Goal: Task Accomplishment & Management: Manage account settings

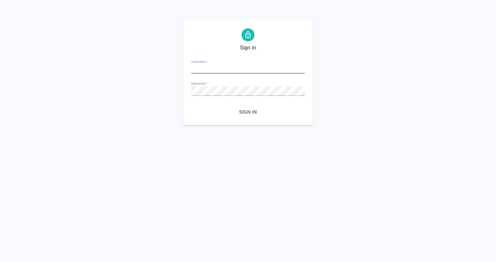
type input "a.babkina@awatera.com"
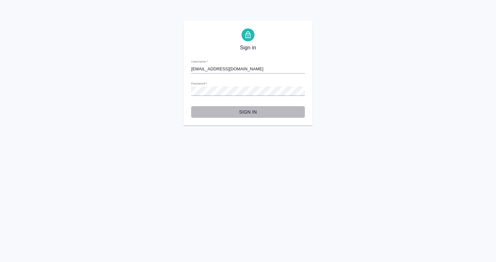
click at [244, 113] on span "Sign in" at bounding box center [247, 112] width 103 height 8
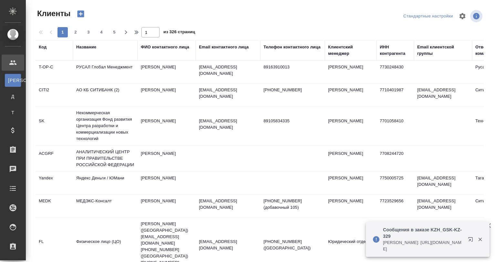
select select "RU"
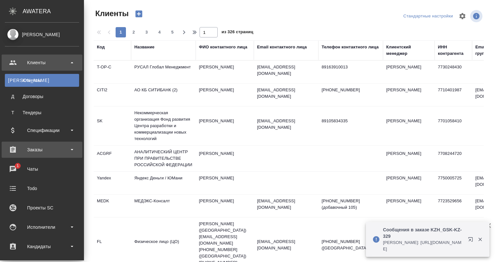
click at [35, 157] on div "Заказы" at bounding box center [42, 150] width 81 height 16
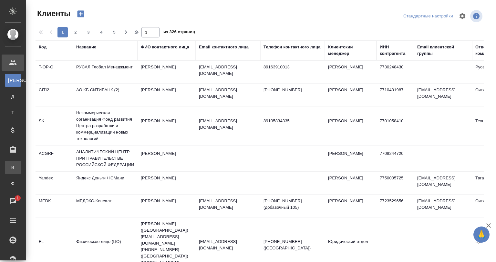
click at [10, 167] on div "Все заказы" at bounding box center [5, 167] width 10 height 6
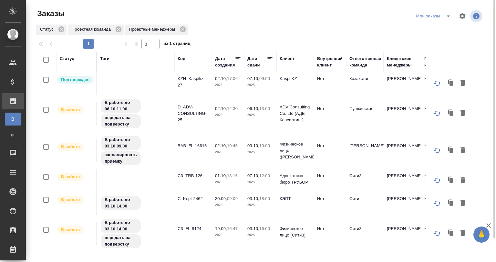
click at [163, 84] on td at bounding box center [135, 83] width 77 height 23
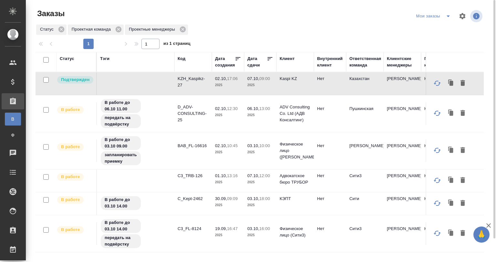
click at [163, 84] on td at bounding box center [135, 83] width 77 height 23
click at [165, 83] on td at bounding box center [135, 83] width 77 height 23
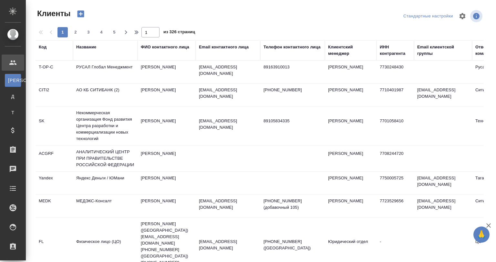
select select "RU"
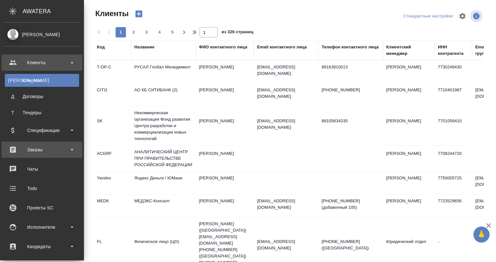
click at [26, 152] on div "Заказы" at bounding box center [42, 150] width 74 height 10
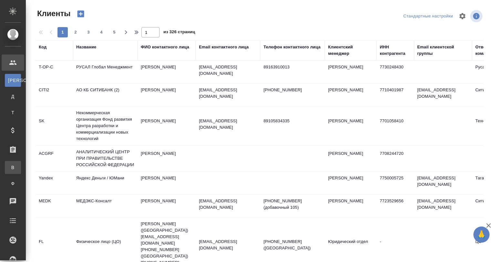
click at [10, 169] on div "Все заказы" at bounding box center [5, 167] width 10 height 6
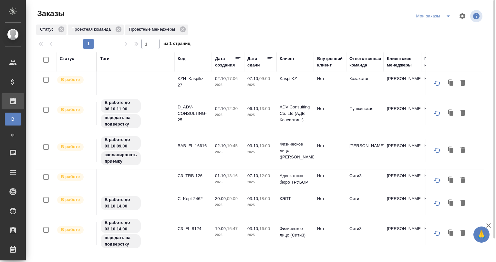
click at [270, 59] on icon at bounding box center [270, 59] width 6 height 6
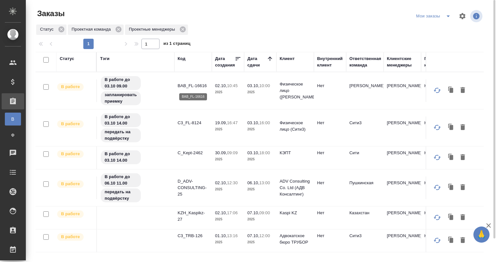
click at [204, 85] on p "BAB_FL-16616" at bounding box center [192, 86] width 31 height 6
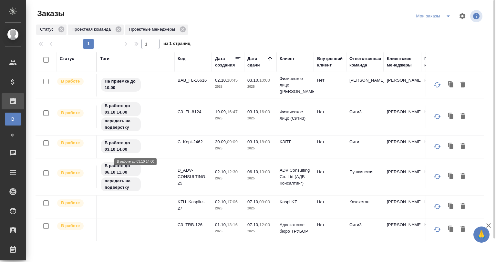
click at [159, 150] on div "В работе до 03.10 14.00" at bounding box center [135, 146] width 71 height 15
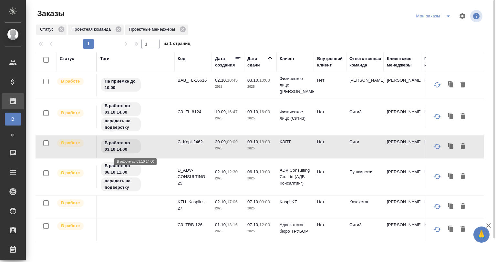
click at [159, 150] on div "В работе до 03.10 14.00" at bounding box center [135, 146] width 71 height 15
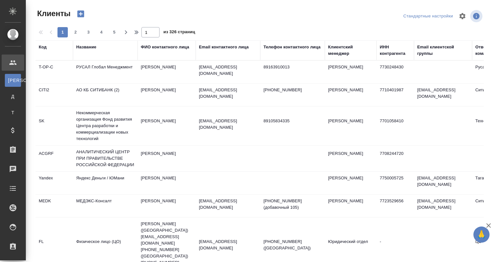
select select "RU"
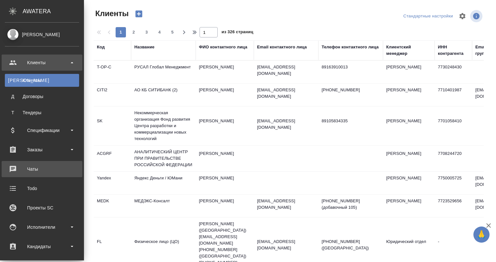
click at [30, 169] on div "Чаты" at bounding box center [42, 169] width 74 height 10
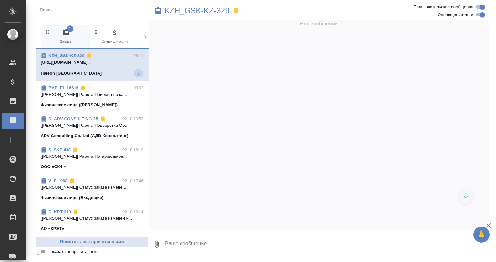
scroll to position [796, 0]
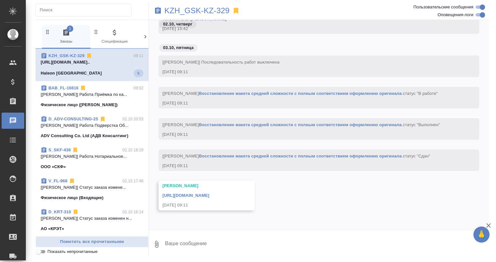
click at [45, 251] on input "Показать непрочитанные" at bounding box center [38, 252] width 23 height 8
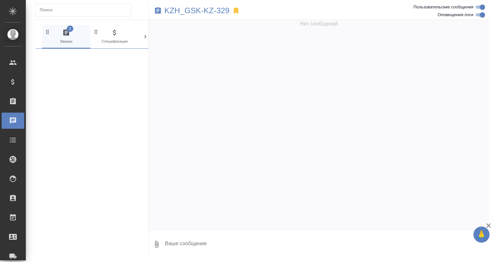
scroll to position [0, 0]
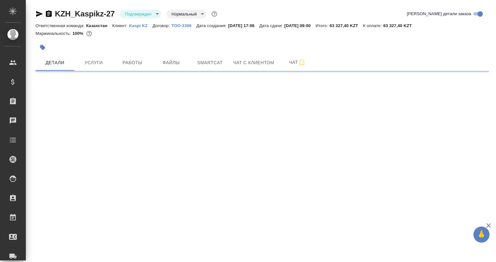
select select "RU"
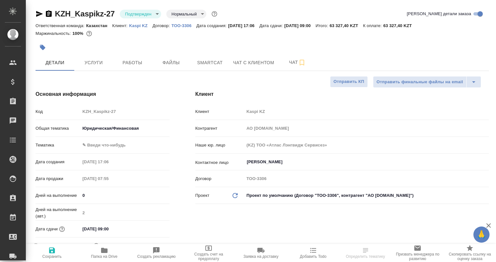
type textarea "x"
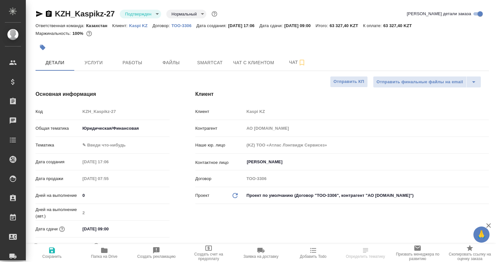
type textarea "x"
click at [153, 12] on body "🙏 .cls-1 fill:#fff; AWATERA Babkina Anastasiya Клиенты Спецификации Заказы Чаты…" at bounding box center [248, 131] width 496 height 262
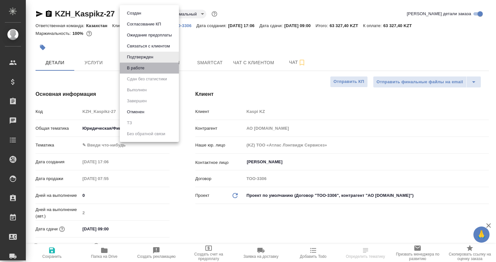
click at [149, 73] on li "В работе" at bounding box center [149, 68] width 59 height 11
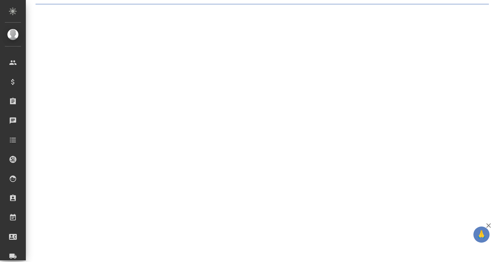
select select "RU"
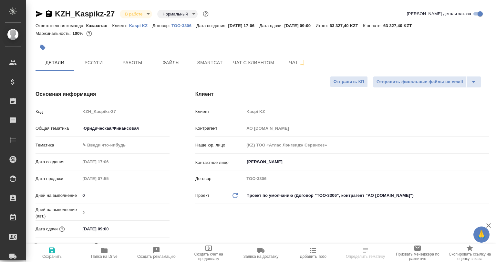
type textarea "x"
click at [296, 60] on span "Чат" at bounding box center [297, 62] width 31 height 8
click at [300, 62] on icon "button" at bounding box center [302, 63] width 8 height 8
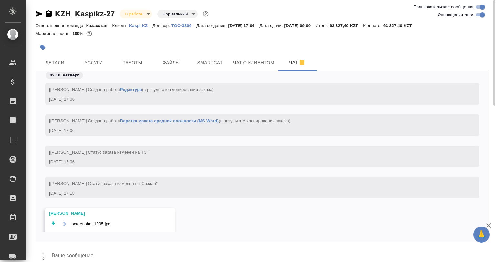
click at [479, 14] on input "Оповещения-логи" at bounding box center [482, 15] width 23 height 8
checkbox input "false"
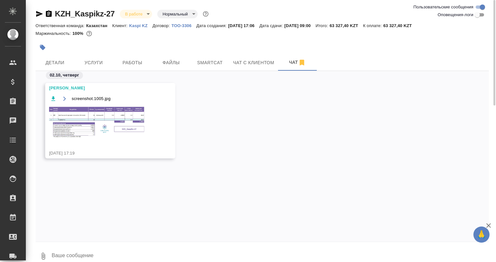
click at [133, 127] on img at bounding box center [97, 122] width 97 height 33
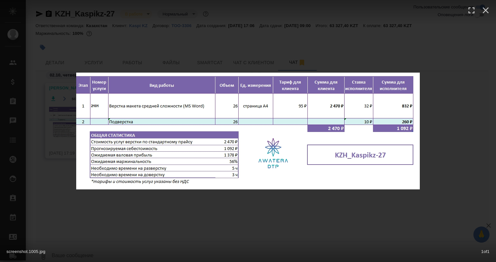
drag, startPoint x: 265, startPoint y: 213, endPoint x: 251, endPoint y: 195, distance: 22.6
click at [265, 213] on div "screenshot.1005.jpg 1 of 1" at bounding box center [248, 131] width 496 height 262
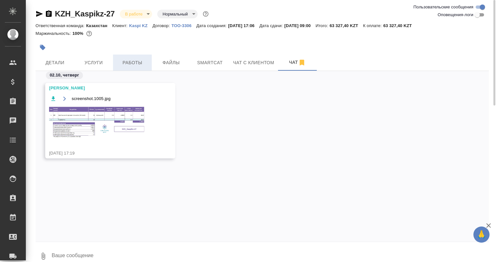
click at [129, 59] on span "Работы" at bounding box center [132, 63] width 31 height 8
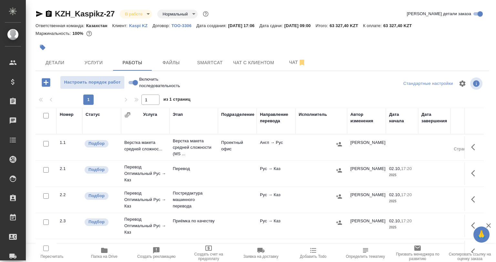
click at [471, 147] on icon "button" at bounding box center [475, 147] width 8 height 8
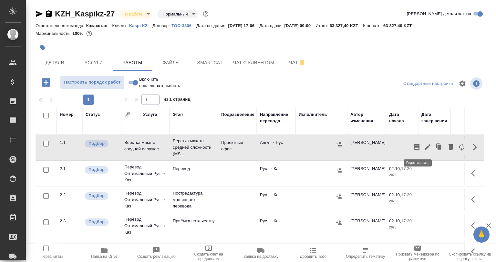
click at [423, 149] on icon "button" at bounding box center [427, 147] width 8 height 8
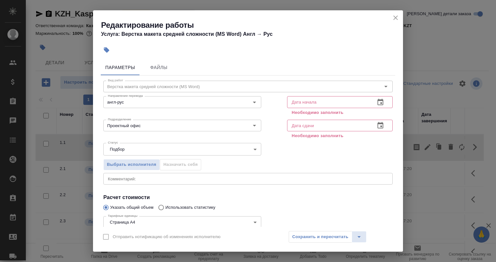
scroll to position [32, 0]
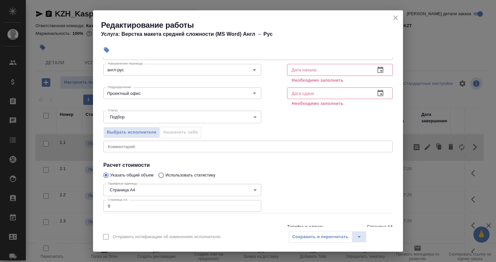
click at [94, 204] on div "Параметры Файлы Вид работ Верстка макета средней сложности (MS Word) Вид работ …" at bounding box center [248, 142] width 310 height 170
click at [270, 233] on div "Отправить нотификацию об изменениях исполнителю Сохранить и пересчитать" at bounding box center [248, 239] width 310 height 25
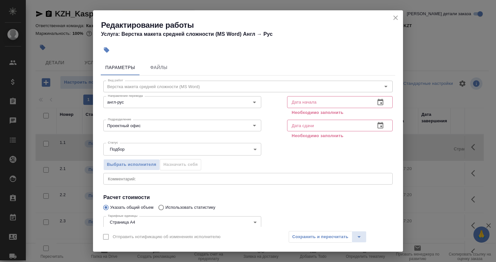
scroll to position [57, 0]
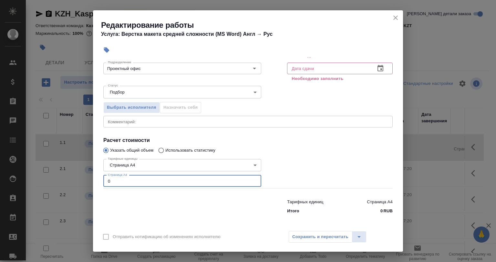
drag, startPoint x: 113, startPoint y: 183, endPoint x: 91, endPoint y: 183, distance: 21.9
click at [91, 183] on div "Редактирование работы Услуга: Верстка макета средней сложности (MS Word) Англ →…" at bounding box center [248, 131] width 496 height 262
type input "26"
click at [234, 220] on div "Параметры Файлы Вид работ Верстка макета средней сложности (MS Word) Вид работ …" at bounding box center [248, 142] width 310 height 170
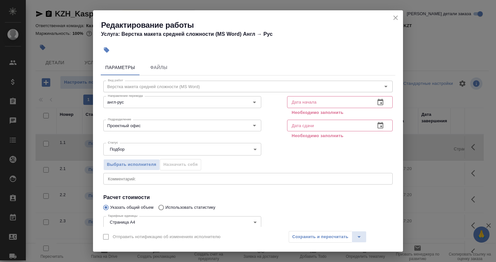
drag, startPoint x: 298, startPoint y: 206, endPoint x: 296, endPoint y: 196, distance: 10.3
click at [316, 106] on input "text" at bounding box center [328, 102] width 83 height 12
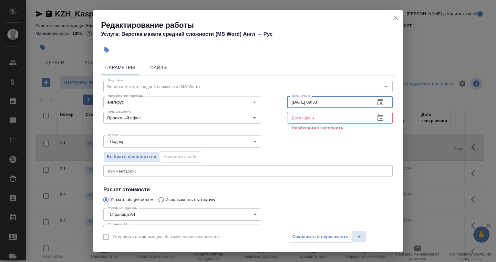
drag, startPoint x: 326, startPoint y: 102, endPoint x: 311, endPoint y: 99, distance: 14.7
click at [311, 99] on input "03.10.2025 09:33" at bounding box center [328, 102] width 83 height 12
type input "03.10.2025 09:33"
click at [331, 115] on input "text" at bounding box center [328, 118] width 83 height 12
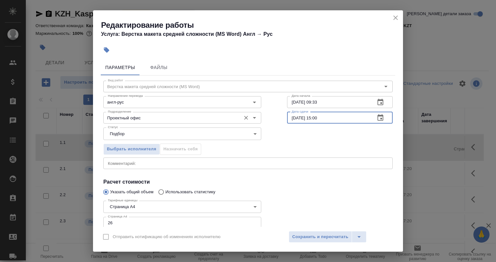
click at [238, 118] on div "Проектный офис Подразделение" at bounding box center [182, 118] width 158 height 12
type input "03.10.2025 15:00"
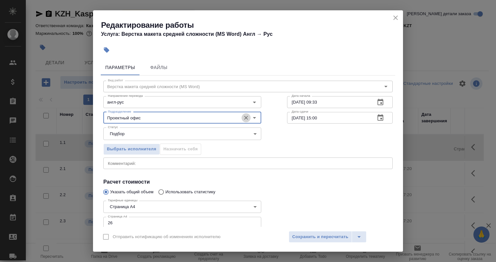
click at [243, 120] on icon "Очистить" at bounding box center [246, 118] width 6 height 6
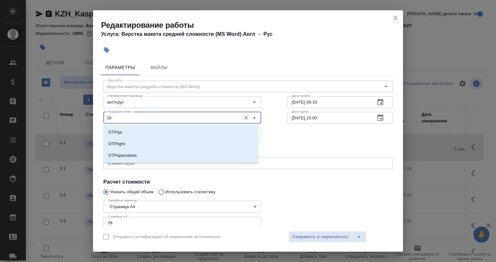
type input "D"
click at [161, 154] on li "Верстки и дизайна" at bounding box center [180, 156] width 155 height 12
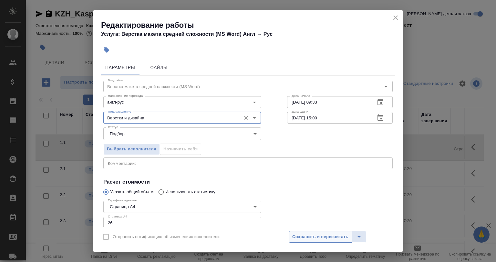
scroll to position [32, 0]
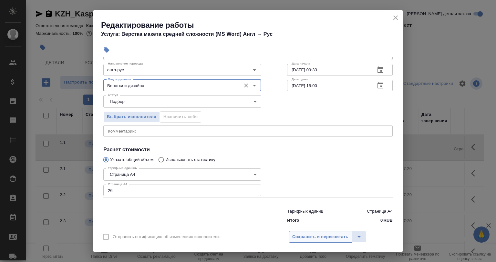
type input "Верстки и дизайна"
click at [292, 238] on button "Сохранить и пересчитать" at bounding box center [319, 237] width 63 height 12
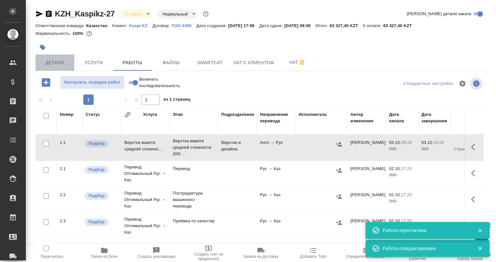
click at [46, 61] on span "Детали" at bounding box center [54, 63] width 31 height 8
click at [49, 63] on span "Детали" at bounding box center [54, 63] width 31 height 8
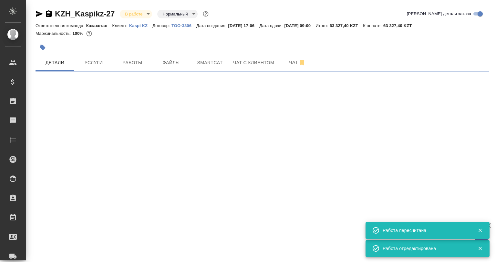
select select "RU"
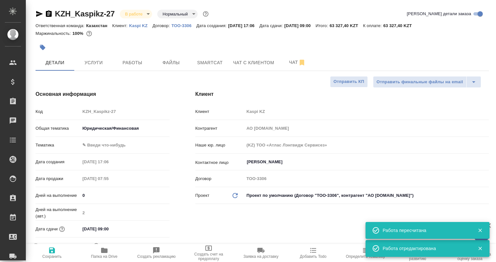
type textarea "x"
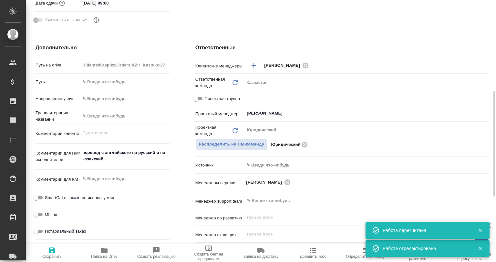
scroll to position [194, 0]
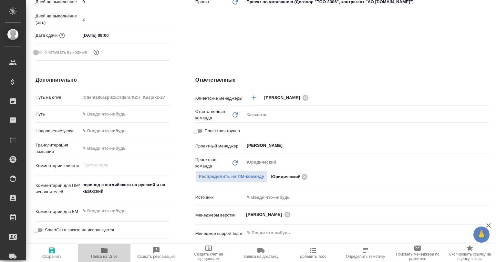
click at [106, 253] on icon "button" at bounding box center [104, 250] width 6 height 5
type textarea "x"
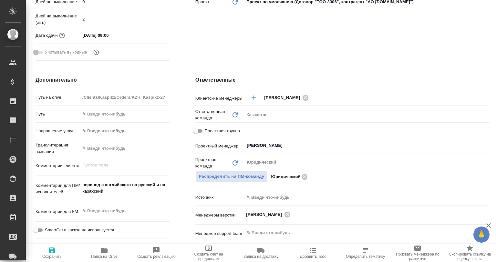
type textarea "x"
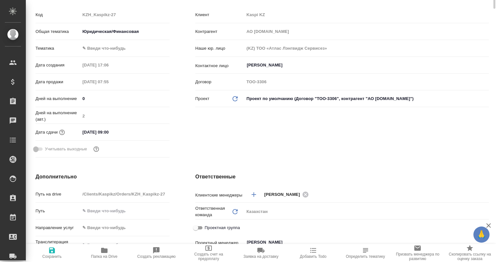
scroll to position [0, 0]
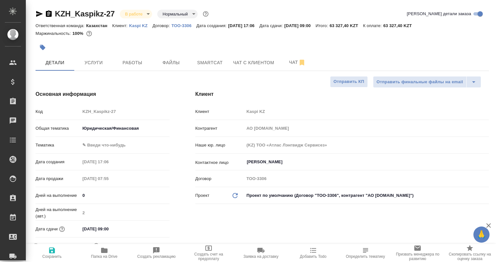
type textarea "x"
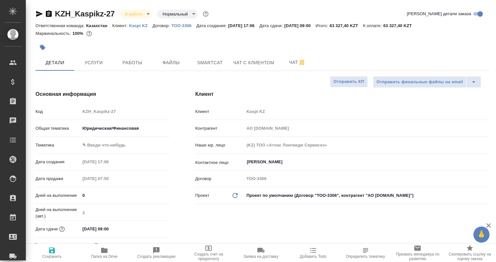
type textarea "x"
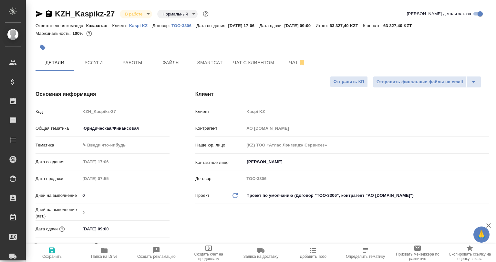
type textarea "x"
click at [128, 63] on span "Работы" at bounding box center [132, 63] width 31 height 8
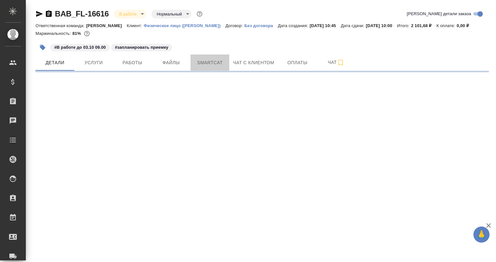
click at [204, 56] on button "Smartcat" at bounding box center [209, 63] width 39 height 16
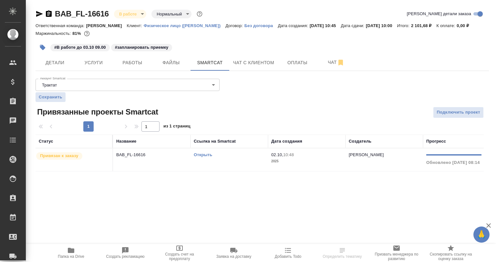
scroll to position [0, 107]
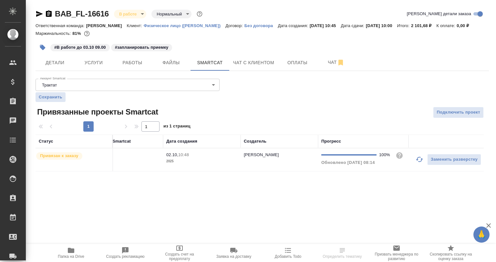
click at [394, 171] on table "Статус Название Ссылка на Smartcat Дата создания Создатель Прогресс Привязан к …" at bounding box center [208, 153] width 555 height 37
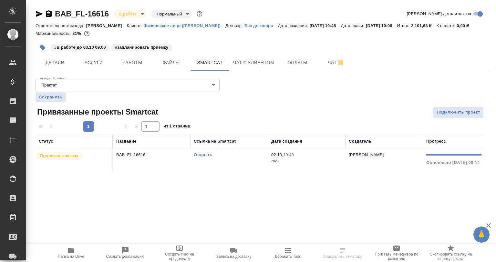
click at [239, 160] on td "Открыть" at bounding box center [228, 159] width 77 height 23
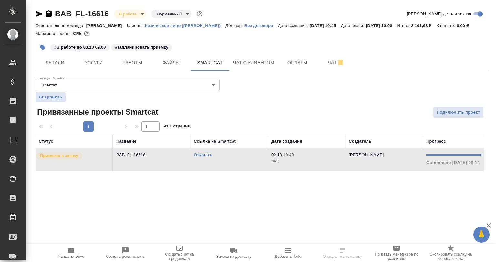
click at [239, 160] on td "Открыть" at bounding box center [228, 159] width 77 height 23
click at [133, 65] on span "Работы" at bounding box center [132, 63] width 31 height 8
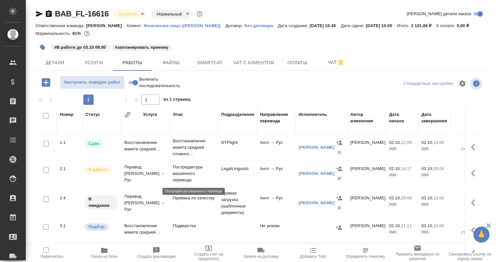
click at [192, 176] on p "Постредактура машинного перевода" at bounding box center [194, 173] width 42 height 19
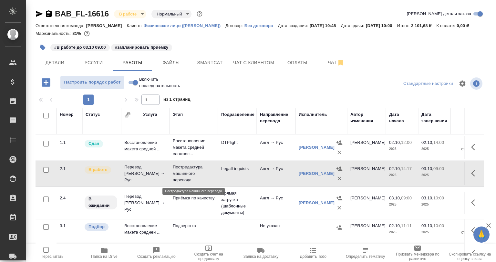
click at [192, 176] on p "Постредактура машинного перевода" at bounding box center [194, 173] width 42 height 19
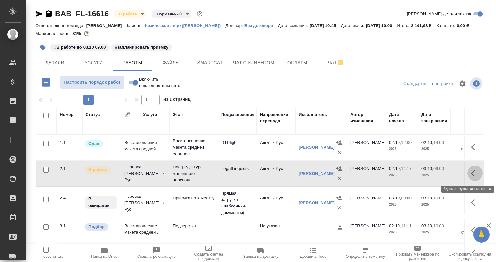
click at [467, 174] on button "button" at bounding box center [474, 173] width 15 height 15
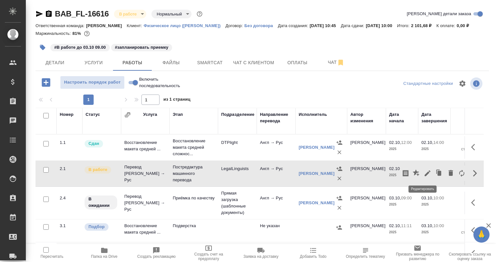
drag, startPoint x: 416, startPoint y: 173, endPoint x: 425, endPoint y: 173, distance: 8.4
click at [425, 173] on div at bounding box center [433, 173] width 67 height 15
click at [425, 173] on icon "button" at bounding box center [427, 173] width 8 height 8
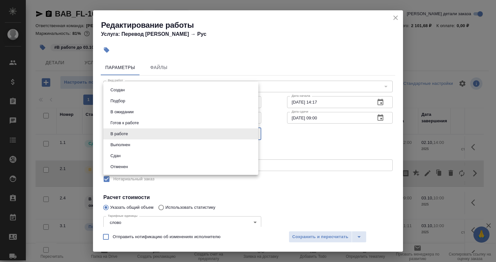
click at [135, 134] on body "🙏 .cls-1 fill:#fff; AWATERA Babkina Anastasiya Клиенты Спецификации Заказы 0 Ча…" at bounding box center [248, 131] width 496 height 262
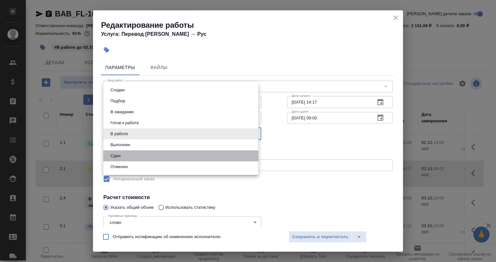
click at [128, 151] on li "Сдан" at bounding box center [180, 155] width 155 height 11
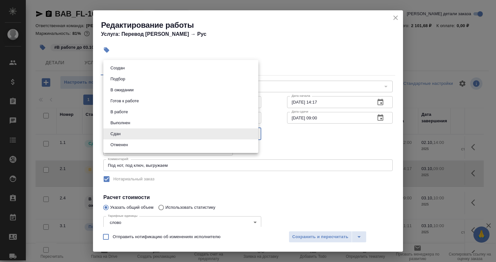
click at [127, 135] on body "🙏 .cls-1 fill:#fff; AWATERA Babkina Anastasiya Клиенты Спецификации Заказы 0 Ча…" at bounding box center [248, 131] width 496 height 262
click at [120, 121] on button "Выполнен" at bounding box center [120, 122] width 24 height 7
type input "completed"
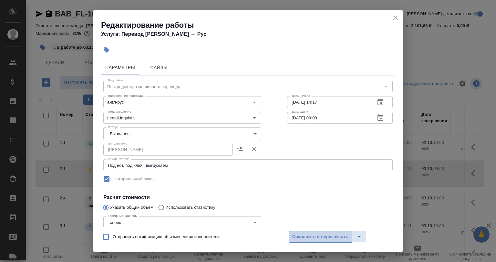
click at [297, 240] on span "Сохранить и пересчитать" at bounding box center [320, 236] width 56 height 7
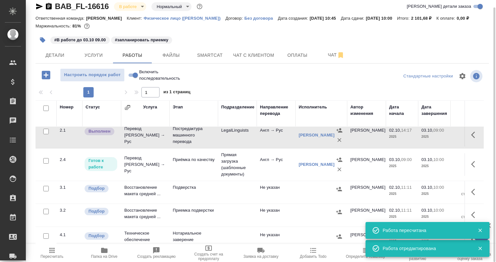
scroll to position [32, 0]
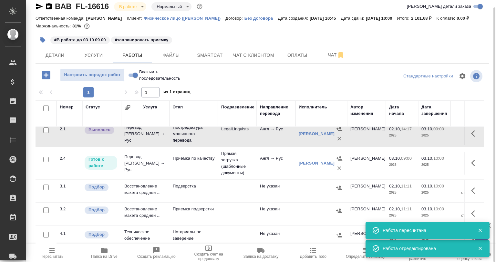
click at [464, 165] on td at bounding box center [473, 163] width 19 height 23
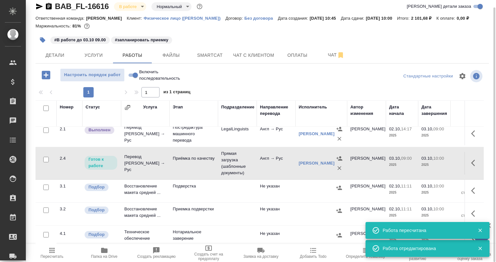
click at [467, 163] on button "button" at bounding box center [474, 162] width 15 height 15
click at [423, 162] on icon "button" at bounding box center [427, 163] width 8 height 8
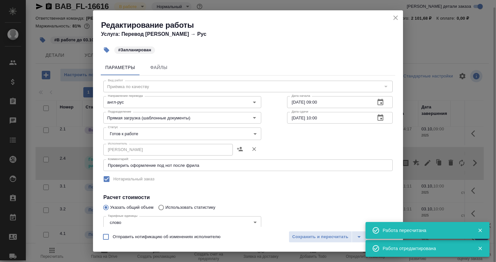
click at [208, 166] on textarea "Проверить оформление под нот после фрила" at bounding box center [248, 165] width 280 height 5
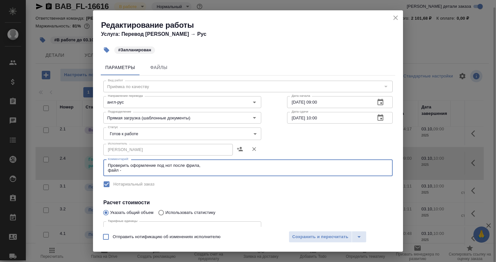
paste textarea "https://drive.awatera.com/s/yCMQTX8EZzcF6WX"
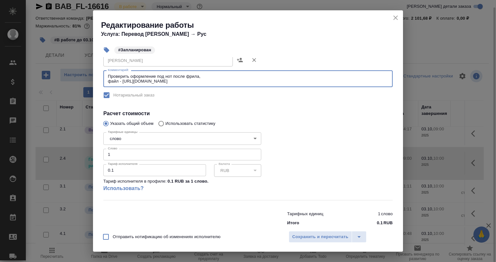
scroll to position [97, 0]
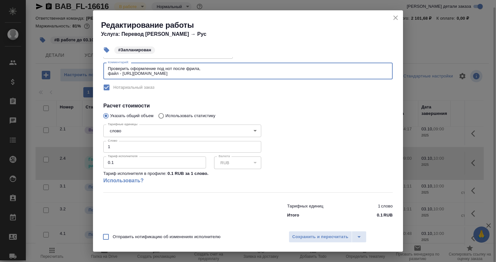
type textarea "Проверить оформление под нот после фрила, файл - https://drive.awatera.com/s/yC…"
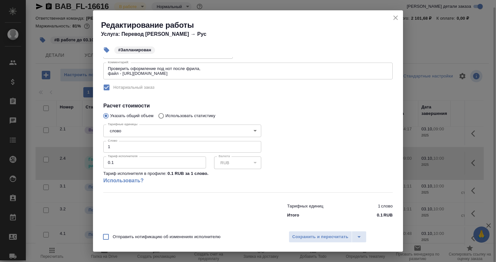
click at [309, 228] on div "Отправить нотификацию об изменениях исполнителю Сохранить и пересчитать" at bounding box center [248, 239] width 310 height 25
click at [309, 233] on span "Сохранить и пересчитать" at bounding box center [320, 236] width 56 height 7
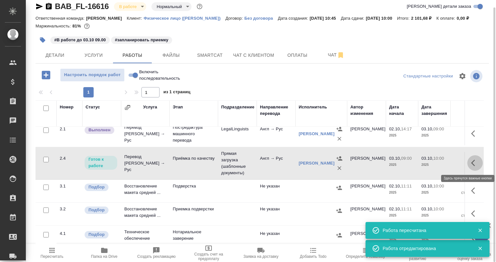
click at [467, 163] on button "button" at bounding box center [474, 162] width 15 height 15
click at [271, 172] on td "Англ → Рус" at bounding box center [276, 163] width 39 height 23
click at [43, 40] on icon "button" at bounding box center [42, 39] width 5 height 5
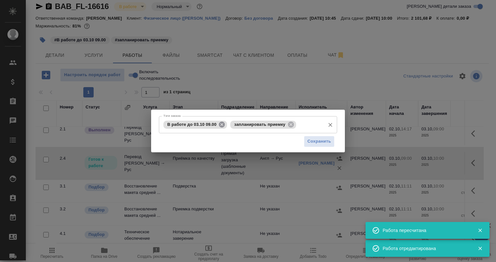
click at [221, 122] on icon at bounding box center [221, 124] width 7 height 7
click at [222, 125] on icon at bounding box center [224, 124] width 6 height 6
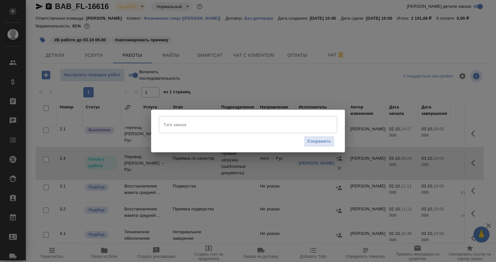
click at [222, 125] on input "Тэги заказа" at bounding box center [242, 124] width 160 height 11
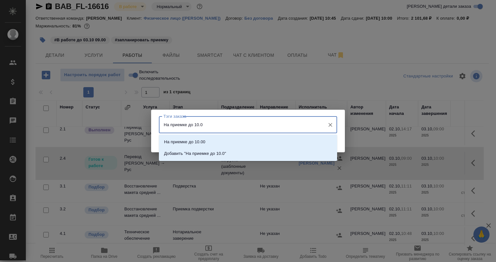
type input "На приемке до 10.00"
drag, startPoint x: 225, startPoint y: 141, endPoint x: 228, endPoint y: 141, distance: 3.5
click at [225, 141] on li "На приемке до 10.00" at bounding box center [248, 142] width 178 height 12
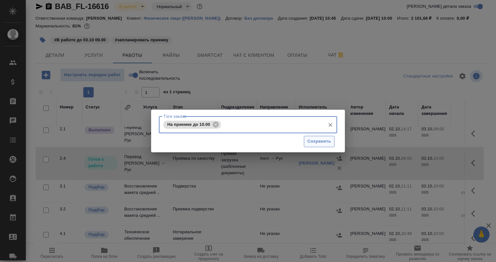
click at [315, 143] on span "Сохранить" at bounding box center [319, 141] width 24 height 7
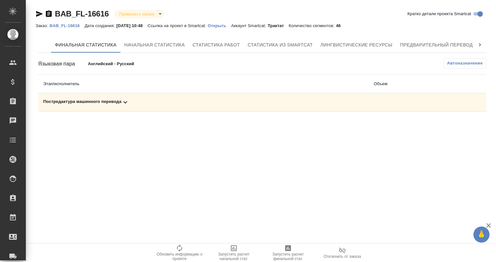
click at [89, 102] on div "Постредактура машинного перевода" at bounding box center [203, 102] width 320 height 8
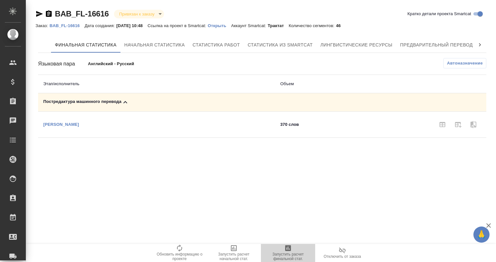
drag, startPoint x: 283, startPoint y: 252, endPoint x: 281, endPoint y: 246, distance: 6.3
click at [283, 252] on span "Запустить расчет финальной стат." at bounding box center [288, 256] width 46 height 9
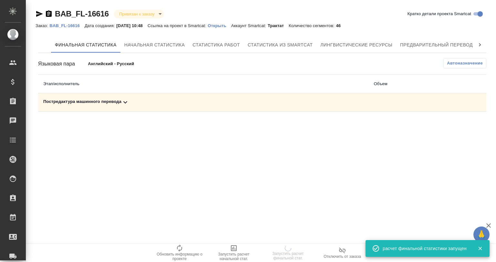
click at [224, 25] on p "Открыть" at bounding box center [218, 25] width 23 height 5
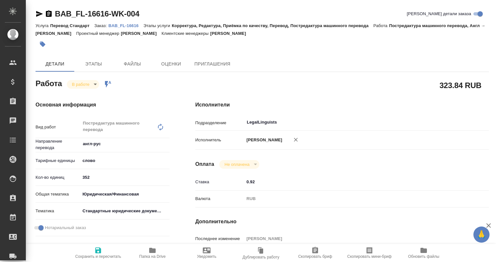
type textarea "x"
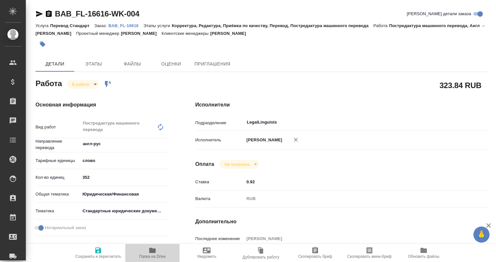
click at [156, 254] on span "Папка на Drive" at bounding box center [152, 256] width 26 height 5
type textarea "x"
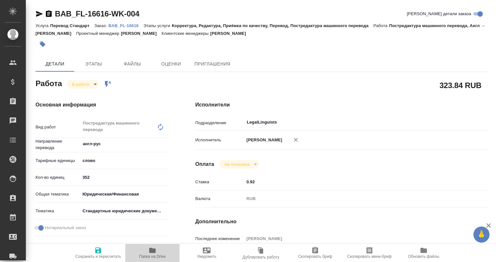
type textarea "x"
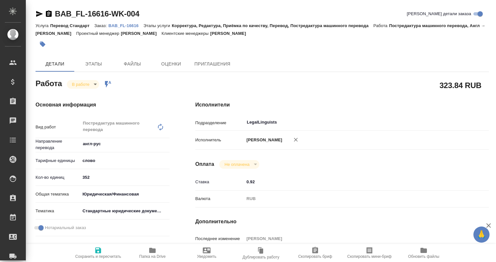
type textarea "x"
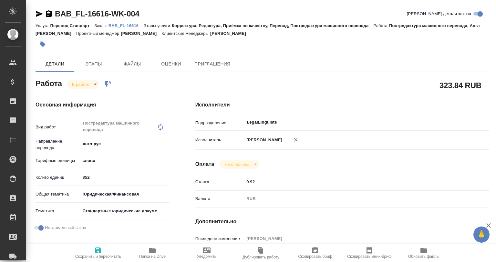
type textarea "x"
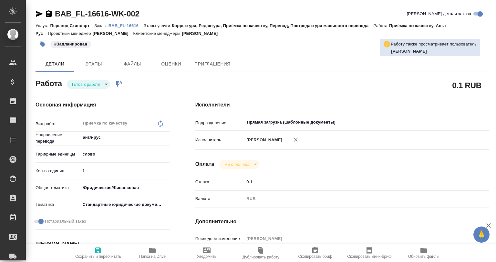
type textarea "x"
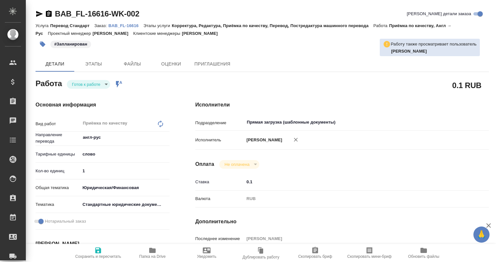
click at [137, 248] on span "Папка на Drive" at bounding box center [152, 253] width 46 height 12
type textarea "x"
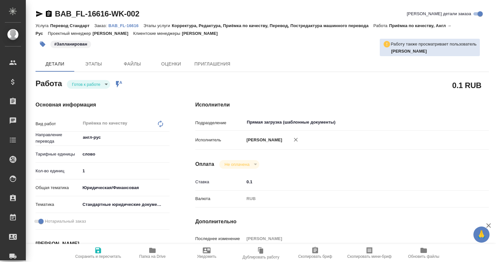
type textarea "x"
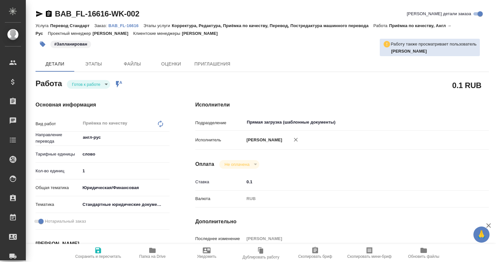
type textarea "x"
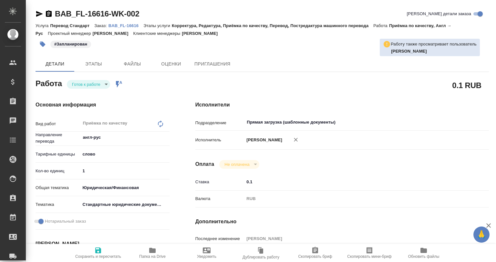
type textarea "x"
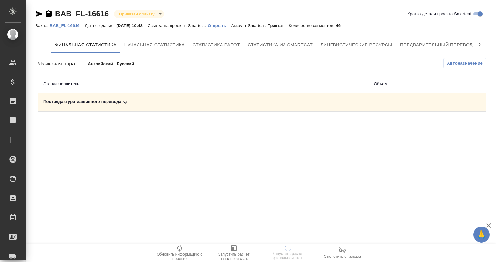
click at [96, 99] on div "Постредактура машинного перевода" at bounding box center [203, 102] width 320 height 8
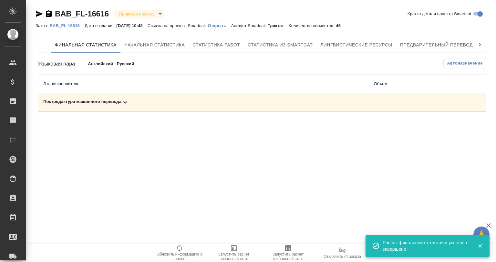
click at [151, 105] on div "Постредактура машинного перевода" at bounding box center [203, 102] width 320 height 8
click at [458, 129] on button "button" at bounding box center [457, 124] width 15 height 15
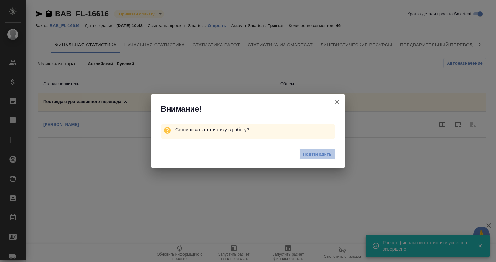
click at [323, 154] on span "Подтвердить" at bounding box center [317, 154] width 29 height 7
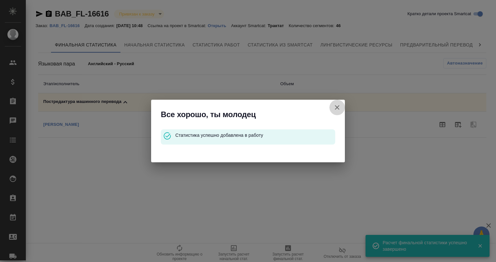
click at [337, 108] on icon "button" at bounding box center [337, 107] width 5 height 5
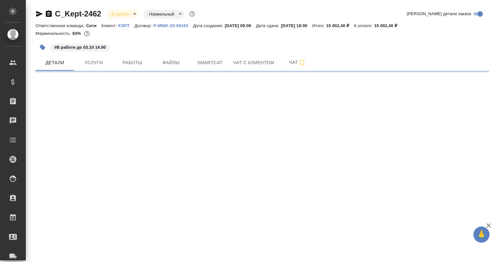
select select "RU"
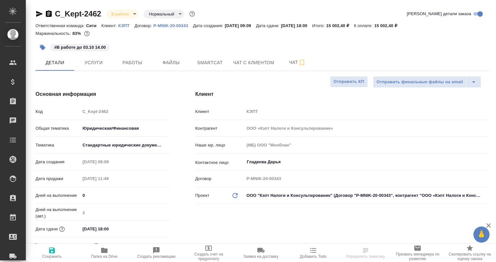
type textarea "x"
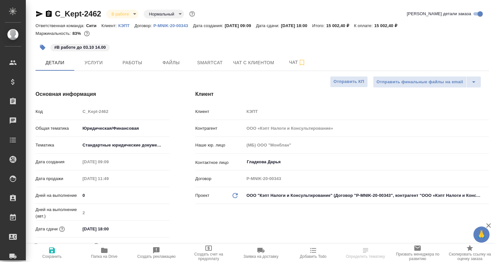
type textarea "x"
click at [134, 64] on span "Работы" at bounding box center [132, 63] width 31 height 8
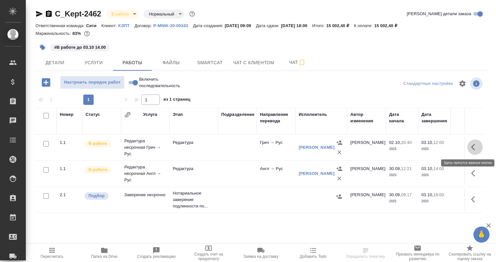
click at [471, 146] on icon "button" at bounding box center [475, 147] width 8 height 8
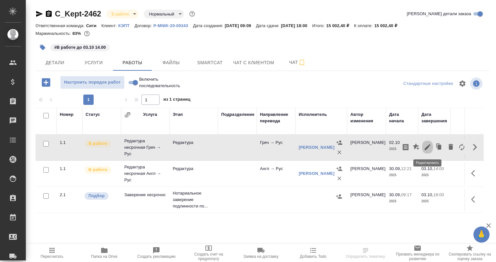
click at [425, 150] on icon "button" at bounding box center [427, 147] width 6 height 6
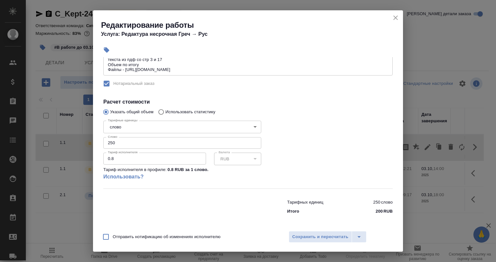
scroll to position [111, 0]
drag, startPoint x: 120, startPoint y: 141, endPoint x: 99, endPoint y: 141, distance: 20.7
click at [99, 141] on div "Параметры Файлы Вид работ Редактура Вид работ Направление перевода греч-рус Нап…" at bounding box center [248, 142] width 310 height 170
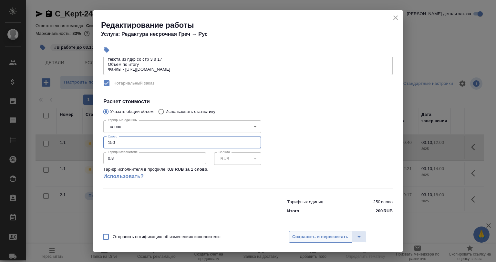
type input "150"
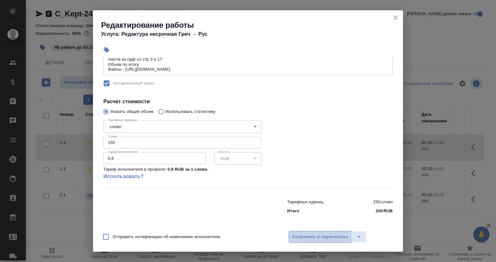
click at [322, 236] on span "Сохранить и пересчитать" at bounding box center [320, 236] width 56 height 7
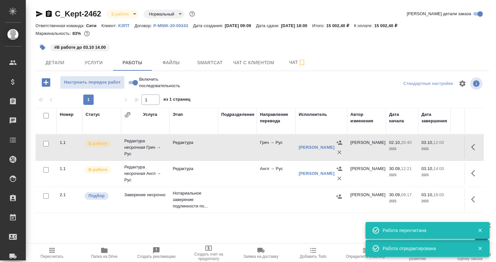
click at [275, 148] on td "Греч → Рус" at bounding box center [276, 147] width 39 height 23
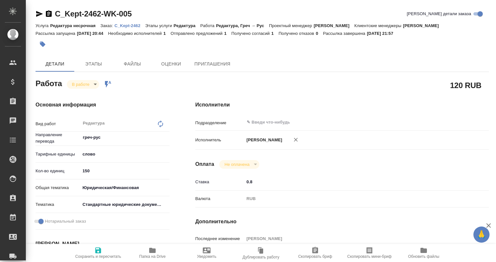
type textarea "x"
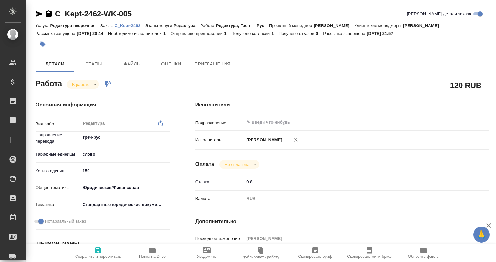
type textarea "x"
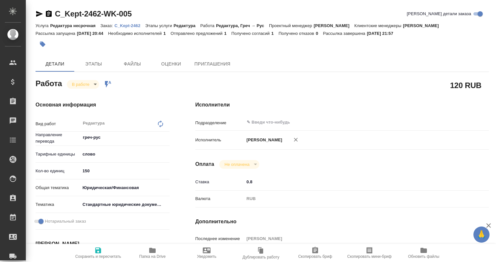
type textarea "x"
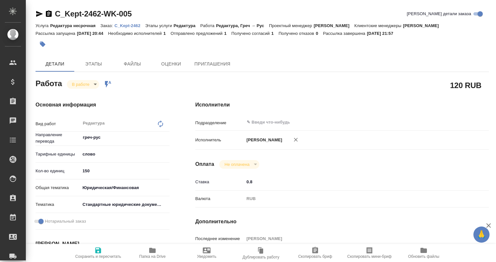
click at [145, 260] on button "Папка на Drive" at bounding box center [152, 253] width 54 height 18
type textarea "x"
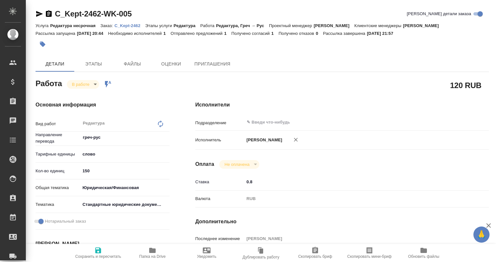
type textarea "x"
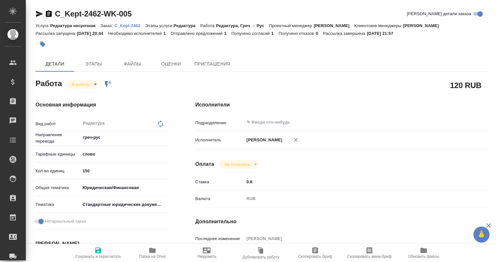
type textarea "x"
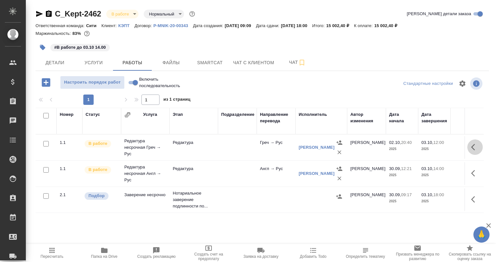
click at [475, 144] on icon "button" at bounding box center [475, 147] width 8 height 8
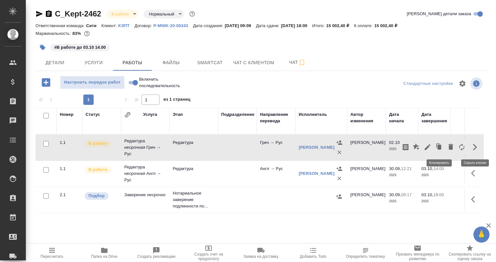
click at [433, 145] on button "button" at bounding box center [439, 146] width 12 height 15
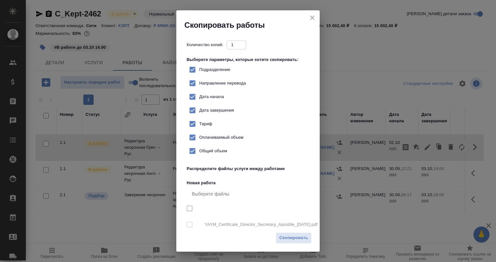
checkbox input "true"
click at [309, 26] on h2 "Скопировать работы" at bounding box center [251, 25] width 135 height 10
click at [311, 21] on icon "close" at bounding box center [312, 18] width 8 height 8
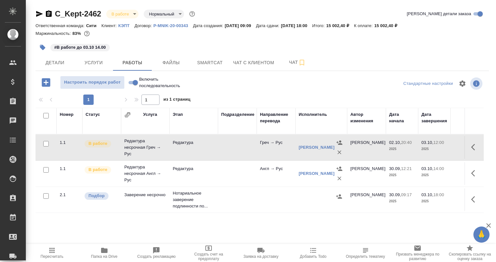
click at [473, 145] on icon "button" at bounding box center [475, 147] width 8 height 8
click at [428, 147] on icon "button" at bounding box center [427, 147] width 6 height 6
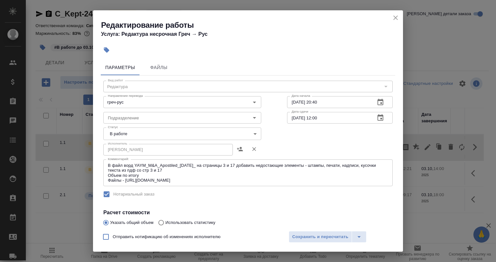
click at [148, 138] on body "🙏 .cls-1 fill:#fff; AWATERA [PERSON_NAME] Спецификации Заказы 0 Чаты Todo Проек…" at bounding box center [248, 131] width 496 height 262
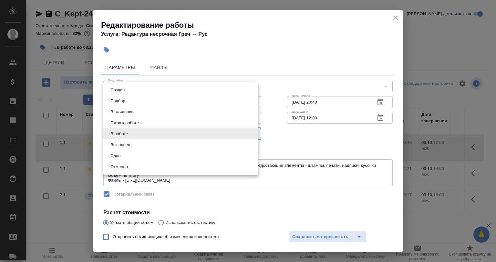
click at [142, 151] on li "Сдан" at bounding box center [180, 155] width 155 height 11
type input "closed"
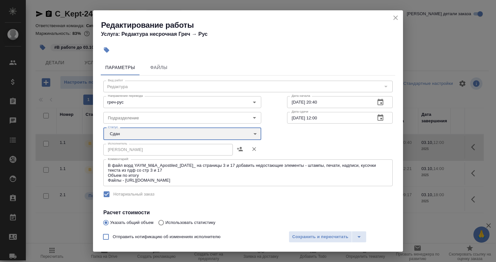
scroll to position [111, 0]
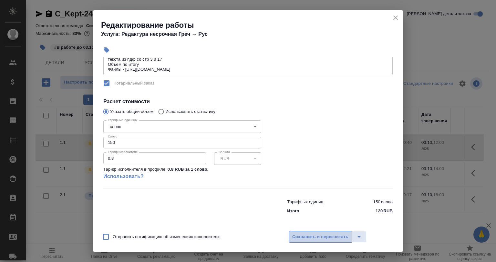
click at [309, 234] on span "Сохранить и пересчитать" at bounding box center [320, 236] width 56 height 7
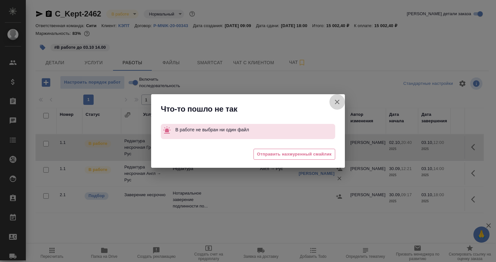
drag, startPoint x: 338, startPoint y: 100, endPoint x: 216, endPoint y: 94, distance: 122.8
click at [338, 100] on icon "button" at bounding box center [337, 102] width 8 height 8
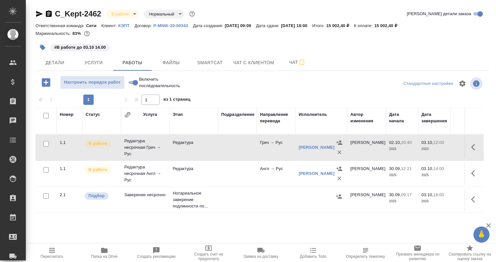
drag, startPoint x: 138, startPoint y: 74, endPoint x: 139, endPoint y: 77, distance: 3.8
click at [139, 74] on div "C_Kept-2462 В работе inProgress Нормальный normal Кратко детали заказа Ответств…" at bounding box center [262, 134] width 460 height 269
drag, startPoint x: 140, startPoint y: 79, endPoint x: 146, endPoint y: 81, distance: 5.7
click at [140, 79] on span "Включить последовательность" at bounding box center [159, 82] width 41 height 13
click at [140, 79] on input "Включить последовательность" at bounding box center [135, 83] width 23 height 8
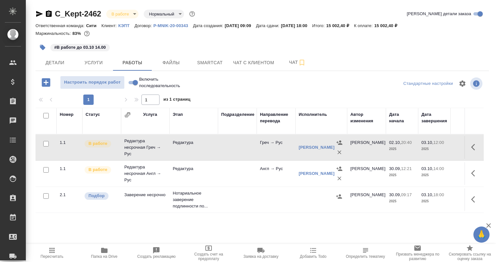
checkbox input "true"
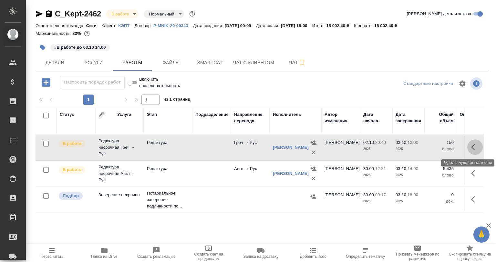
click at [468, 144] on button "button" at bounding box center [474, 146] width 15 height 15
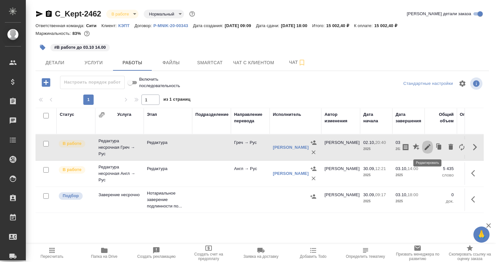
click at [425, 147] on icon "button" at bounding box center [427, 147] width 8 height 8
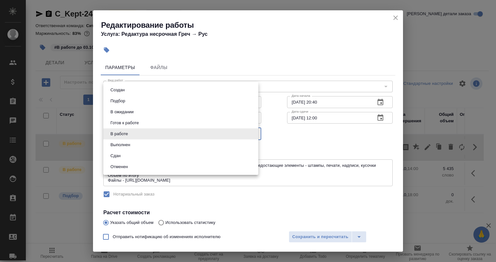
click at [157, 139] on body "🙏 .cls-1 fill:#fff; AWATERA [PERSON_NAME] Спецификации Заказы 0 Чаты Todo Проек…" at bounding box center [248, 131] width 496 height 262
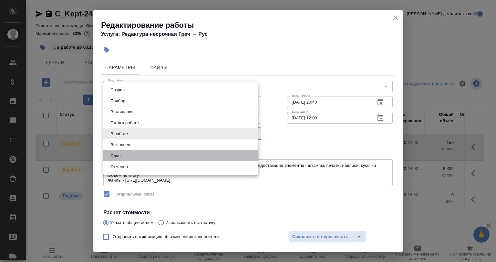
click at [141, 151] on li "Сдан" at bounding box center [180, 155] width 155 height 11
type input "closed"
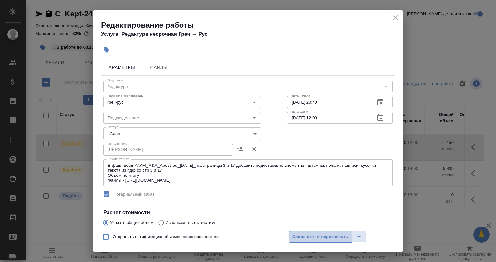
click at [299, 235] on span "Сохранить и пересчитать" at bounding box center [320, 236] width 56 height 7
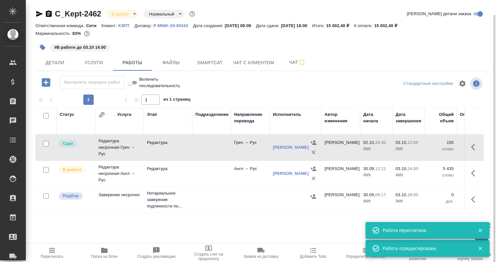
scroll to position [7, 0]
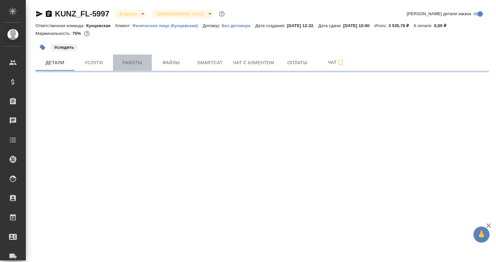
click at [140, 63] on span "Работы" at bounding box center [132, 63] width 31 height 8
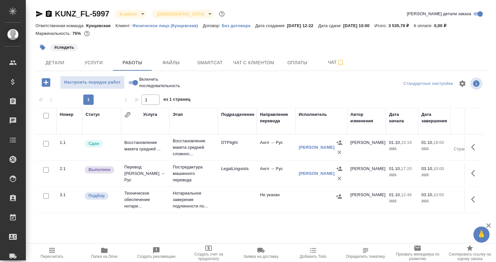
click at [229, 179] on td "LegalLinguists" at bounding box center [237, 173] width 39 height 23
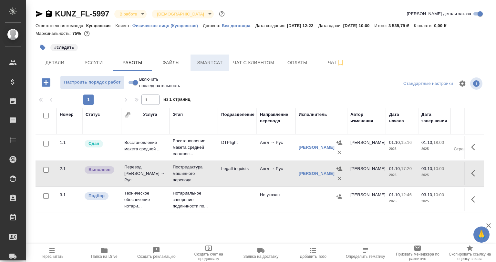
click at [219, 64] on span "Smartcat" at bounding box center [209, 63] width 31 height 8
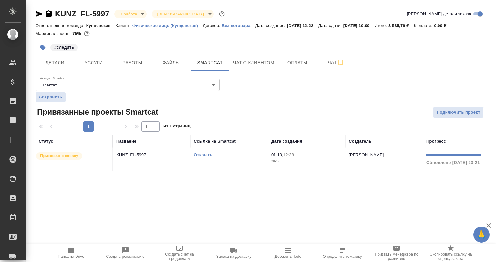
click at [181, 153] on p "KUNZ_FL-5997" at bounding box center [151, 155] width 71 height 6
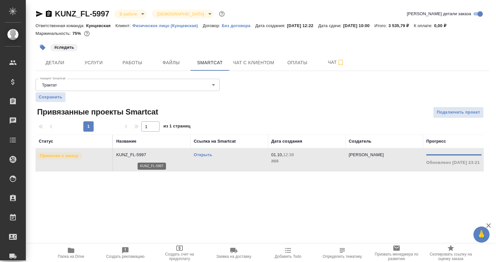
click at [181, 153] on p "KUNZ_FL-5997" at bounding box center [151, 155] width 71 height 6
click at [126, 60] on span "Работы" at bounding box center [132, 63] width 31 height 8
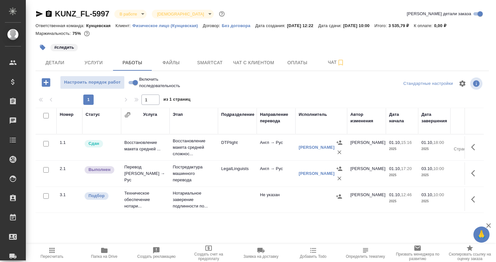
click at [475, 173] on icon "button" at bounding box center [475, 173] width 8 height 8
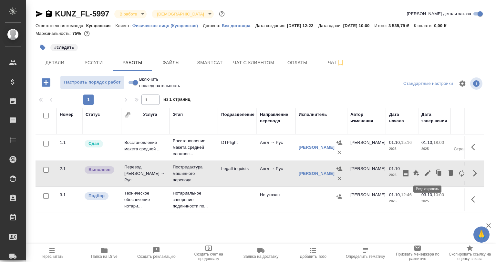
click at [429, 173] on icon "button" at bounding box center [427, 173] width 8 height 8
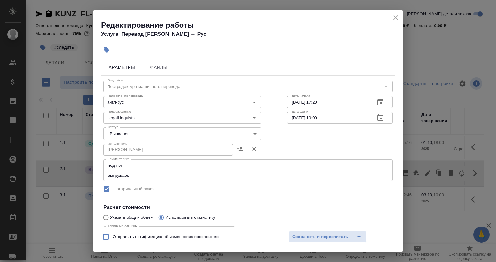
click at [142, 133] on body "🙏 .cls-1 fill:#fff; AWATERA Babkina Anastasiya Клиенты Спецификации Заказы 0 Ча…" at bounding box center [248, 131] width 496 height 262
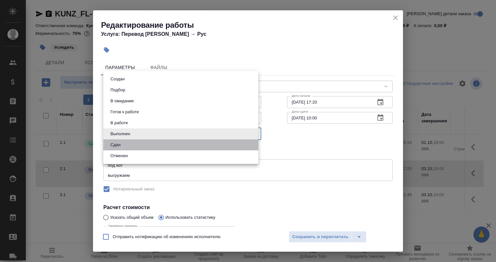
click at [131, 146] on li "Сдан" at bounding box center [180, 144] width 155 height 11
type input "closed"
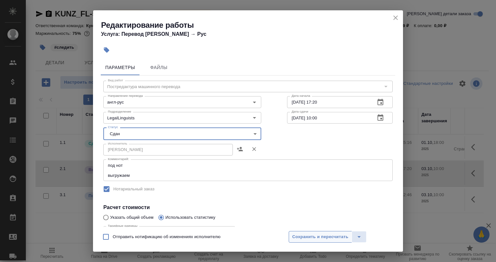
drag, startPoint x: 349, startPoint y: 244, endPoint x: 339, endPoint y: 241, distance: 9.8
click at [346, 243] on div "Отправить нотификацию об изменениях исполнителю Сохранить и пересчитать" at bounding box center [248, 239] width 310 height 25
click at [339, 241] on button "Сохранить и пересчитать" at bounding box center [319, 237] width 63 height 12
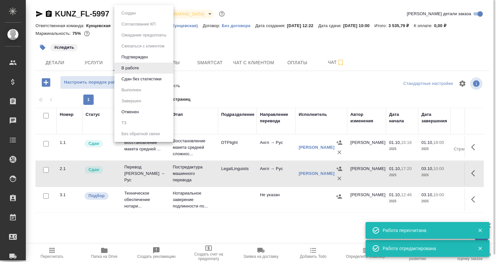
click at [117, 15] on body "🙏 .cls-1 fill:#fff; AWATERA Babkina Anastasiya Клиенты Спецификации Заказы 0 Ча…" at bounding box center [248, 131] width 496 height 262
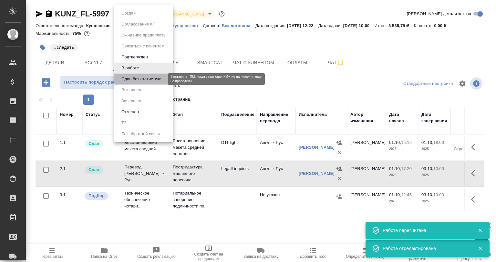
click at [125, 80] on button "Сдан без статистики" at bounding box center [141, 79] width 44 height 7
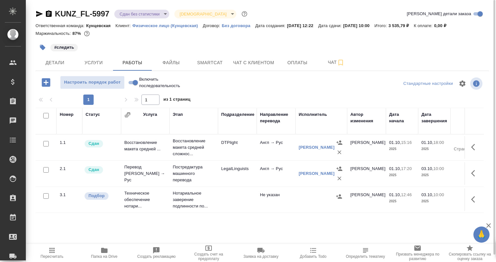
click at [133, 17] on body "🙏 .cls-1 fill:#fff; AWATERA Babkina Anastasiya Клиенты Спецификации Заказы 0 Ча…" at bounding box center [248, 131] width 496 height 262
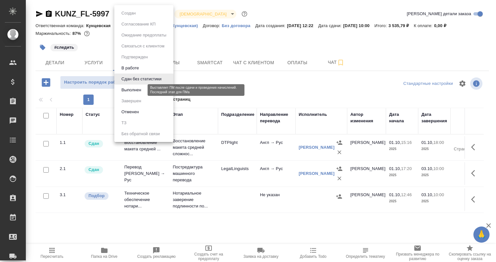
click at [132, 88] on button "Выполнен" at bounding box center [131, 89] width 24 height 7
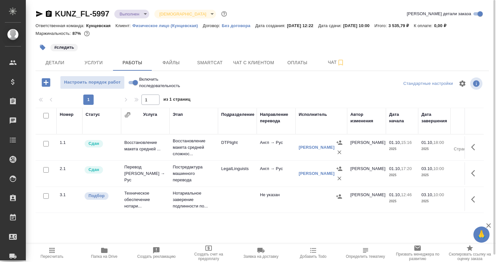
click at [52, 72] on div "KUNZ_FL-5997 Выполнен completed Святая троица holyTrinity Кратко детали заказа …" at bounding box center [262, 134] width 460 height 269
click at [57, 63] on span "Детали" at bounding box center [54, 63] width 31 height 8
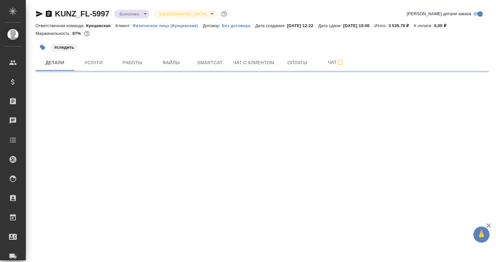
select select "RU"
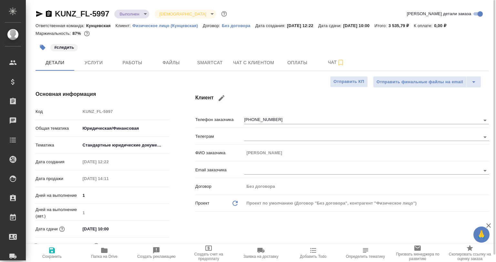
type textarea "x"
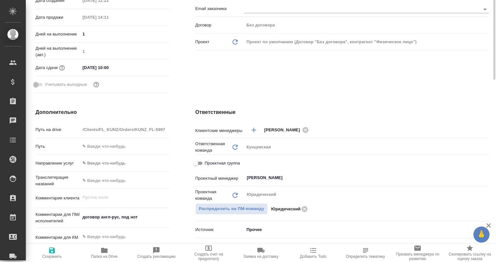
scroll to position [97, 0]
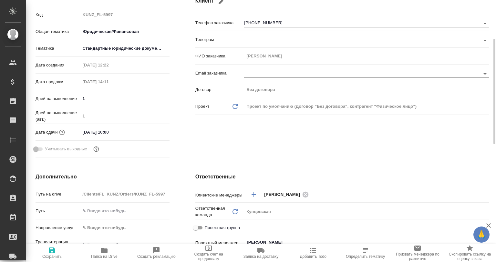
type textarea "x"
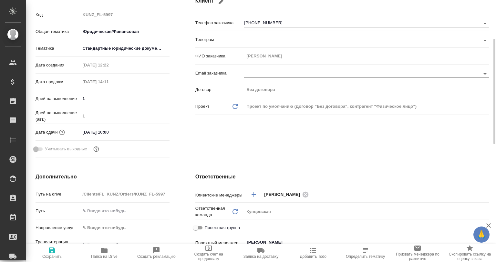
type textarea "x"
click at [111, 257] on span "Папка на Drive" at bounding box center [104, 256] width 26 height 5
type textarea "x"
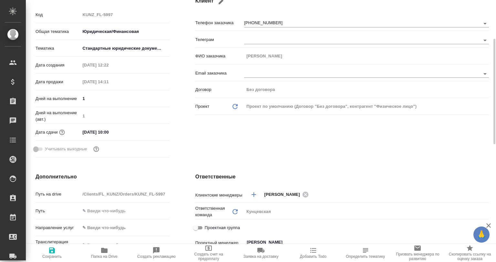
type textarea "x"
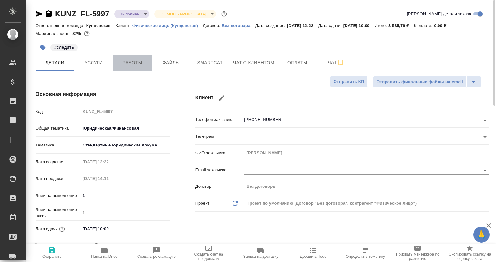
click at [127, 60] on span "Работы" at bounding box center [132, 63] width 31 height 8
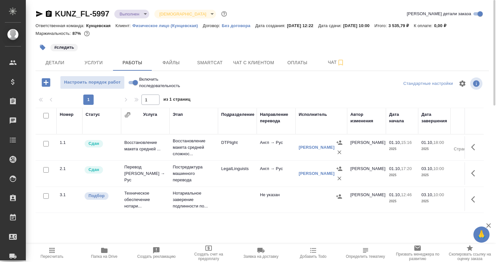
click at [35, 15] on icon "button" at bounding box center [39, 14] width 8 height 8
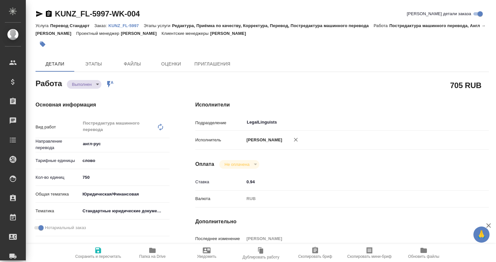
type textarea "x"
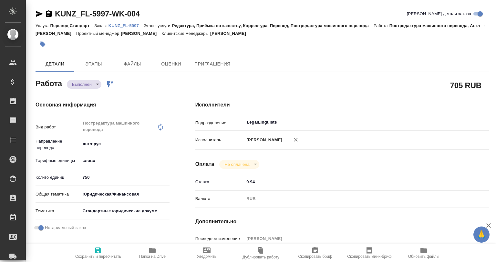
type textarea "x"
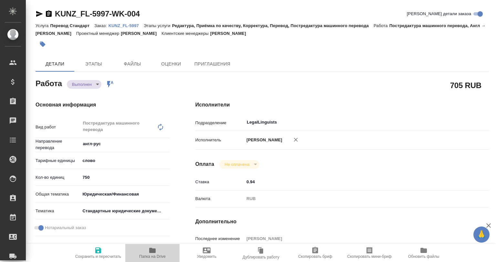
click at [139, 250] on span "Папка на Drive" at bounding box center [152, 253] width 46 height 12
type textarea "x"
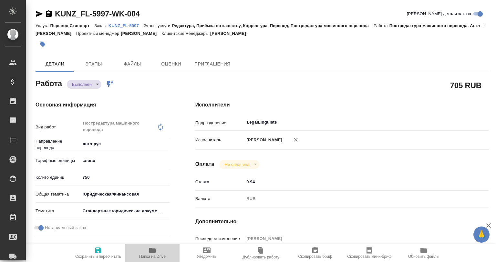
type textarea "x"
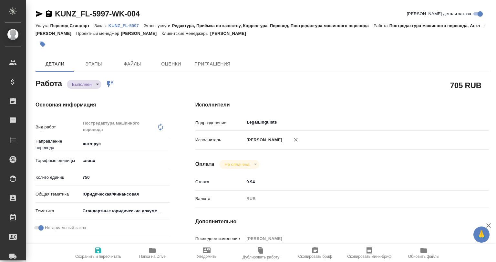
type textarea "x"
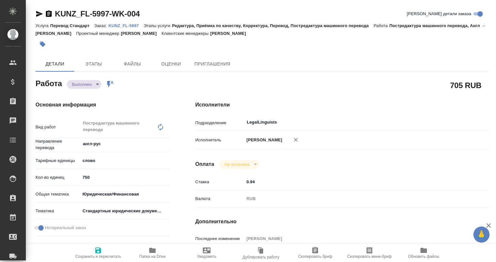
type textarea "x"
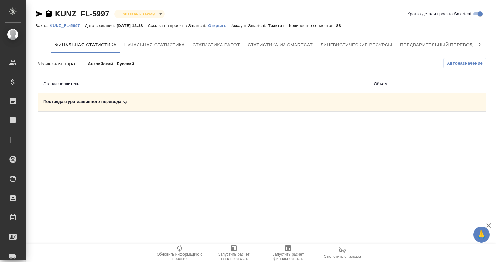
click at [106, 100] on div "Постредактура машинного перевода" at bounding box center [203, 102] width 320 height 8
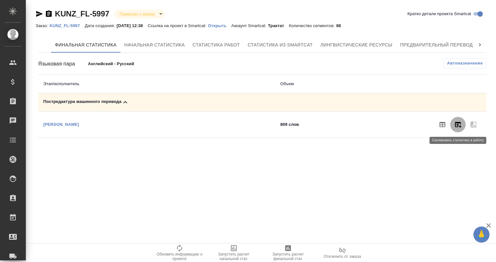
click at [459, 120] on button "button" at bounding box center [457, 124] width 15 height 15
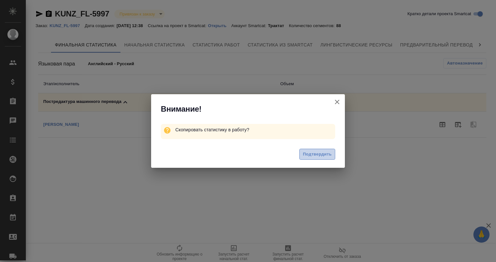
click at [326, 154] on span "Подтвердить" at bounding box center [317, 154] width 29 height 7
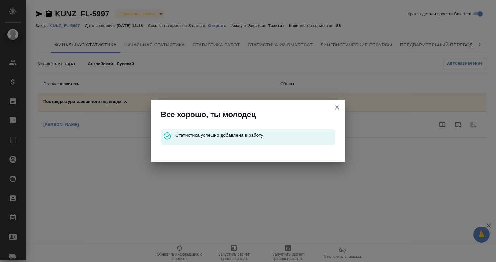
click at [341, 109] on button "Кратко детали проекта Smartcat" at bounding box center [336, 107] width 15 height 15
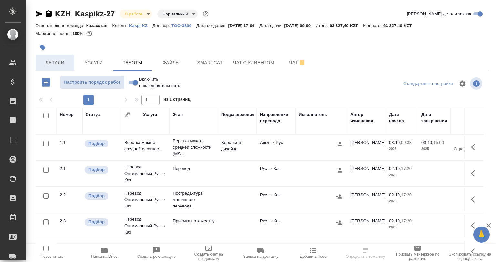
click at [52, 64] on span "Детали" at bounding box center [54, 63] width 31 height 8
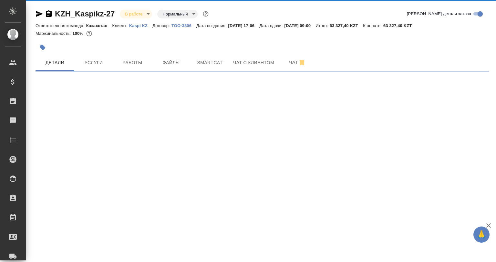
select select "RU"
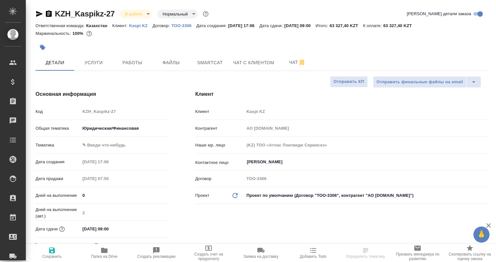
type textarea "x"
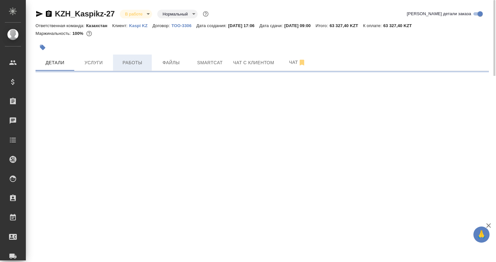
click at [136, 66] on span "Работы" at bounding box center [132, 63] width 31 height 8
select select "RU"
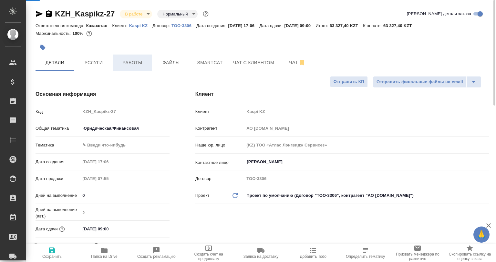
type textarea "x"
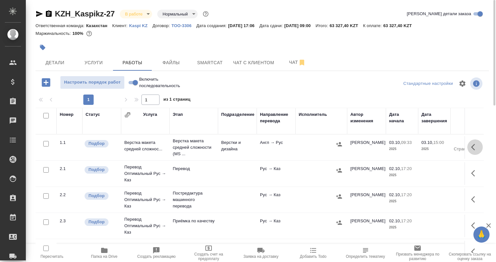
click at [471, 151] on icon "button" at bounding box center [475, 147] width 8 height 8
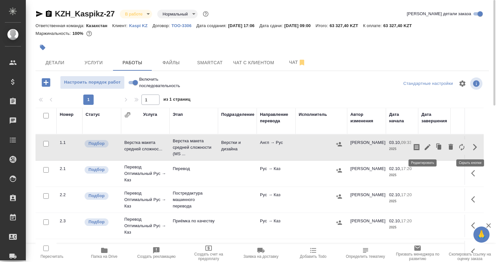
click at [424, 148] on icon "button" at bounding box center [427, 147] width 6 height 6
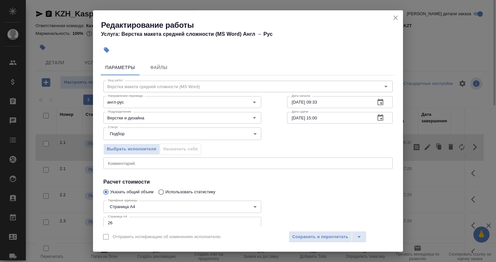
click at [167, 167] on div "x Комментарий:" at bounding box center [247, 163] width 289 height 12
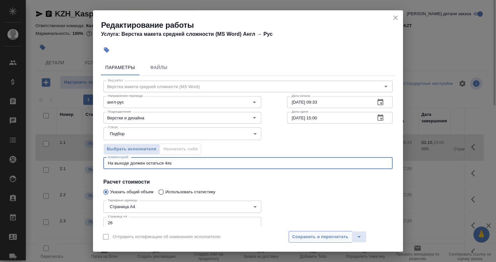
type textarea "На выходе должен остаться 4яз"
click at [311, 234] on button "Сохранить и пересчитать" at bounding box center [319, 237] width 63 height 12
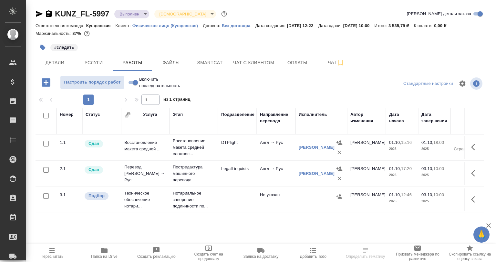
scroll to position [7, 0]
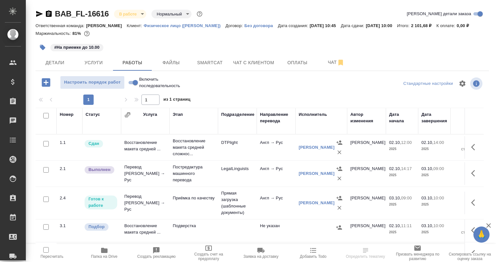
click at [473, 176] on button "button" at bounding box center [474, 173] width 15 height 15
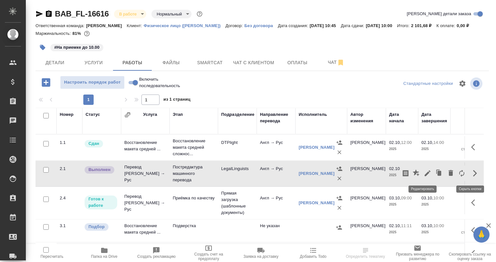
click at [424, 173] on icon "button" at bounding box center [427, 173] width 8 height 8
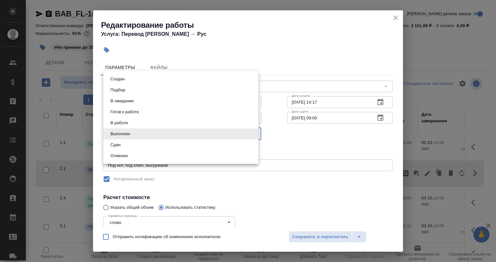
click at [130, 134] on body "🙏 .cls-1 fill:#fff; AWATERA [PERSON_NAME] Спецификации Заказы 0 Чаты Todo Проек…" at bounding box center [248, 131] width 496 height 262
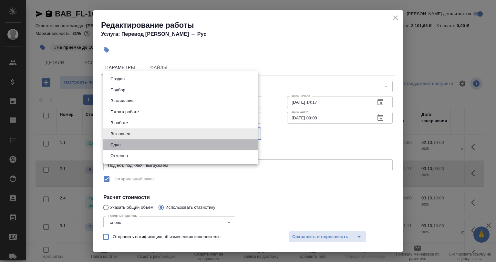
click at [124, 143] on li "Сдан" at bounding box center [180, 144] width 155 height 11
type input "closed"
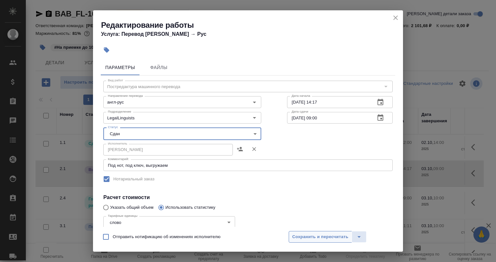
click at [305, 231] on button "Сохранить и пересчитать" at bounding box center [319, 237] width 63 height 12
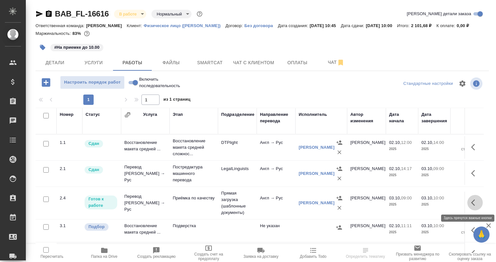
click at [471, 203] on icon "button" at bounding box center [473, 202] width 4 height 6
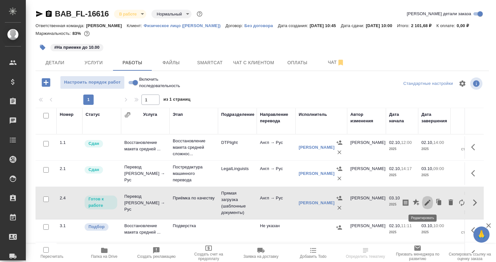
click at [424, 203] on icon "button" at bounding box center [427, 203] width 6 height 6
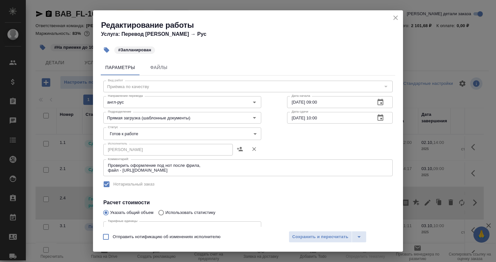
drag, startPoint x: 399, startPoint y: 18, endPoint x: 405, endPoint y: 10, distance: 9.7
click at [399, 18] on icon "close" at bounding box center [395, 18] width 8 height 8
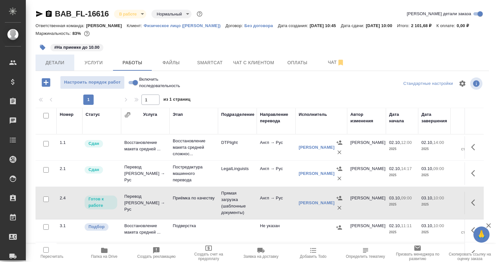
click at [51, 61] on span "Детали" at bounding box center [54, 63] width 31 height 8
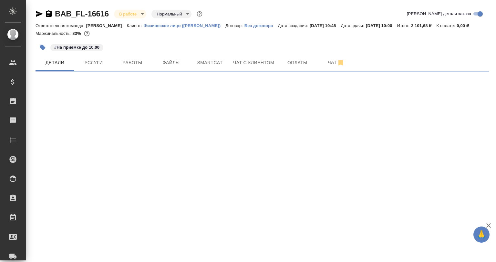
select select "RU"
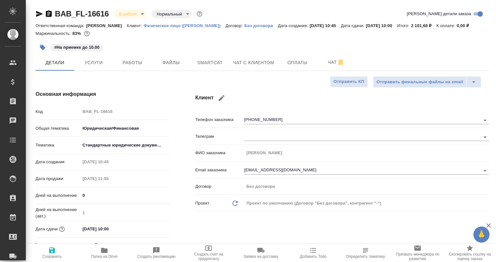
type textarea "x"
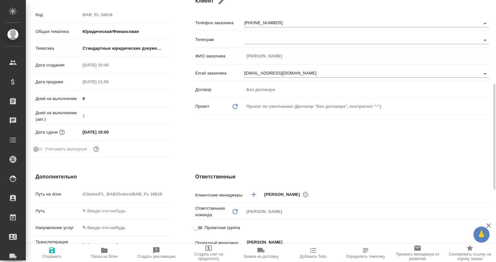
scroll to position [258, 0]
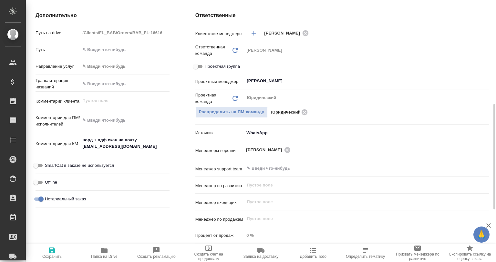
type textarea "x"
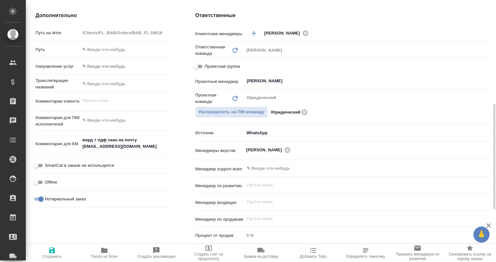
type textarea "x"
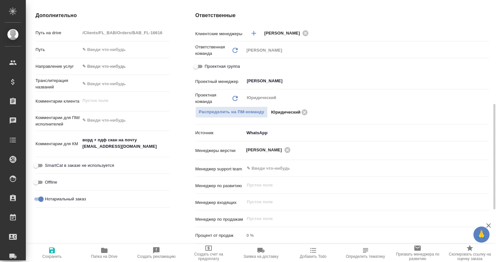
type textarea "x"
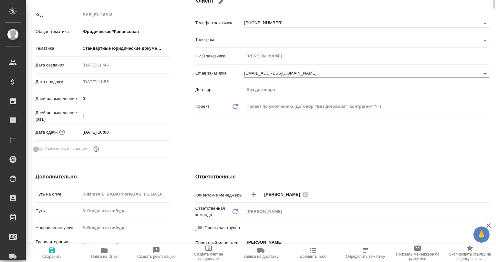
scroll to position [0, 0]
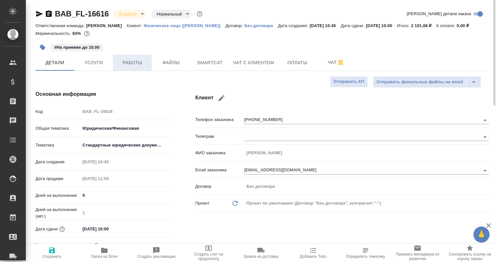
click at [126, 68] on button "Работы" at bounding box center [132, 63] width 39 height 16
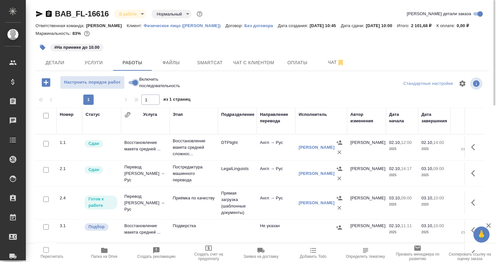
click at [133, 83] on input "Включить последовательность" at bounding box center [135, 83] width 23 height 8
checkbox input "true"
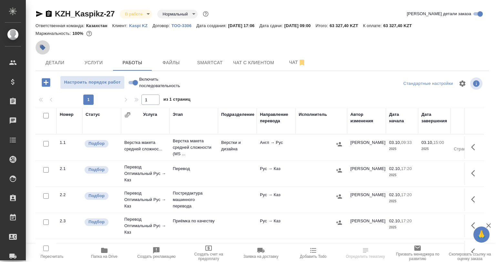
click at [44, 47] on icon "button" at bounding box center [42, 47] width 5 height 5
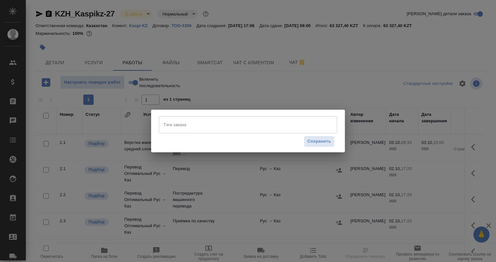
click at [190, 129] on input "Тэги заказа" at bounding box center [242, 124] width 160 height 11
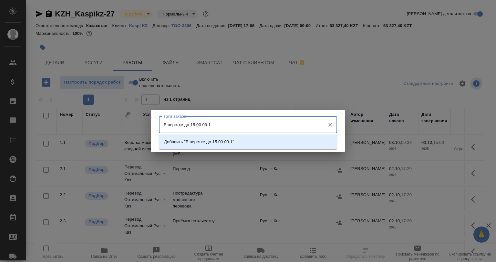
type input "В верстке до 15.00 03.10"
click at [215, 143] on p "Добавить "В верстке до 15.00 03.10"" at bounding box center [200, 142] width 72 height 6
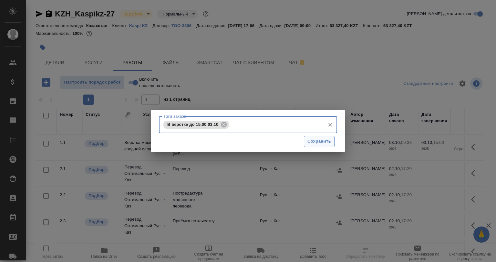
click at [308, 142] on span "Сохранить" at bounding box center [319, 141] width 24 height 7
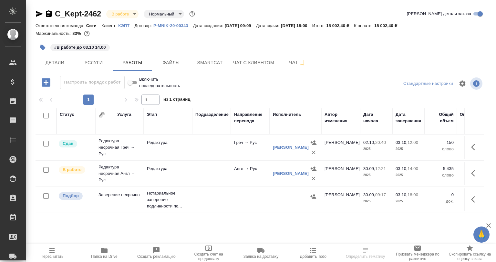
click at [207, 156] on td at bounding box center [211, 147] width 39 height 23
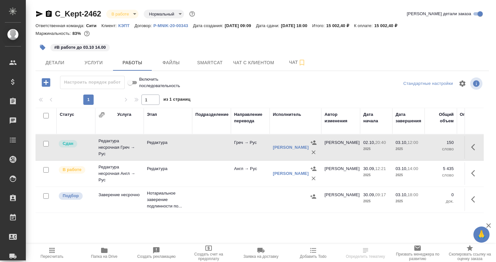
click at [200, 149] on td at bounding box center [211, 147] width 39 height 23
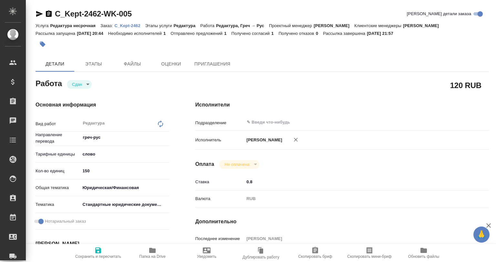
type textarea "x"
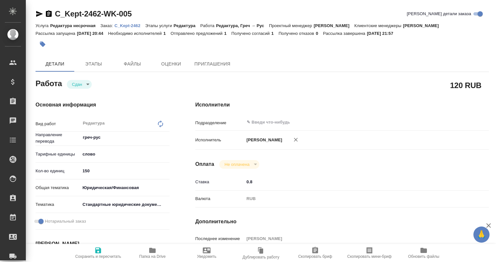
click at [159, 257] on span "Папка на Drive" at bounding box center [152, 256] width 26 height 5
type textarea "x"
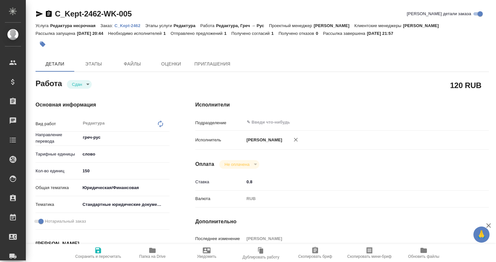
type textarea "x"
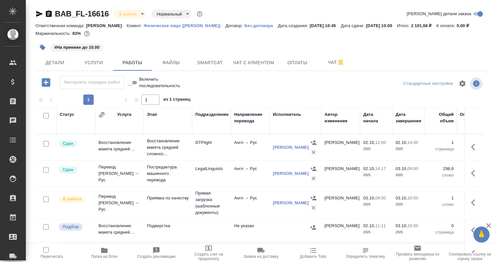
click at [151, 209] on td "Приёмка по качеству" at bounding box center [168, 203] width 48 height 23
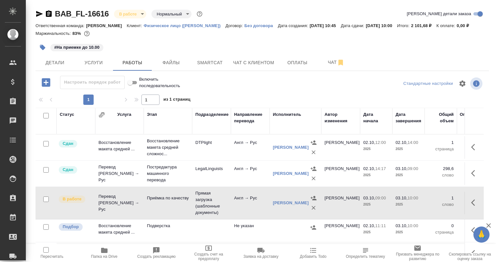
click at [151, 209] on td "Приёмка по качеству" at bounding box center [168, 203] width 48 height 23
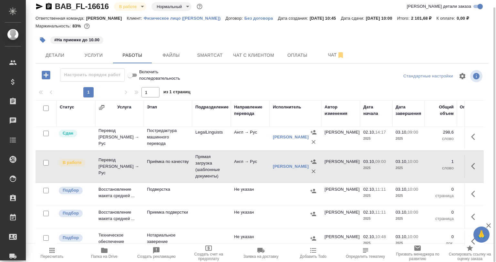
scroll to position [32, 0]
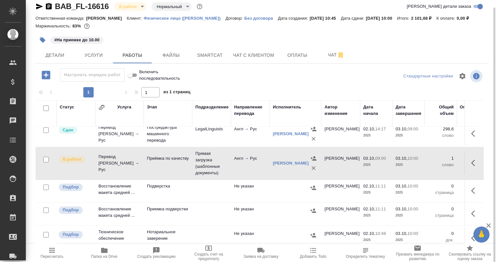
drag, startPoint x: 475, startPoint y: 170, endPoint x: 460, endPoint y: 167, distance: 16.1
click at [474, 169] on td at bounding box center [473, 163] width 19 height 23
click at [471, 164] on icon "button" at bounding box center [475, 163] width 8 height 8
click at [427, 159] on button "button" at bounding box center [427, 162] width 11 height 15
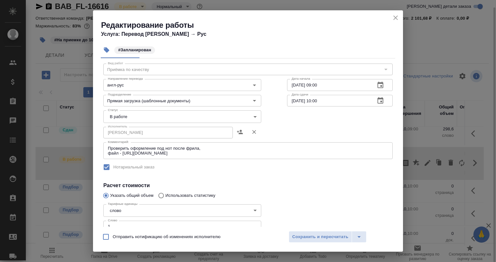
scroll to position [0, 0]
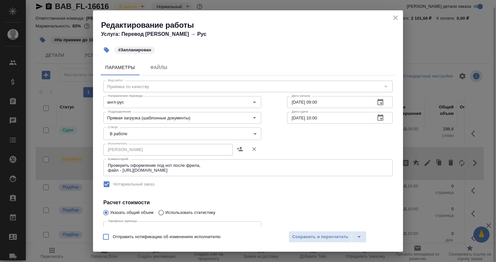
click at [388, 21] on h2 "Редактирование работы" at bounding box center [252, 25] width 302 height 10
click at [395, 17] on icon "close" at bounding box center [395, 17] width 5 height 5
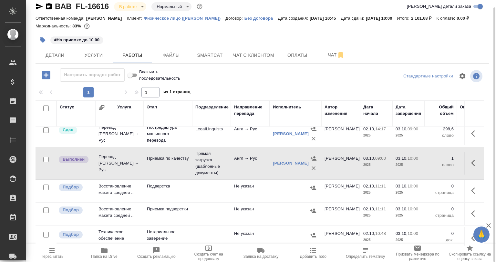
click at [464, 160] on td at bounding box center [473, 163] width 19 height 23
click at [467, 164] on button "button" at bounding box center [474, 162] width 15 height 15
click at [424, 162] on icon "button" at bounding box center [427, 163] width 6 height 6
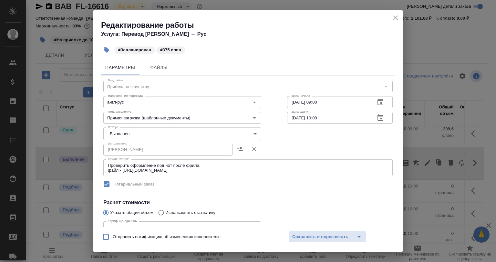
scroll to position [65, 0]
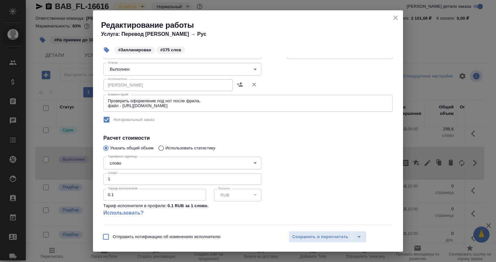
drag, startPoint x: 115, startPoint y: 174, endPoint x: 100, endPoint y: 174, distance: 15.2
click at [100, 174] on div "Параметры Файлы Вид работ Приёмка по качеству Вид работ Направление перевода ан…" at bounding box center [248, 142] width 310 height 170
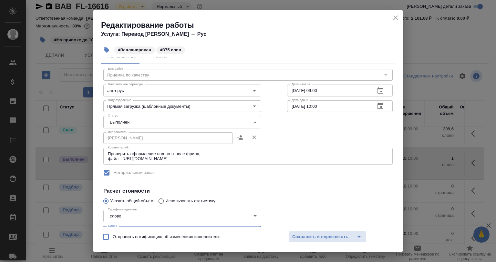
scroll to position [0, 0]
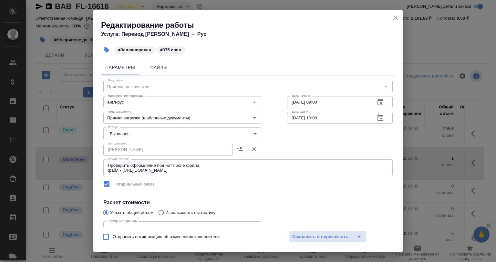
type input "375"
click at [129, 133] on body "🙏 .cls-1 fill:#fff; AWATERA Babkina Anastasiya Клиенты Спецификации Заказы 0 Ча…" at bounding box center [248, 131] width 496 height 262
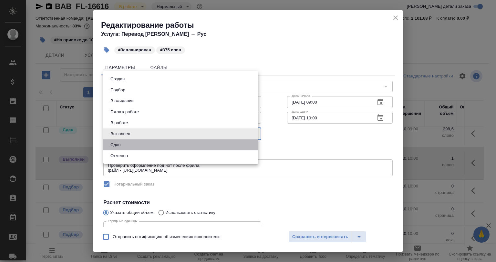
click at [129, 148] on li "Сдан" at bounding box center [180, 144] width 155 height 11
type input "closed"
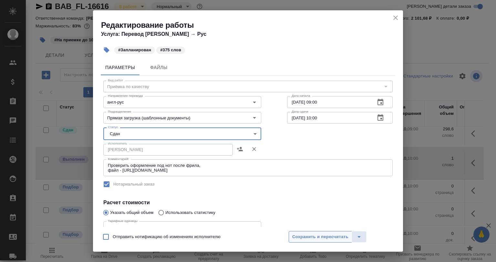
click at [302, 234] on span "Сохранить и пересчитать" at bounding box center [320, 236] width 56 height 7
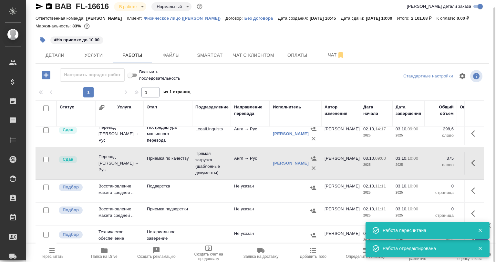
scroll to position [43, 0]
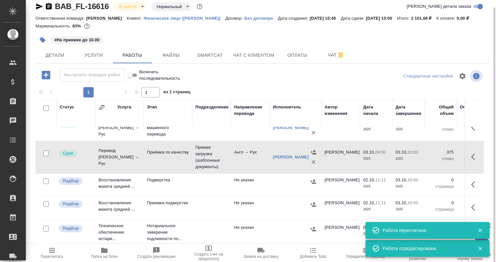
click at [47, 179] on input "checkbox" at bounding box center [45, 180] width 5 height 5
checkbox input "true"
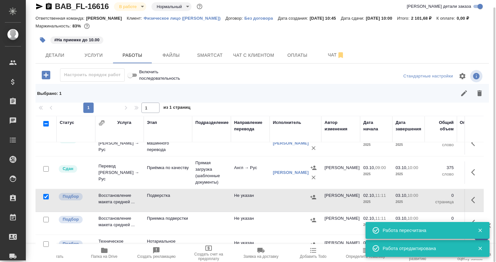
click at [46, 217] on input "checkbox" at bounding box center [45, 219] width 5 height 5
checkbox input "true"
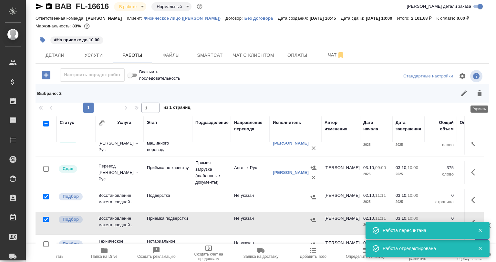
click at [476, 96] on icon "button" at bounding box center [479, 93] width 8 height 8
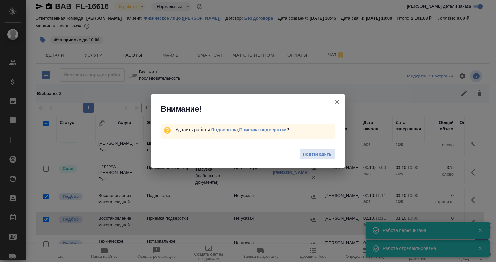
click at [343, 154] on div "Подтвердить" at bounding box center [248, 155] width 194 height 26
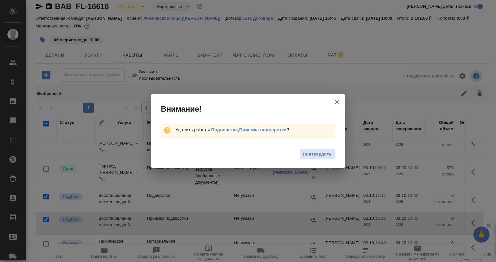
drag, startPoint x: 309, startPoint y: 156, endPoint x: 302, endPoint y: 158, distance: 7.3
click at [309, 156] on span "Подтвердить" at bounding box center [317, 154] width 29 height 7
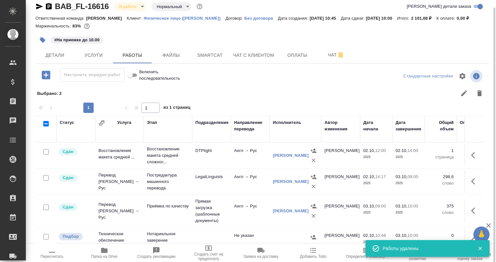
scroll to position [0, 0]
click at [43, 40] on icon "button" at bounding box center [42, 39] width 5 height 5
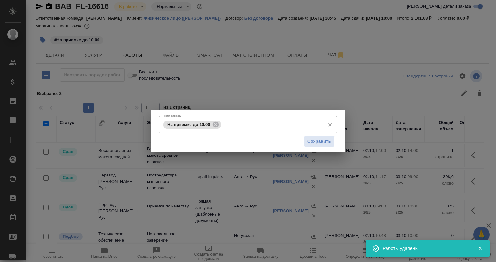
click at [211, 127] on span "На приемке до 10.00" at bounding box center [188, 124] width 51 height 5
click at [212, 124] on icon at bounding box center [215, 124] width 7 height 7
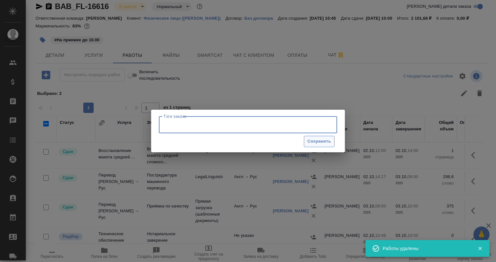
click at [319, 143] on span "Сохранить" at bounding box center [319, 141] width 24 height 7
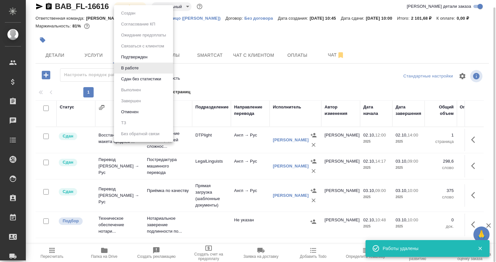
click at [124, 6] on body "🙏 .cls-1 fill:#fff; AWATERA Babkina Anastasiya Клиенты Спецификации Заказы 0 Ча…" at bounding box center [248, 131] width 496 height 262
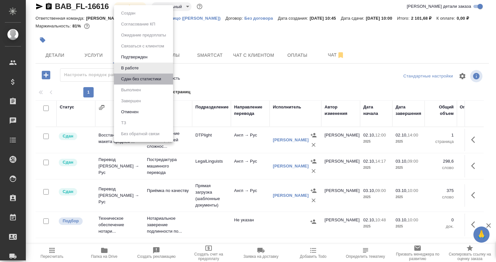
click at [130, 76] on button "Сдан без статистики" at bounding box center [141, 79] width 44 height 7
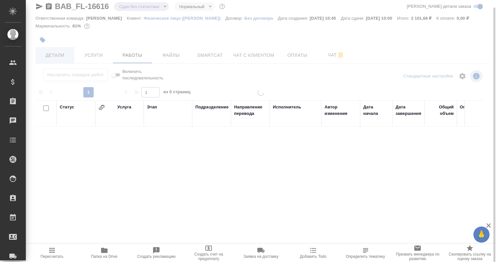
click at [59, 57] on span "Детали" at bounding box center [54, 55] width 31 height 8
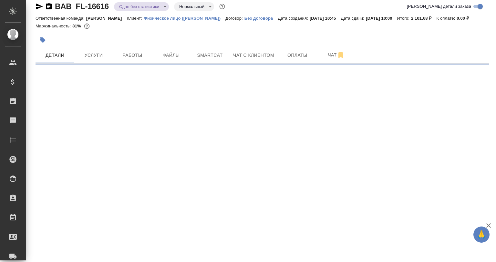
select select "RU"
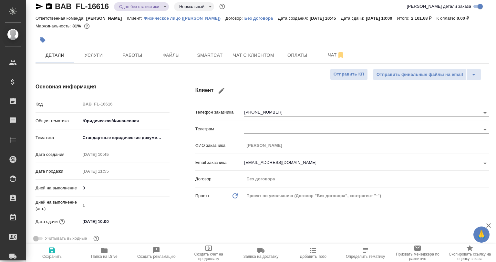
type textarea "x"
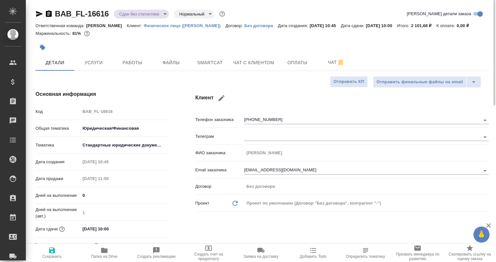
click at [37, 13] on icon "button" at bounding box center [39, 14] width 7 height 6
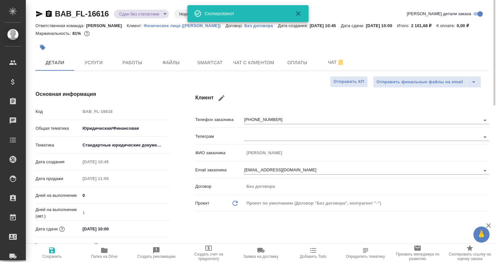
type textarea "x"
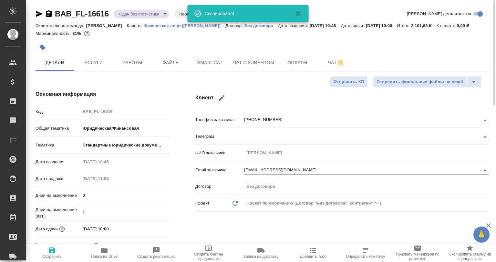
type textarea "x"
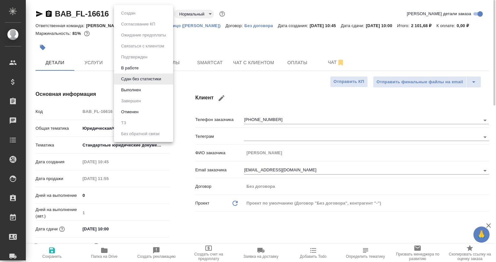
click at [161, 12] on body "🙏 .cls-1 fill:#fff; AWATERA Babkina Anastasiya Клиенты Спецификации Заказы 0 Ча…" at bounding box center [248, 131] width 496 height 262
click at [143, 95] on li "Выполнен" at bounding box center [143, 90] width 59 height 11
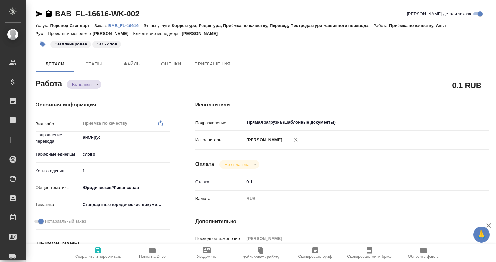
type textarea "x"
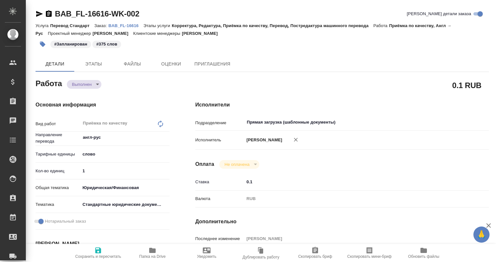
type textarea "x"
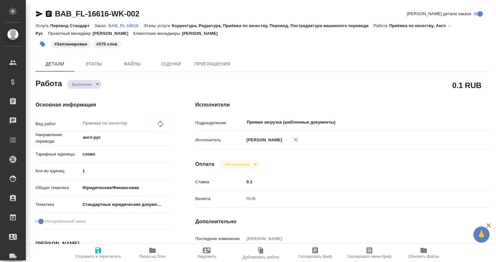
type textarea "x"
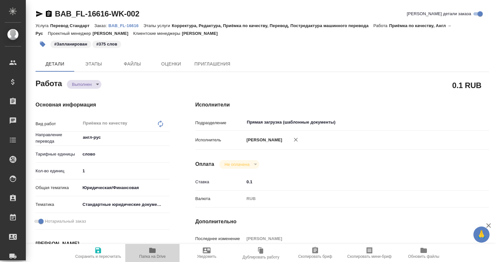
click at [142, 254] on span "Папка на Drive" at bounding box center [152, 253] width 46 height 12
type textarea "x"
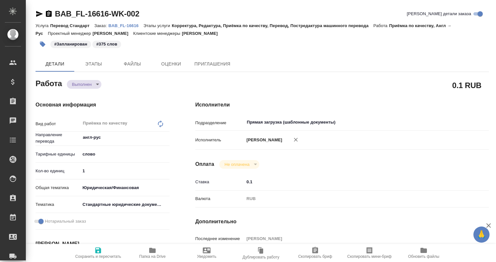
type textarea "x"
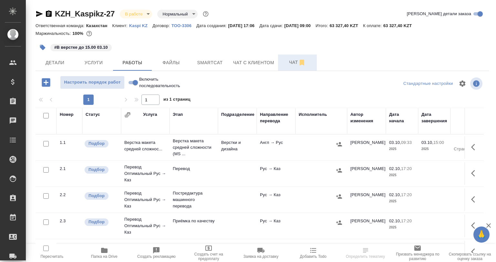
click at [297, 65] on span "Чат" at bounding box center [297, 62] width 31 height 8
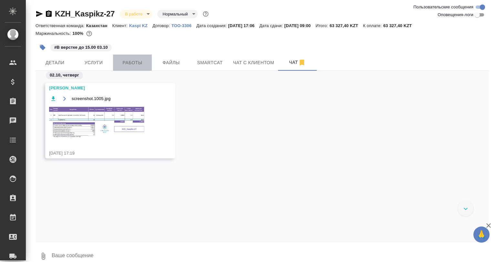
click at [121, 65] on span "Работы" at bounding box center [132, 63] width 31 height 8
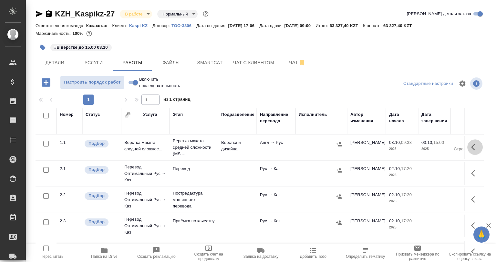
click at [471, 146] on icon "button" at bounding box center [473, 147] width 4 height 6
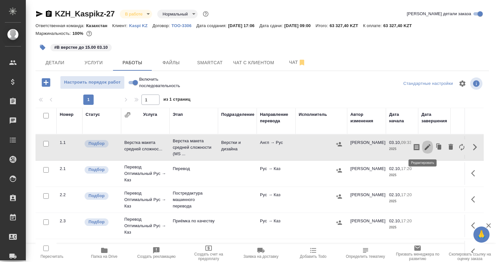
click at [426, 146] on button "button" at bounding box center [427, 146] width 11 height 15
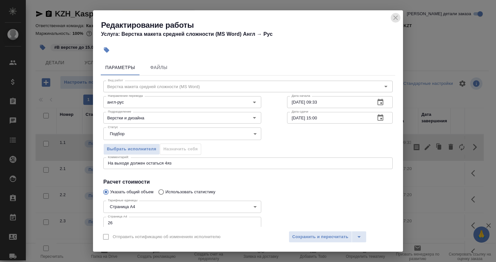
click at [393, 20] on icon "close" at bounding box center [395, 18] width 8 height 8
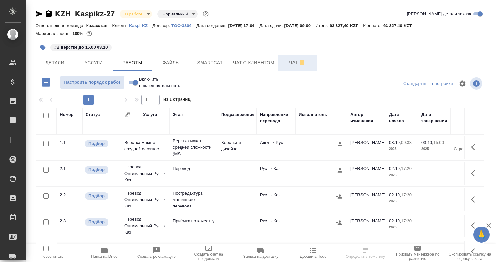
click at [287, 62] on span "Чат" at bounding box center [297, 62] width 31 height 8
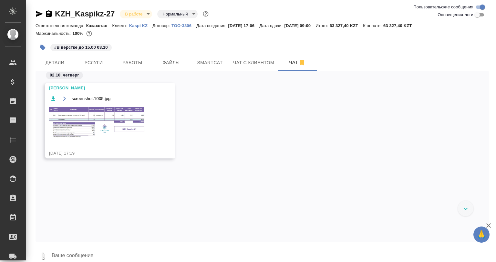
click at [114, 129] on img at bounding box center [97, 122] width 97 height 33
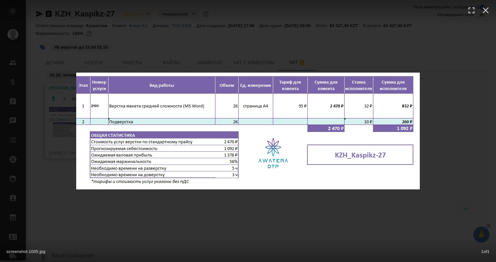
click at [236, 208] on div "screenshot.1005.jpg 1 of 1" at bounding box center [248, 131] width 496 height 262
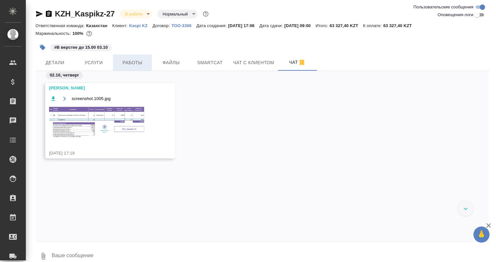
click at [144, 63] on span "Работы" at bounding box center [132, 63] width 31 height 8
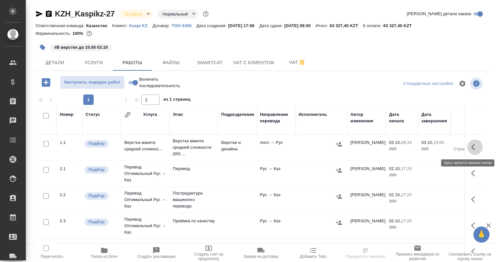
click at [469, 151] on button "button" at bounding box center [474, 146] width 15 height 15
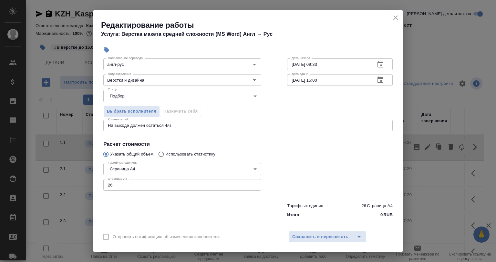
scroll to position [42, 0]
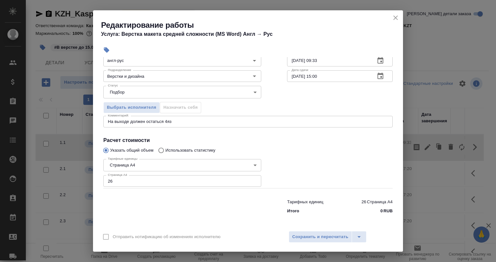
click at [396, 20] on icon "close" at bounding box center [395, 18] width 8 height 8
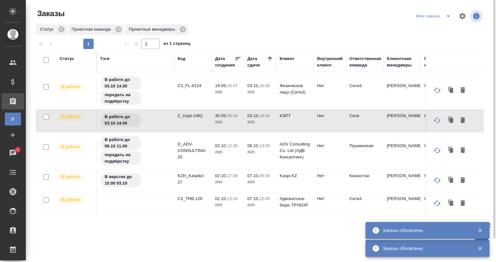
click at [446, 15] on icon "split button" at bounding box center [448, 16] width 8 height 8
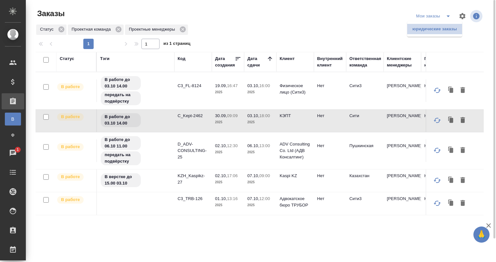
click at [421, 33] on li "юридические заказы" at bounding box center [434, 29] width 55 height 10
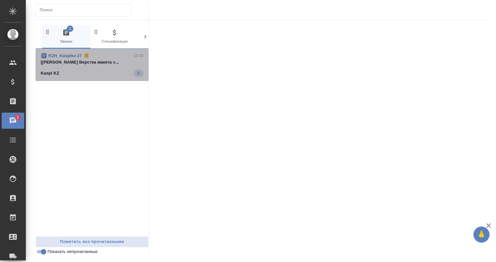
click at [96, 72] on div "Kaspi KZ 2" at bounding box center [92, 73] width 103 height 8
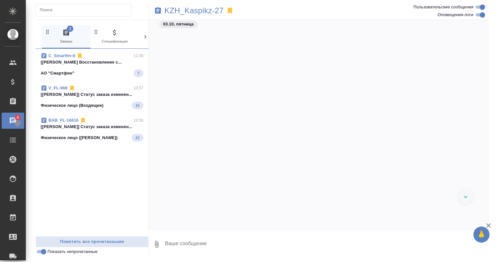
scroll to position [813, 0]
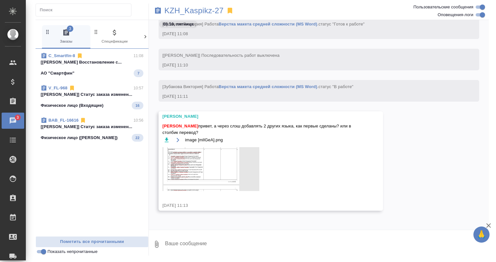
click at [200, 238] on textarea at bounding box center [326, 244] width 324 height 22
type textarea "в"
click at [346, 240] on textarea "Привет! В столбики, сможем 2 дока, в одном скрыто все, кроме столбика" at bounding box center [321, 244] width 314 height 22
type textarea "Привет! В столбики"
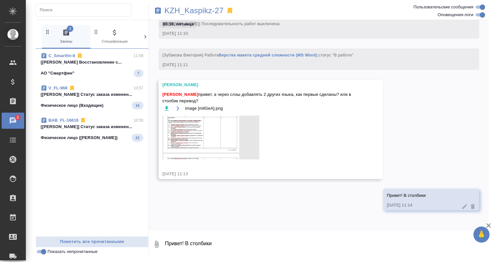
click at [62, 56] on link "C_Smartfin-8" at bounding box center [61, 55] width 27 height 5
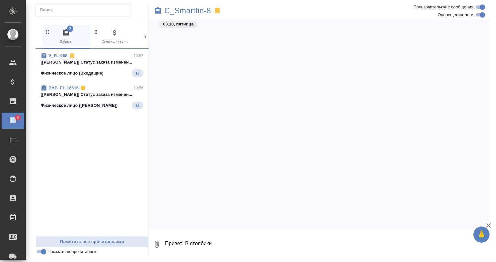
scroll to position [1557, 0]
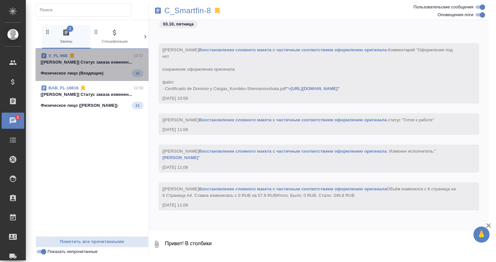
click at [105, 76] on div "Физическое лицо (Входящие) 16" at bounding box center [92, 73] width 103 height 8
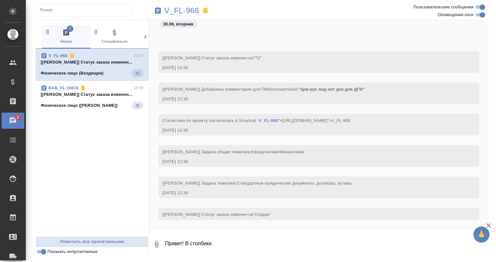
scroll to position [2322, 0]
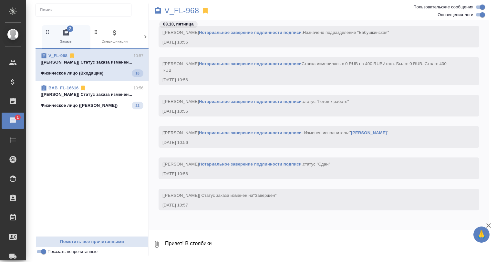
click at [116, 99] on span "BAB_FL-16616 10:56 [Ильина Екатерина] Статус заказа изменен... Физическое лицо …" at bounding box center [92, 97] width 103 height 25
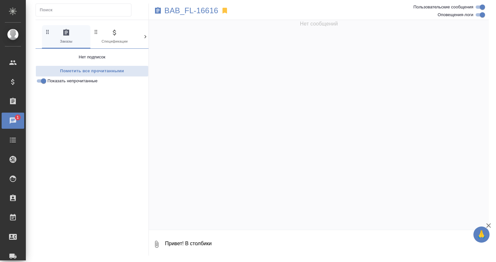
scroll to position [2220, 0]
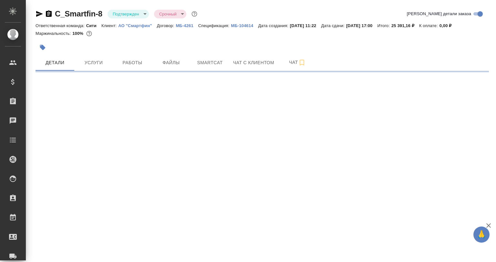
select select "RU"
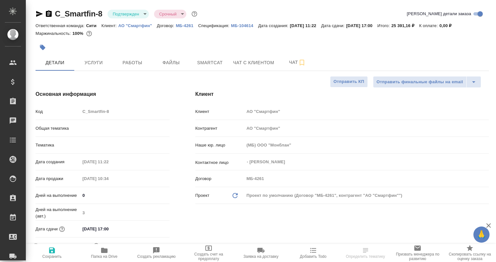
type textarea "x"
drag, startPoint x: 116, startPoint y: 25, endPoint x: 152, endPoint y: 28, distance: 36.0
click at [152, 28] on div "Ответственная команда: Сити Клиент: АО "Смартфин" Договор: МБ-4261 Спецификация…" at bounding box center [261, 26] width 453 height 8
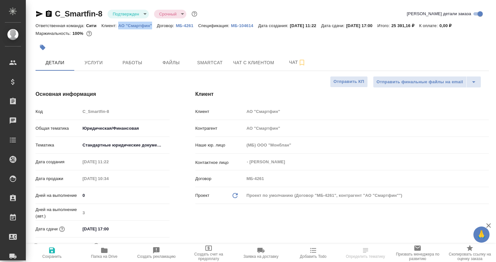
copy p "АО "Смартфин""
select select "RU"
type textarea "x"
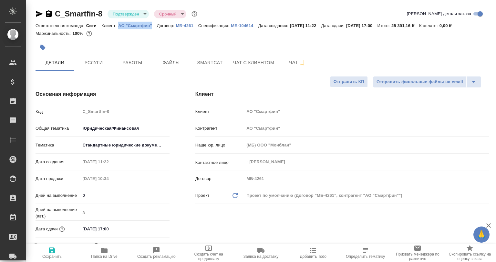
type textarea "x"
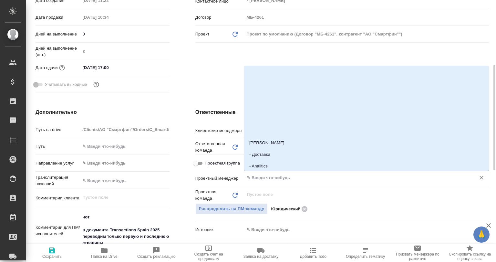
click at [266, 180] on input "text" at bounding box center [355, 178] width 219 height 8
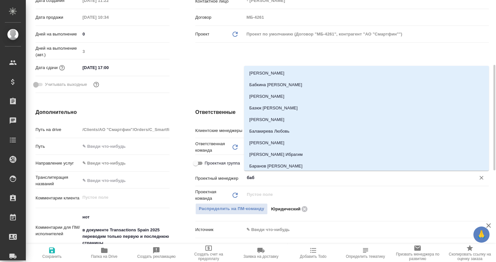
type input "бабк"
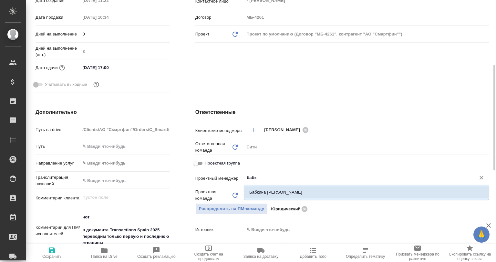
drag, startPoint x: 283, startPoint y: 191, endPoint x: 269, endPoint y: 196, distance: 14.4
click at [282, 192] on li "Бабкина [PERSON_NAME]" at bounding box center [366, 193] width 245 height 12
type textarea "x"
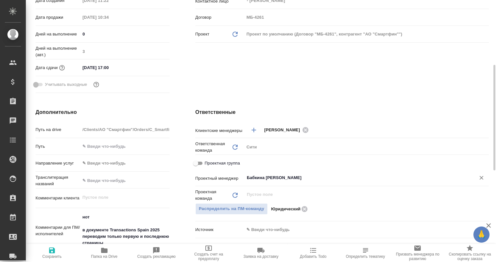
type input "Бабкина [PERSON_NAME]"
click at [380, 100] on div "Ответственные Клиентские менеджеры [PERSON_NAME] ​ Ответственная команда Обнови…" at bounding box center [341, 226] width 319 height 261
click at [66, 255] on span "Сохранить" at bounding box center [52, 253] width 45 height 12
type textarea "x"
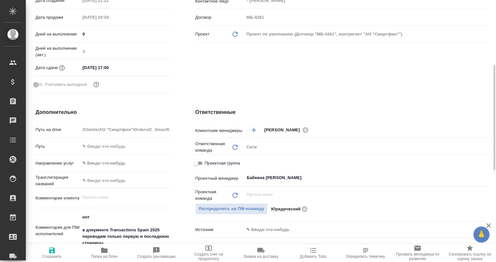
type textarea "x"
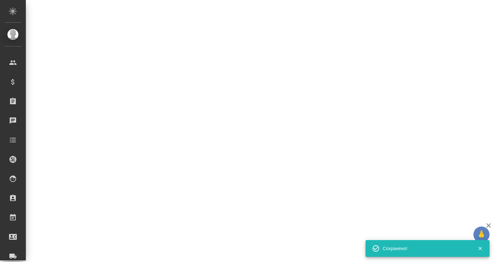
select select "RU"
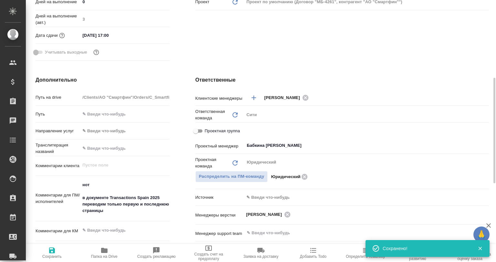
type textarea "x"
click at [106, 262] on html "🙏 .cls-1 fill:#fff; AWATERA Babkina Anastasiya Клиенты Спецификации Заказы 0 Ча…" at bounding box center [248, 131] width 496 height 262
click at [106, 252] on icon "button" at bounding box center [104, 250] width 6 height 5
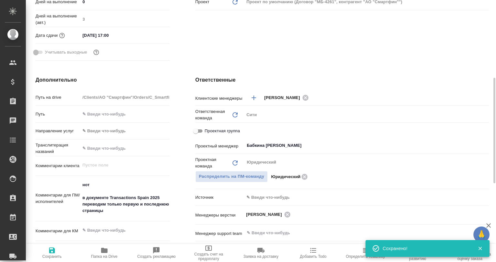
type textarea "x"
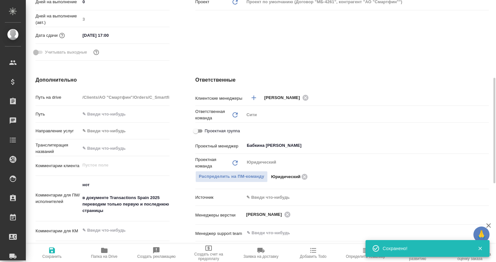
type textarea "x"
click at [116, 10] on body "🙏 .cls-1 fill:#fff; AWATERA Babkina Anastasiya Клиенты Спецификации Заказы 0 Ча…" at bounding box center [248, 131] width 496 height 262
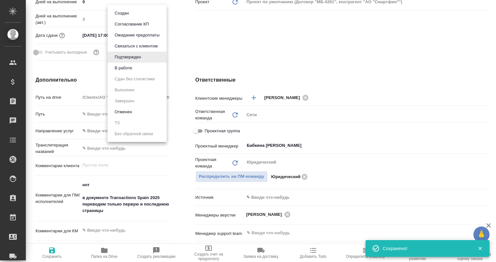
scroll to position [0, 0]
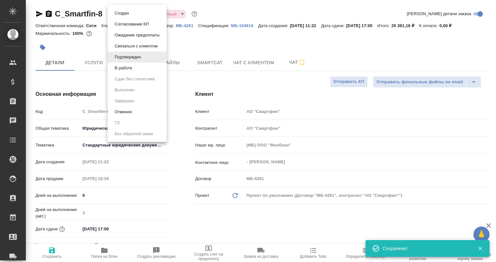
click at [123, 66] on button "В работе" at bounding box center [123, 68] width 21 height 7
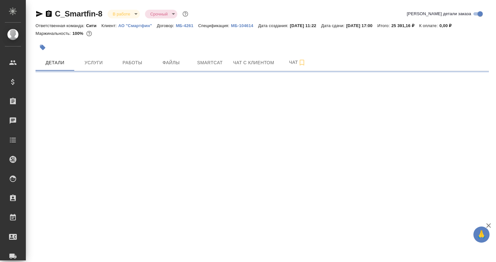
select select "RU"
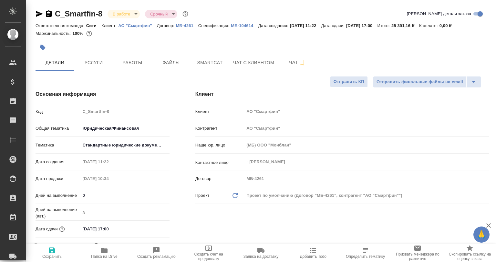
type textarea "x"
click at [302, 67] on button "Чат" at bounding box center [297, 63] width 39 height 16
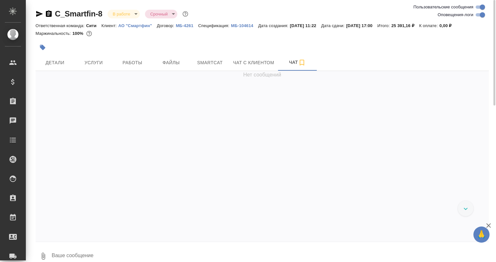
scroll to position [839, 0]
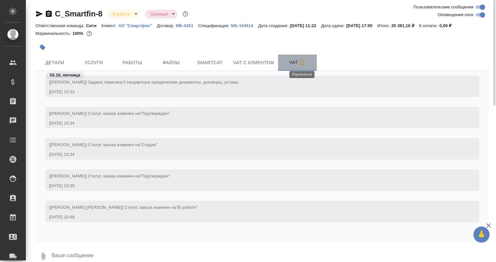
drag, startPoint x: 300, startPoint y: 63, endPoint x: 349, endPoint y: 42, distance: 53.5
click at [300, 62] on icon "button" at bounding box center [302, 63] width 8 height 8
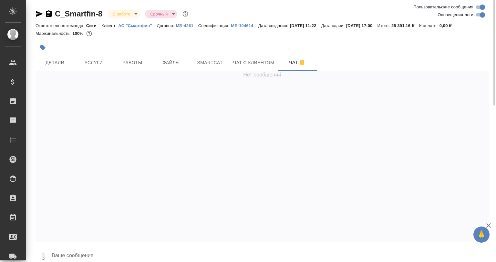
scroll to position [0, 0]
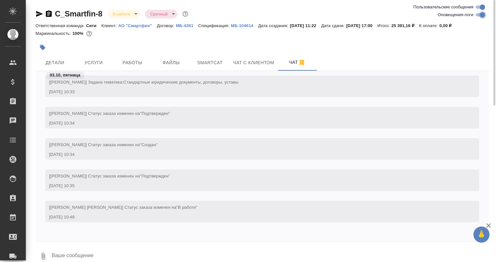
click at [475, 15] on input "Оповещения-логи" at bounding box center [482, 15] width 23 height 8
checkbox input "false"
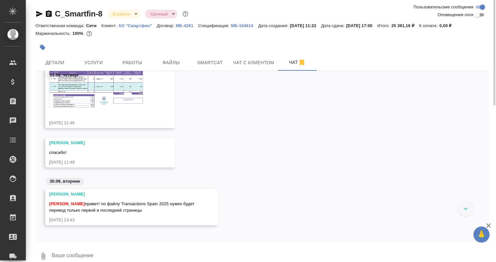
scroll to position [190, 0]
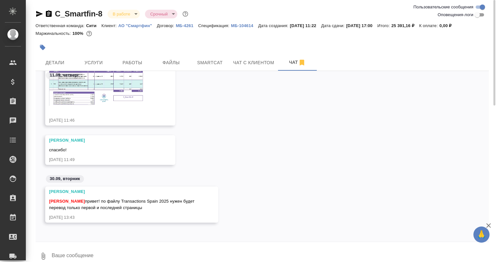
click at [118, 97] on img at bounding box center [97, 85] width 97 height 39
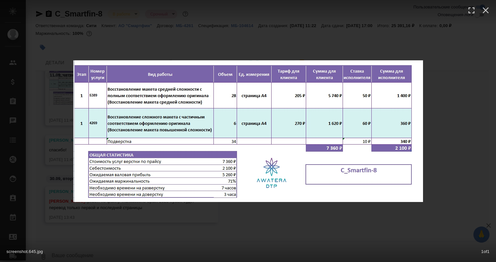
click at [416, 205] on div "screenshot.645.jpg 1 of 1" at bounding box center [248, 131] width 496 height 262
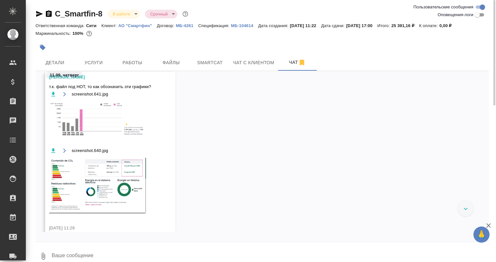
scroll to position [0, 0]
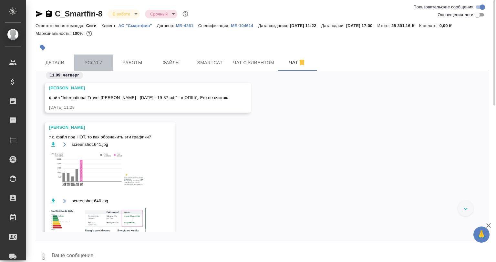
click at [90, 67] on button "Услуги" at bounding box center [93, 63] width 39 height 16
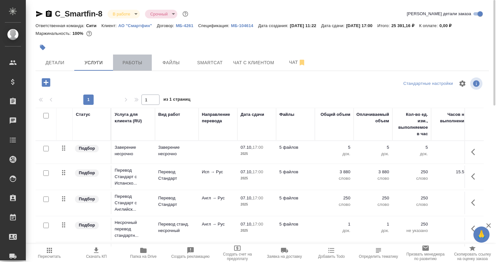
click at [135, 67] on button "Работы" at bounding box center [132, 63] width 39 height 16
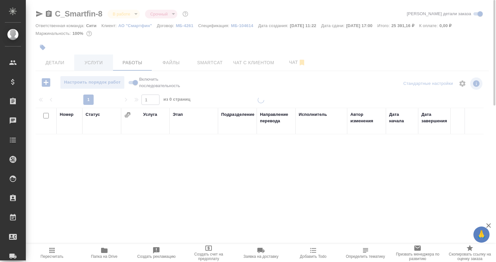
click at [87, 58] on button "Услуги" at bounding box center [93, 63] width 39 height 16
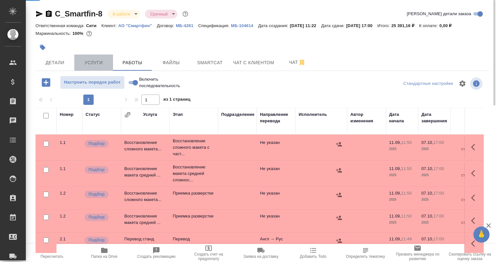
click at [90, 61] on span "Услуги" at bounding box center [93, 63] width 31 height 8
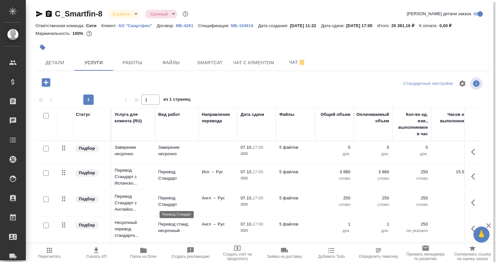
scroll to position [32, 0]
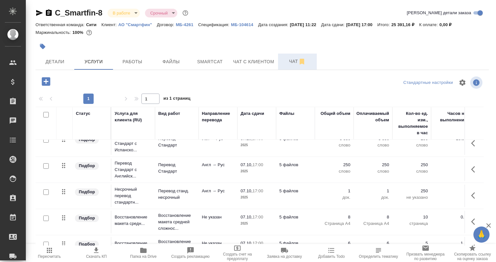
click at [282, 65] on button "Чат" at bounding box center [297, 62] width 39 height 16
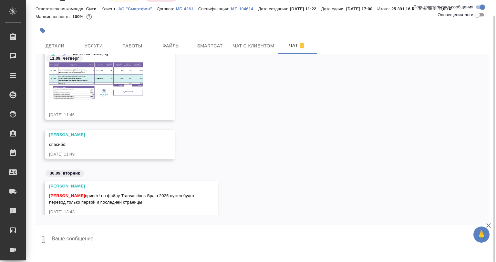
scroll to position [329, 0]
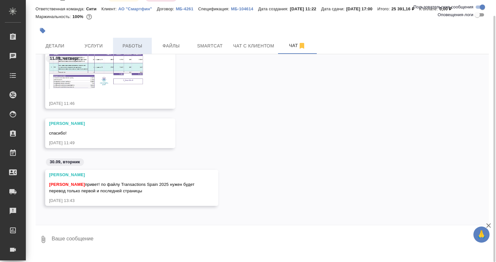
click at [136, 38] on button "Работы" at bounding box center [132, 46] width 39 height 16
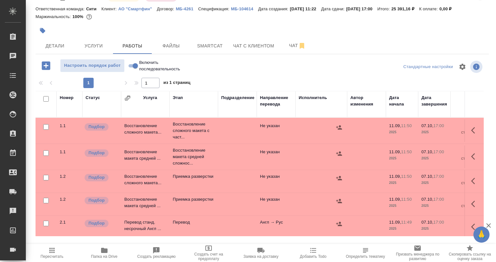
drag, startPoint x: 409, startPoint y: 65, endPoint x: 321, endPoint y: 110, distance: 98.7
click at [409, 67] on div "Стандартные настройки" at bounding box center [427, 67] width 53 height 10
click at [467, 130] on button "button" at bounding box center [474, 130] width 15 height 15
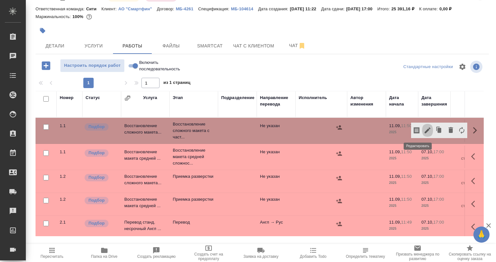
click at [423, 129] on icon "button" at bounding box center [427, 131] width 8 height 8
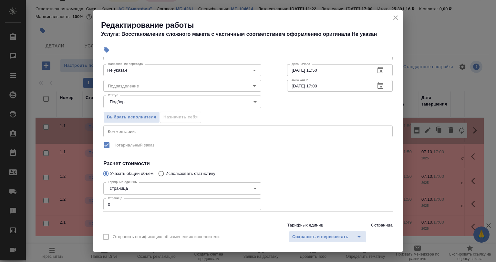
scroll to position [32, 0]
drag, startPoint x: 347, startPoint y: 174, endPoint x: 333, endPoint y: 175, distance: 14.2
click at [347, 174] on div at bounding box center [339, 196] width 131 height 58
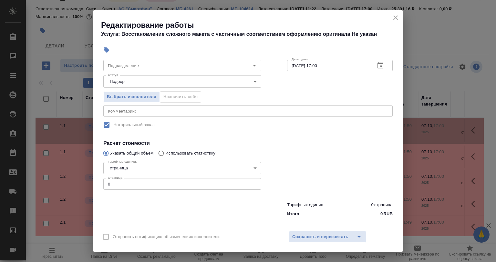
scroll to position [55, 0]
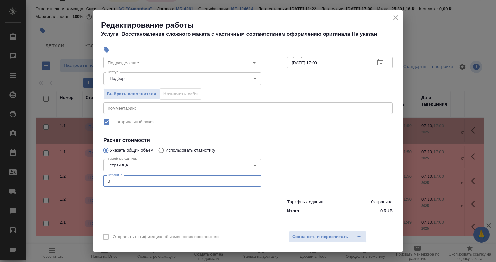
drag, startPoint x: 120, startPoint y: 178, endPoint x: 94, endPoint y: 179, distance: 26.2
click at [97, 181] on div "Параметры Файлы Вид работ Восстановление сложного макета с частичным соответств…" at bounding box center [248, 142] width 310 height 170
type input "1"
type input "28"
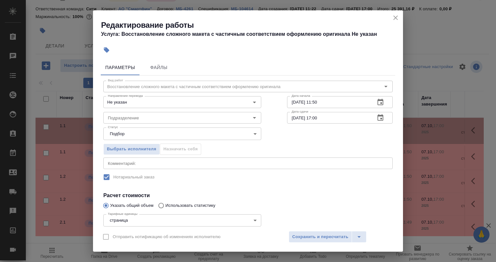
click at [156, 170] on label "Нотариальный заказ" at bounding box center [244, 177] width 288 height 14
click at [154, 166] on div "x Комментарий:" at bounding box center [247, 163] width 289 height 12
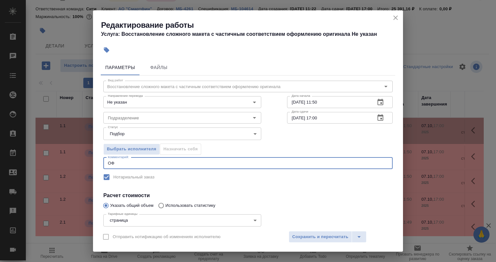
type textarea "О"
type textarea "Оформление под нот"
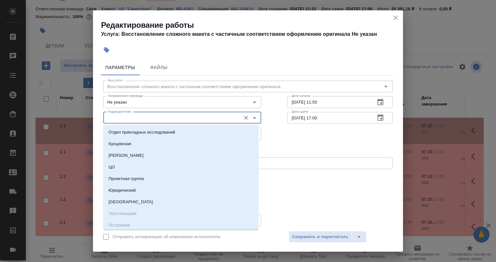
click at [126, 116] on input "Подразделение" at bounding box center [171, 118] width 132 height 8
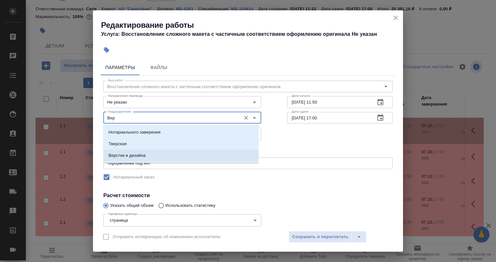
click at [124, 157] on p "Верстки и дизайна" at bounding box center [126, 155] width 37 height 6
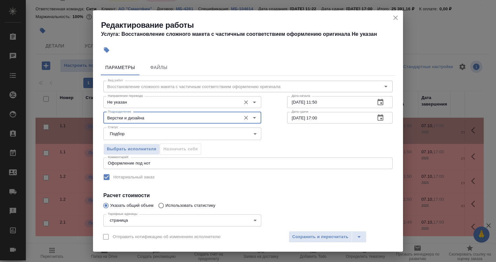
type input "Верстки и дизайна"
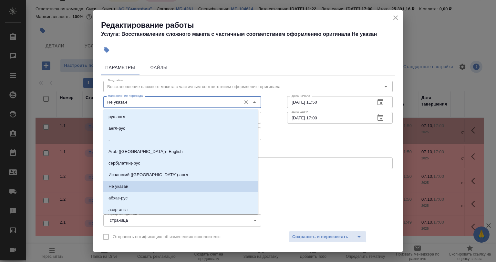
drag, startPoint x: 136, startPoint y: 101, endPoint x: 113, endPoint y: 127, distance: 34.1
click at [131, 107] on div "Не указан Направление перевода" at bounding box center [182, 102] width 158 height 12
click at [122, 139] on li "-" at bounding box center [180, 140] width 155 height 12
type input "-"
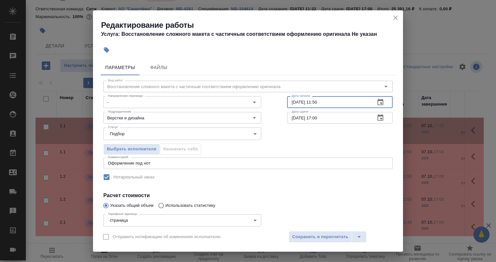
drag, startPoint x: 324, startPoint y: 105, endPoint x: 274, endPoint y: 103, distance: 49.7
click at [274, 103] on div "Вид работ Восстановление сложного макета с частичным соответствием оформлению о…" at bounding box center [248, 174] width 294 height 197
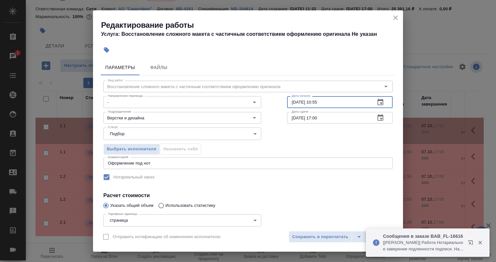
type input "03.10.2025 10:55"
click at [338, 193] on h4 "Расчет стоимости" at bounding box center [247, 196] width 289 height 8
drag, startPoint x: 319, startPoint y: 118, endPoint x: 300, endPoint y: 119, distance: 18.7
click at [311, 119] on input "07.10.2025 17:00" at bounding box center [328, 118] width 83 height 12
click at [292, 115] on input "07.10.2025 17:00" at bounding box center [328, 118] width 83 height 12
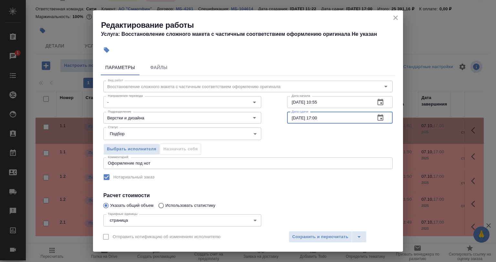
drag, startPoint x: 315, startPoint y: 117, endPoint x: 311, endPoint y: 114, distance: 4.6
click at [312, 115] on input "03.10.2025 17:00" at bounding box center [328, 118] width 83 height 12
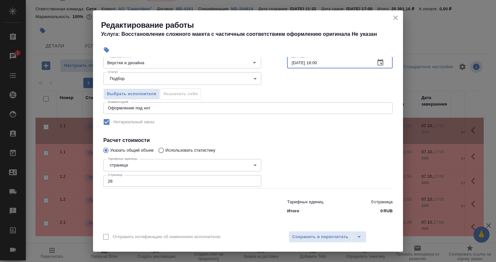
type input "03.10.2025 18:00"
click at [320, 243] on div "Отправить нотификацию об изменениях исполнителю Сохранить и пересчитать" at bounding box center [248, 239] width 310 height 25
click at [318, 237] on span "Сохранить и пересчитать" at bounding box center [320, 236] width 56 height 7
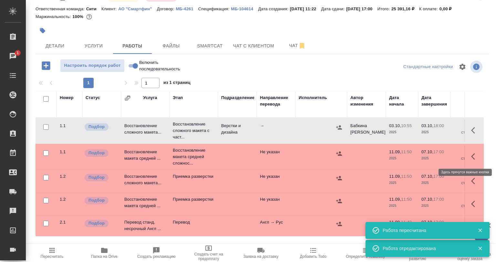
click at [471, 159] on icon "button" at bounding box center [475, 157] width 8 height 8
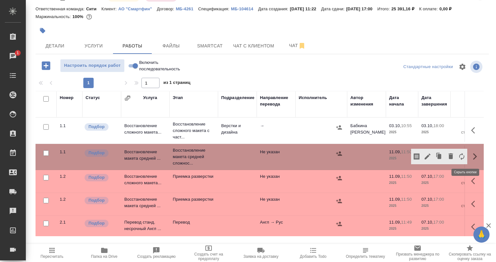
click at [423, 156] on icon "button" at bounding box center [427, 157] width 8 height 8
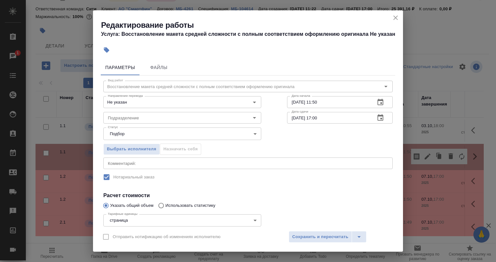
click at [377, 54] on div at bounding box center [250, 50] width 303 height 14
click at [394, 18] on icon "close" at bounding box center [395, 18] width 8 height 8
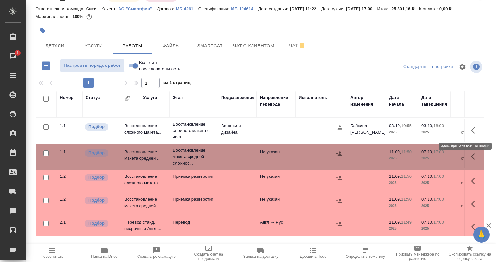
click at [467, 126] on button "button" at bounding box center [474, 130] width 15 height 15
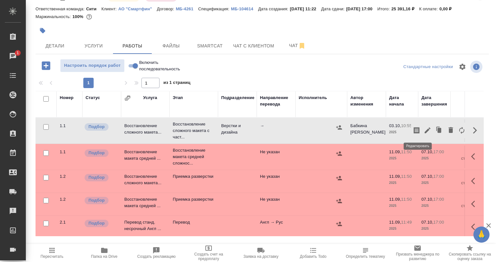
click at [423, 129] on icon "button" at bounding box center [427, 131] width 8 height 8
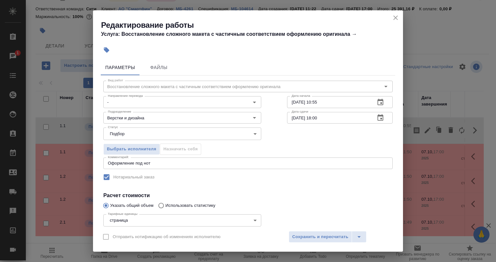
scroll to position [32, 0]
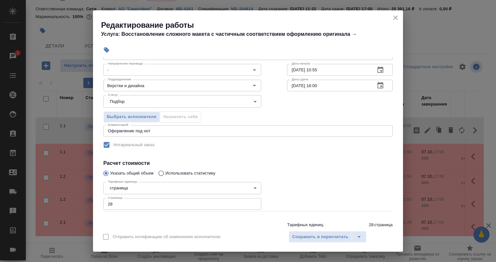
drag, startPoint x: 108, startPoint y: 203, endPoint x: 102, endPoint y: 204, distance: 7.0
click at [102, 204] on div "Тарифные единицы страница 5a8b1489cc6b4906c91bfdb2 Тарифные единицы Страница 28…" at bounding box center [182, 196] width 184 height 58
drag, startPoint x: 346, startPoint y: 168, endPoint x: 340, endPoint y: 171, distance: 6.6
click at [346, 168] on div at bounding box center [339, 196] width 131 height 58
drag, startPoint x: 115, startPoint y: 205, endPoint x: 88, endPoint y: 207, distance: 26.2
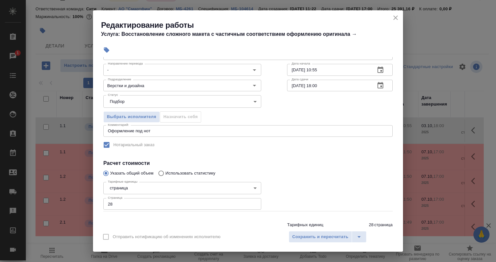
click at [93, 207] on div "Параметры Файлы Вид работ Восстановление сложного макета с частичным соответств…" at bounding box center [248, 142] width 310 height 170
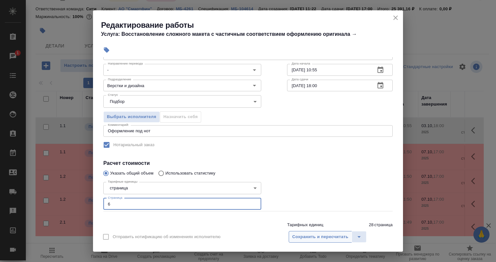
type input "6"
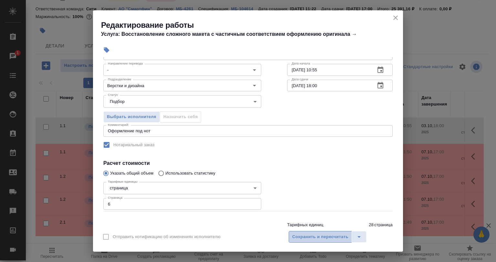
click at [301, 236] on span "Сохранить и пересчитать" at bounding box center [320, 236] width 56 height 7
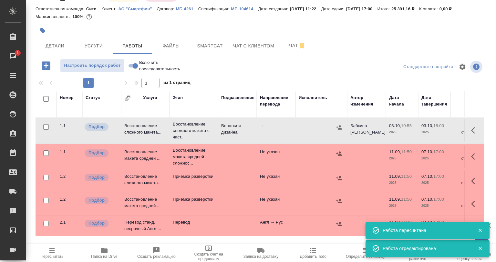
click at [338, 58] on div "C_Smartfin-8 В работе inProgress Срочный urgent Кратко детали заказа Ответствен…" at bounding box center [262, 117] width 460 height 269
click at [471, 154] on icon "button" at bounding box center [475, 157] width 8 height 8
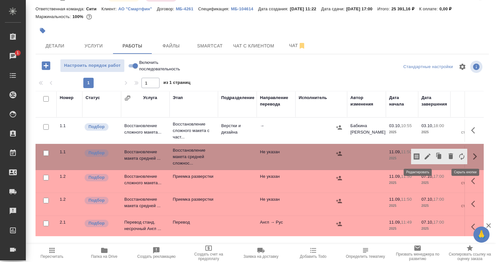
click at [424, 157] on icon "button" at bounding box center [427, 157] width 6 height 6
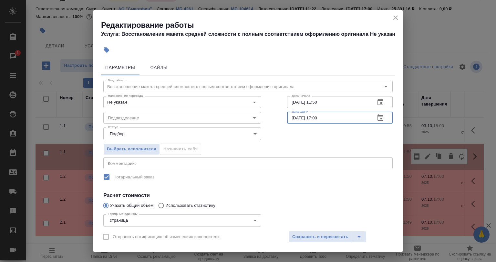
drag, startPoint x: 291, startPoint y: 114, endPoint x: 282, endPoint y: 105, distance: 13.7
click at [290, 112] on input "07.10.2025 17:00" at bounding box center [328, 118] width 83 height 12
drag, startPoint x: 322, startPoint y: 117, endPoint x: 296, endPoint y: 116, distance: 26.2
click at [296, 117] on input "03.71.0202 51:70" at bounding box center [328, 118] width 83 height 12
type input "03.10.2025 18:00"
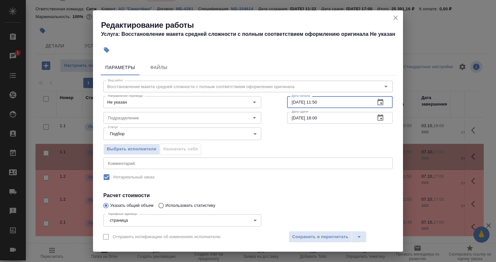
drag, startPoint x: 326, startPoint y: 104, endPoint x: 259, endPoint y: 105, distance: 66.5
click at [259, 105] on div "Вид работ Восстановление макета средней сложности с полным соответствием оформл…" at bounding box center [248, 174] width 294 height 197
type input "03.10.2025 11:00"
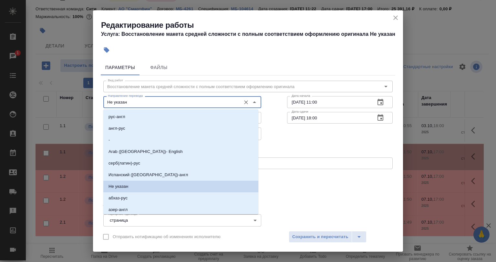
drag, startPoint x: 149, startPoint y: 103, endPoint x: 143, endPoint y: 105, distance: 5.6
click at [148, 103] on input "Не указан" at bounding box center [171, 102] width 132 height 8
drag, startPoint x: 124, startPoint y: 133, endPoint x: 126, endPoint y: 137, distance: 4.9
click at [126, 138] on li "-" at bounding box center [180, 140] width 155 height 12
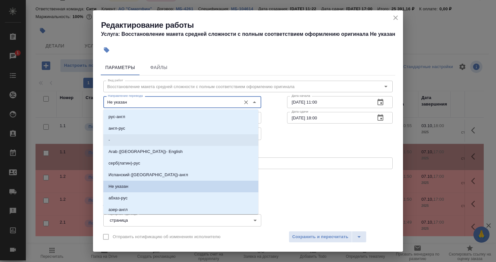
type input "-"
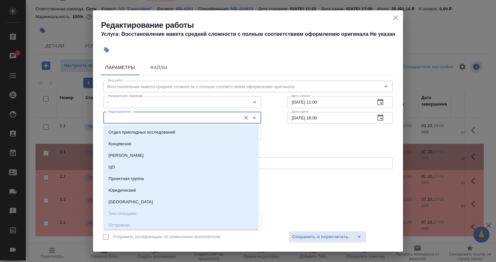
click at [127, 120] on input "Подразделение" at bounding box center [171, 118] width 132 height 8
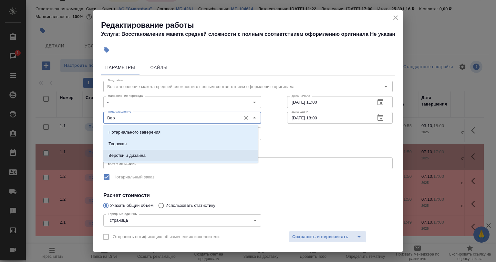
drag, startPoint x: 125, startPoint y: 166, endPoint x: 127, endPoint y: 158, distance: 8.6
click at [126, 159] on div "x Комментарий:" at bounding box center [247, 163] width 289 height 12
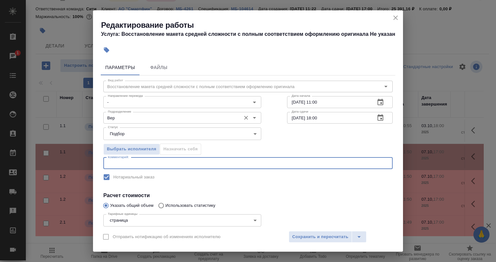
click at [130, 118] on input "Вер" at bounding box center [171, 118] width 132 height 8
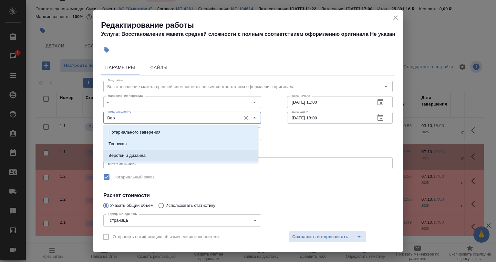
click at [127, 157] on p "Верстки и дизайна" at bounding box center [126, 155] width 37 height 6
type input "Верстки и дизайна"
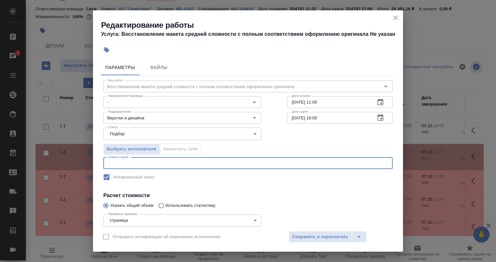
click at [121, 164] on textarea at bounding box center [248, 163] width 280 height 5
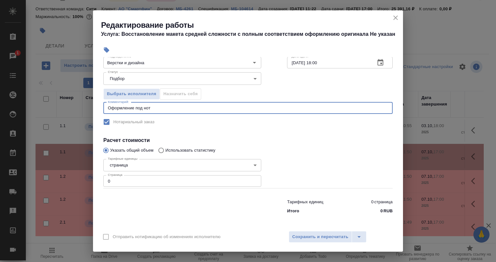
type textarea "Оформление под нот"
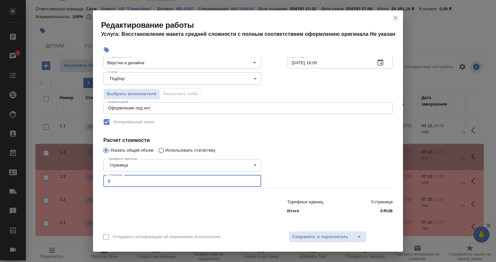
drag, startPoint x: 115, startPoint y: 179, endPoint x: 92, endPoint y: 176, distance: 23.5
click at [92, 178] on div "Редактирование работы Услуга: Восстановление макета средней сложности с полным …" at bounding box center [248, 131] width 496 height 262
click at [338, 145] on div at bounding box center [339, 173] width 131 height 58
click at [132, 178] on input "26" at bounding box center [182, 181] width 158 height 12
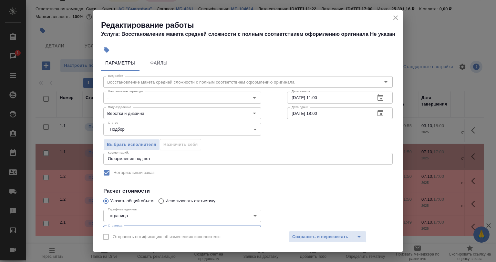
scroll to position [0, 0]
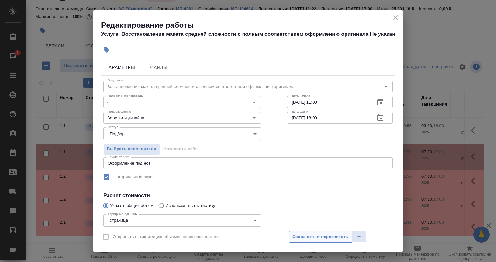
type input "28"
click at [308, 239] on span "Сохранить и пересчитать" at bounding box center [320, 236] width 56 height 7
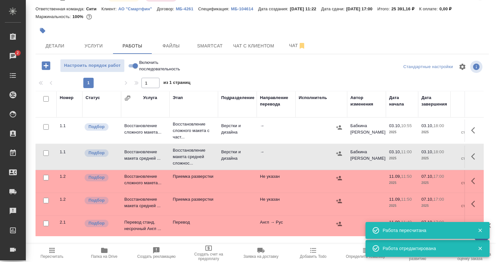
drag, startPoint x: 37, startPoint y: 26, endPoint x: 41, endPoint y: 28, distance: 4.7
click at [37, 26] on div at bounding box center [186, 31] width 302 height 14
click at [41, 28] on icon "button" at bounding box center [42, 30] width 6 height 6
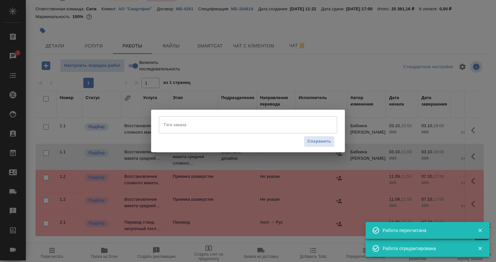
click at [177, 120] on input "Тэги заказа" at bounding box center [242, 124] width 160 height 11
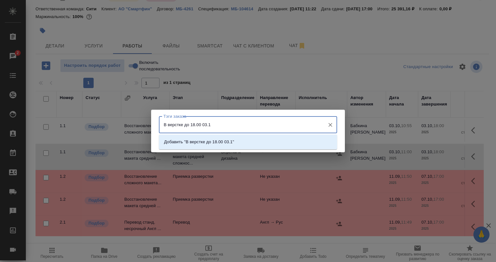
type input "В верстке до 18.00 03.10"
click at [228, 147] on li "Добавить "В верстке до 18.00 03.10"" at bounding box center [248, 142] width 178 height 12
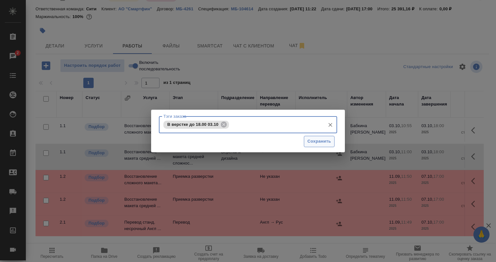
click at [306, 140] on button "Сохранить" at bounding box center [319, 141] width 31 height 11
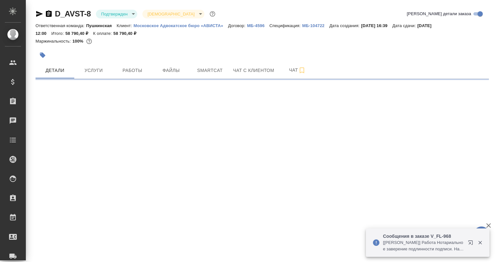
select select "RU"
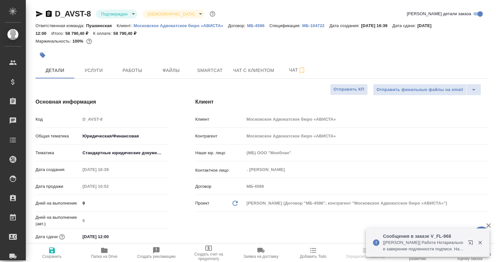
type textarea "x"
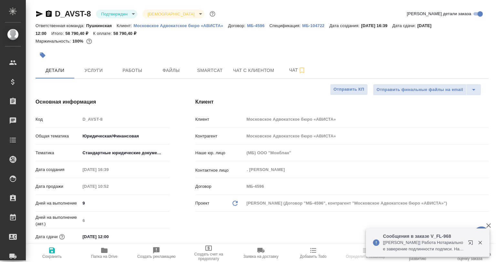
type textarea "x"
drag, startPoint x: 480, startPoint y: 242, endPoint x: 315, endPoint y: 206, distance: 168.7
click at [480, 241] on icon "button" at bounding box center [480, 243] width 6 height 6
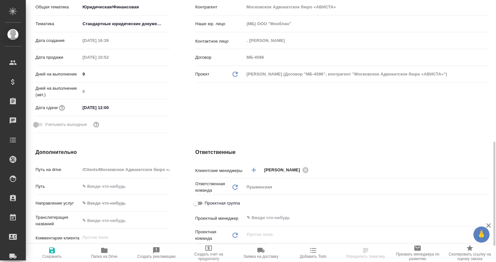
scroll to position [258, 0]
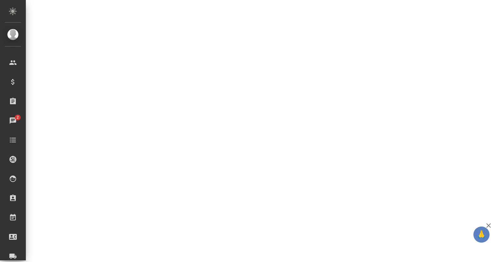
select select "RU"
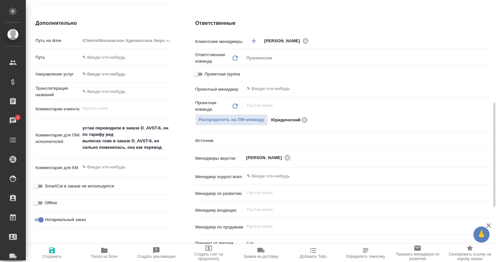
type textarea "x"
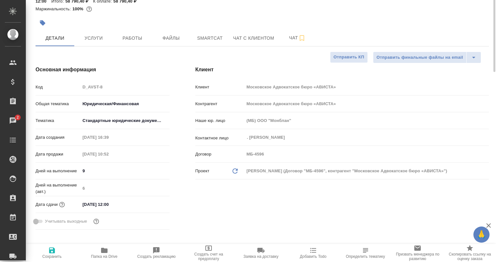
scroll to position [0, 0]
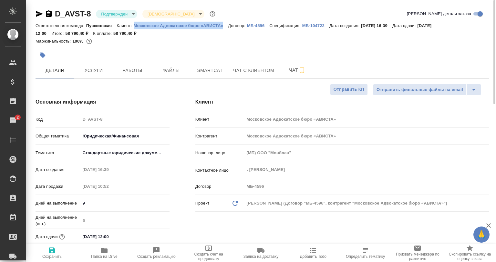
drag, startPoint x: 133, startPoint y: 26, endPoint x: 226, endPoint y: 25, distance: 93.0
click at [226, 25] on div "Ответственная команда: Пушкинская Клиент: Московское Адвокатское бюро «АВИСТА» …" at bounding box center [261, 29] width 453 height 15
copy p "Московское Адвокатское бюро «АВИСТА»"
type textarea "x"
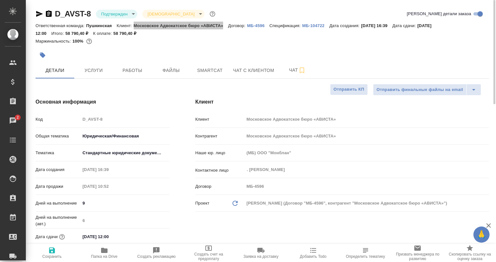
type textarea "x"
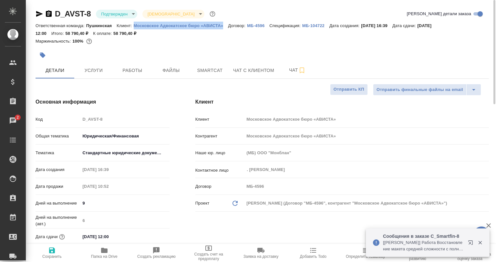
scroll to position [129, 0]
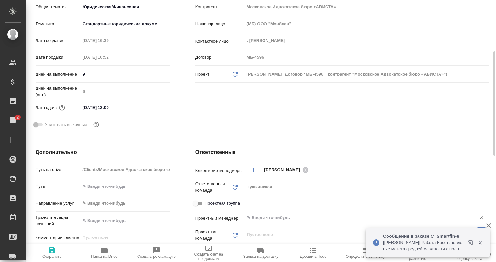
click at [259, 223] on div "​" at bounding box center [366, 218] width 245 height 12
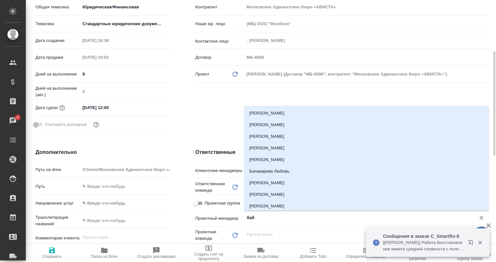
type input "бабк"
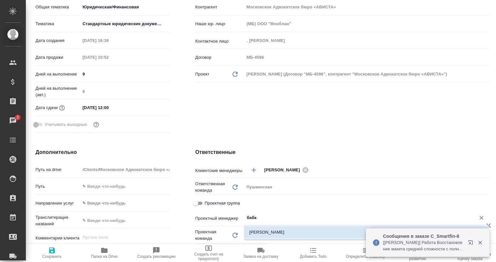
click at [271, 235] on li "Бабкина Анастасия" at bounding box center [366, 233] width 245 height 12
type textarea "x"
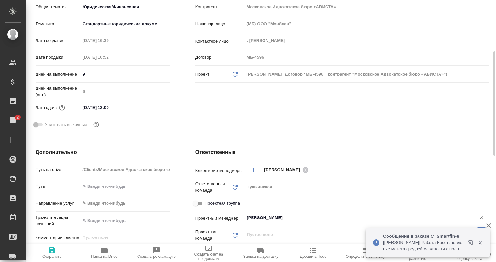
type input "Бабкина Анастасия"
drag, startPoint x: 46, startPoint y: 256, endPoint x: 55, endPoint y: 238, distance: 19.5
click at [46, 257] on span "Сохранить" at bounding box center [51, 256] width 19 height 5
type textarea "x"
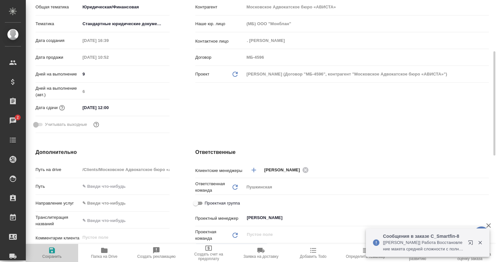
type textarea "x"
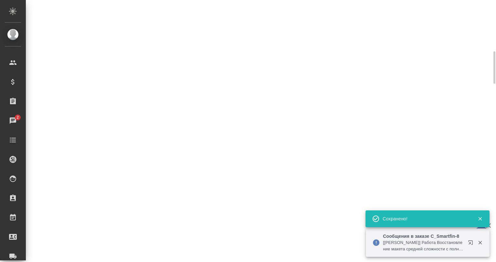
select select "RU"
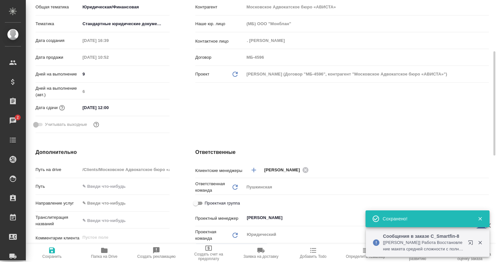
type textarea "x"
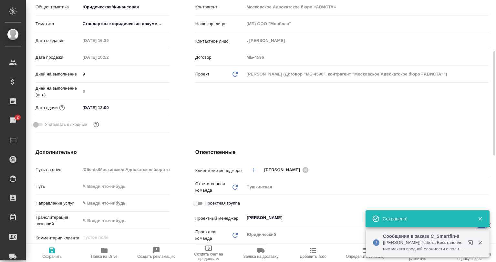
type textarea "x"
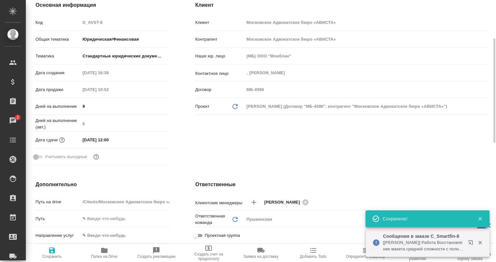
scroll to position [0, 0]
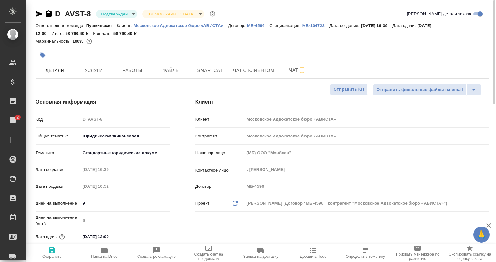
type textarea "x"
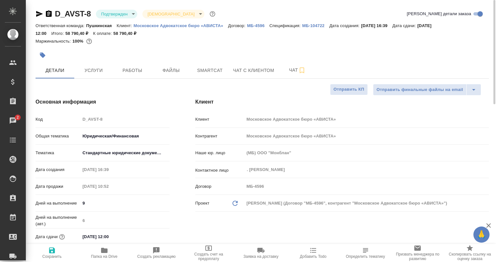
type textarea "x"
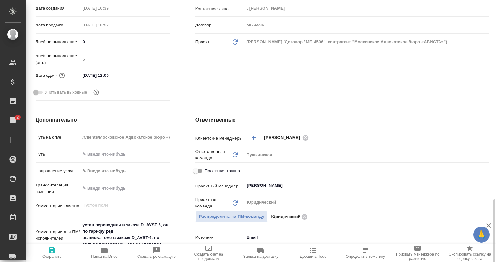
scroll to position [258, 0]
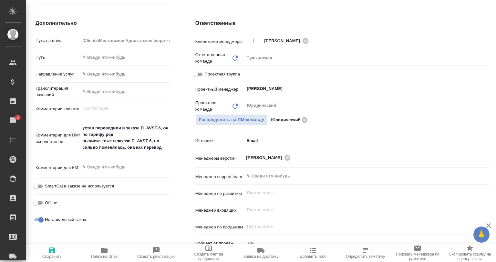
type textarea "x"
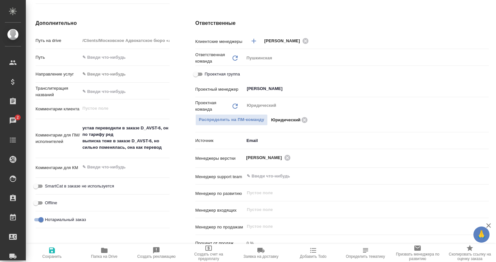
type textarea "x"
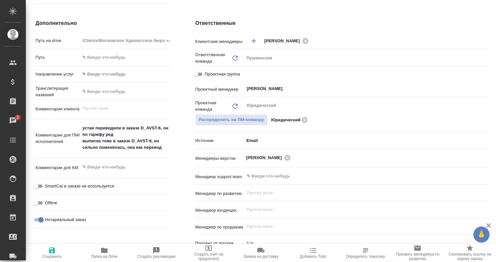
type textarea "x"
click at [114, 251] on span "Папка на Drive" at bounding box center [104, 253] width 45 height 12
type textarea "x"
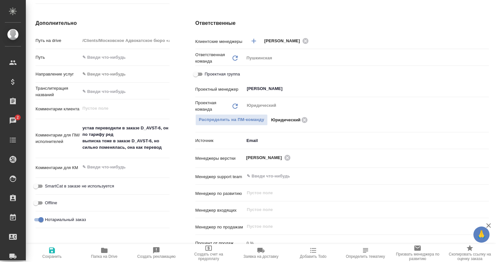
type textarea "x"
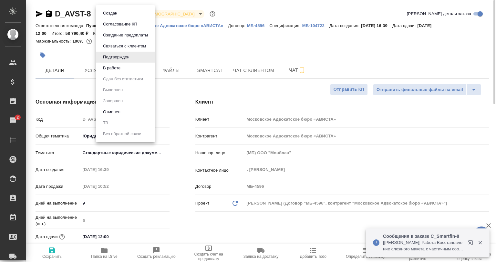
click at [120, 14] on body "🙏 .cls-1 fill:#fff; AWATERA Babkina Anastasiya Клиенты Спецификации Заказы 2 Ча…" at bounding box center [248, 131] width 496 height 262
click at [119, 66] on button "В работе" at bounding box center [111, 68] width 21 height 7
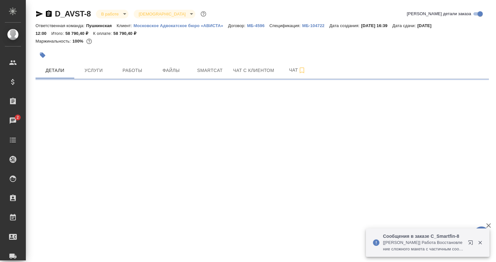
select select "RU"
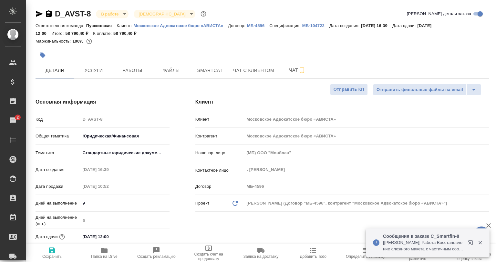
type textarea "x"
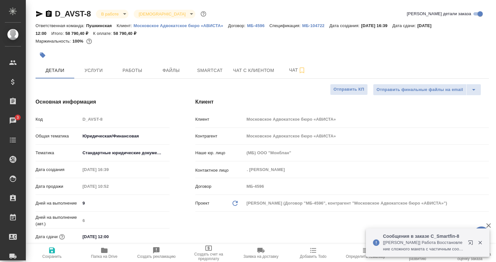
type textarea "x"
click at [108, 75] on button "Услуги" at bounding box center [93, 70] width 39 height 16
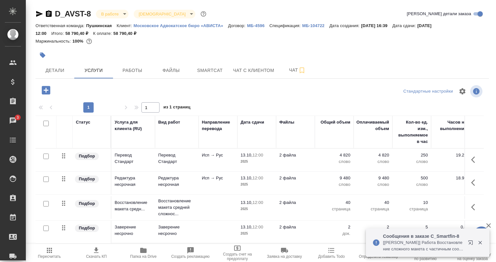
click at [479, 245] on icon "button" at bounding box center [480, 243] width 6 height 6
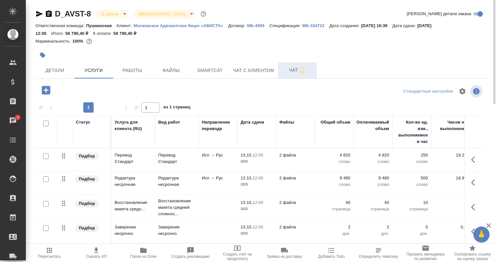
click at [291, 67] on button "Чат" at bounding box center [297, 70] width 39 height 16
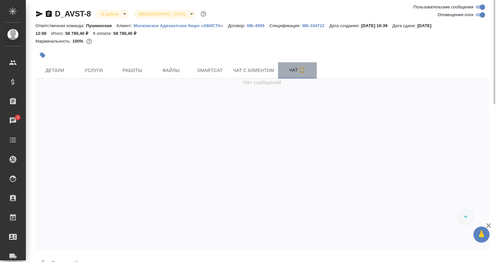
click at [301, 70] on icon "button" at bounding box center [302, 70] width 8 height 8
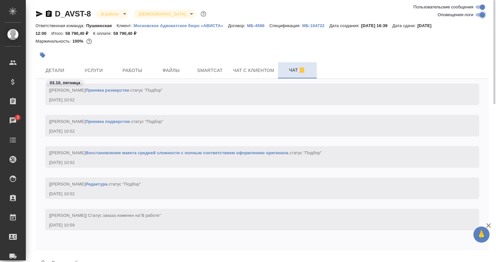
click at [481, 14] on input "Оповещения-логи" at bounding box center [482, 15] width 23 height 8
checkbox input "false"
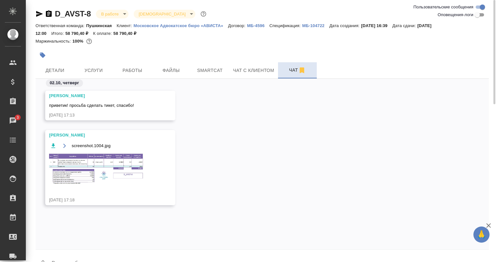
scroll to position [0, 0]
click at [132, 171] on img at bounding box center [97, 169] width 97 height 33
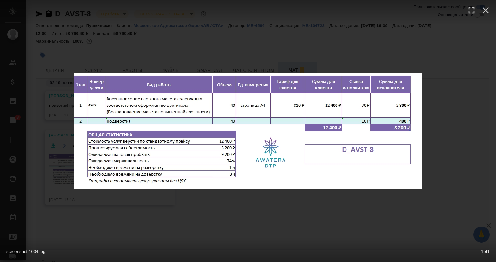
click at [117, 204] on div "screenshot.1004.jpg 1 of 1" at bounding box center [248, 131] width 496 height 262
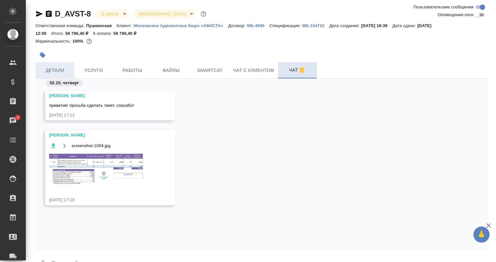
click at [54, 71] on span "Детали" at bounding box center [54, 70] width 31 height 8
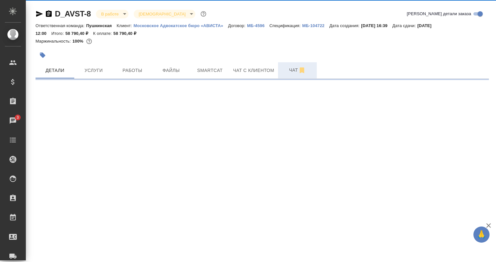
select select "RU"
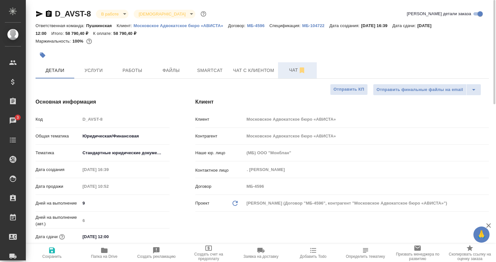
type textarea "x"
click at [194, 74] on span "Smartcat" at bounding box center [209, 70] width 31 height 8
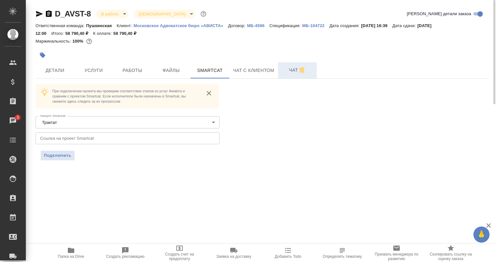
drag, startPoint x: 124, startPoint y: 83, endPoint x: 125, endPoint y: 79, distance: 4.7
click at [124, 81] on div "D_AVST-8 В работе inProgress Святая троица holyTrinity Кратко детали заказа Отв…" at bounding box center [262, 88] width 460 height 177
click at [126, 77] on button "Работы" at bounding box center [132, 70] width 39 height 16
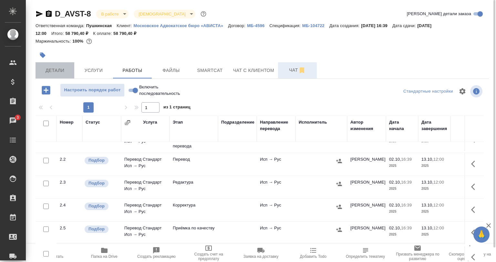
click at [56, 71] on span "Детали" at bounding box center [54, 70] width 31 height 8
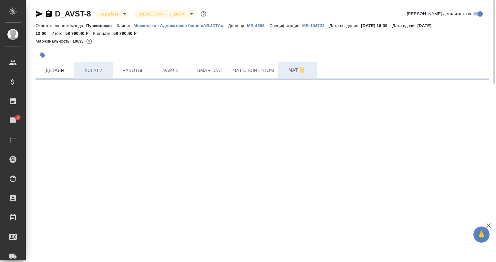
select select "RU"
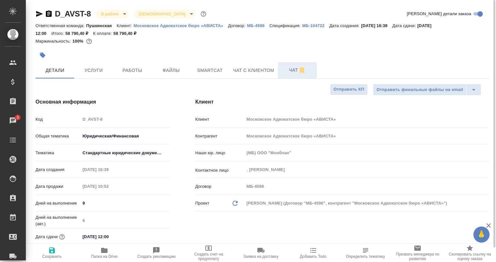
type textarea "x"
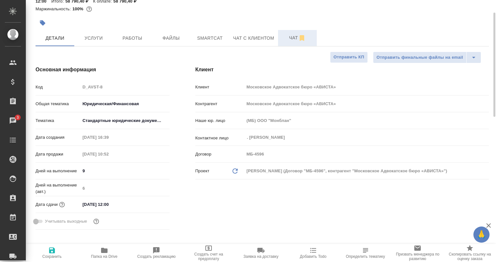
type textarea "x"
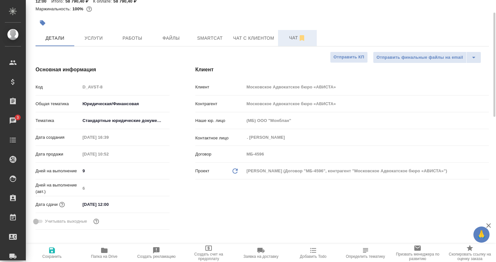
type textarea "x"
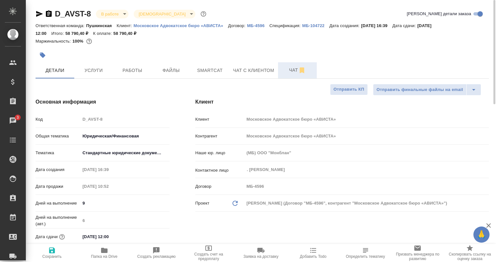
type textarea "x"
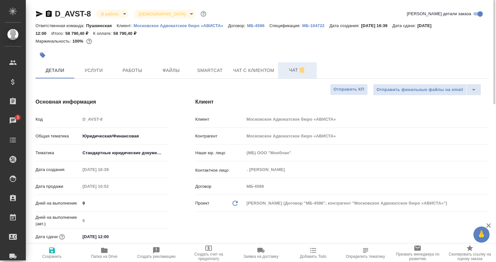
type textarea "x"
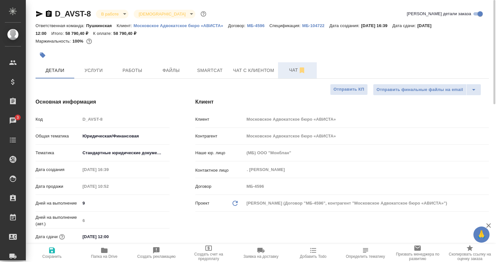
type textarea "x"
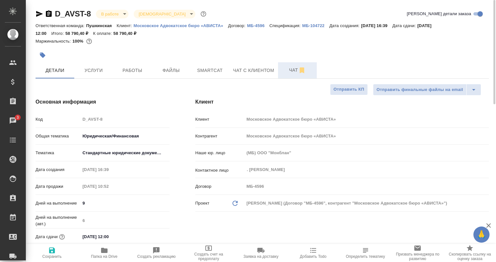
type textarea "x"
click at [285, 64] on button "Чат" at bounding box center [297, 70] width 39 height 16
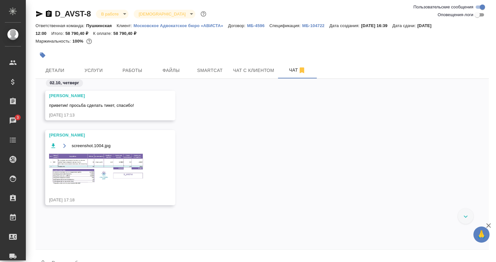
click at [123, 159] on img at bounding box center [97, 169] width 97 height 33
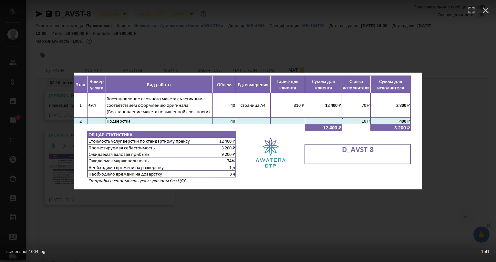
click at [350, 221] on div "screenshot.1004.jpg 1 of 1" at bounding box center [248, 131] width 496 height 262
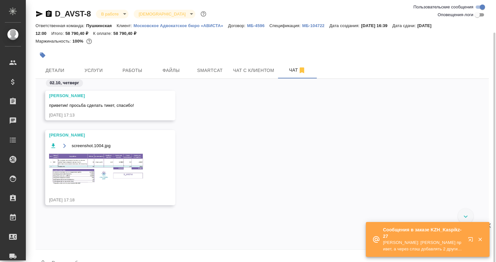
scroll to position [17, 0]
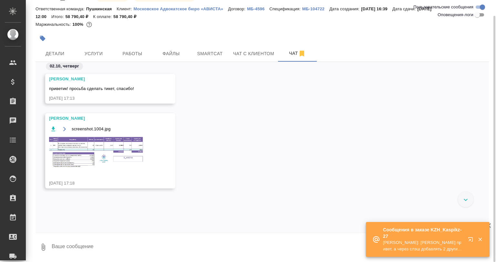
click at [133, 249] on textarea at bounding box center [270, 247] width 438 height 22
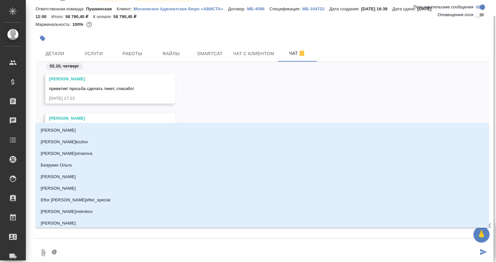
type textarea "@В"
type input "В"
type textarea "@"
type textarea "@А"
type input "А"
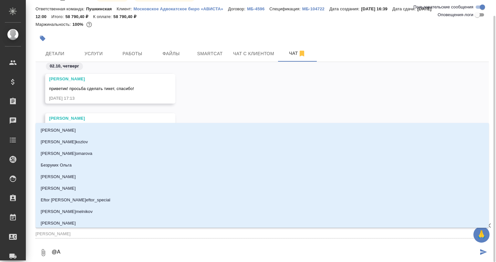
type textarea "@Ар"
type input "Ар"
type textarea "@Арс"
type input "Арс"
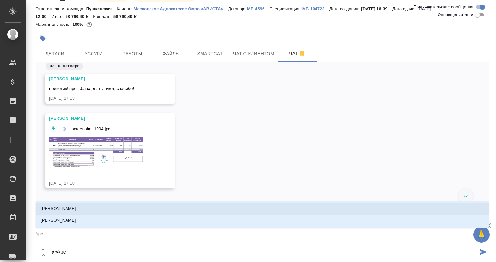
click at [99, 212] on li "Арсеньева Вера" at bounding box center [261, 209] width 453 height 12
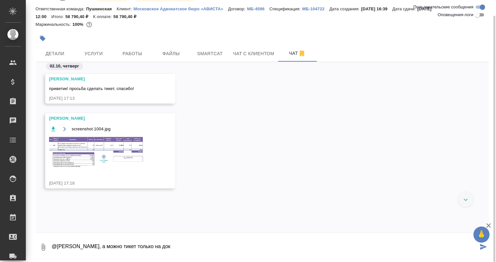
type textarea "@Арсеньева Вера Вера, а можно тикет только на док"
click at [214, 53] on span "Smartcat" at bounding box center [209, 54] width 31 height 8
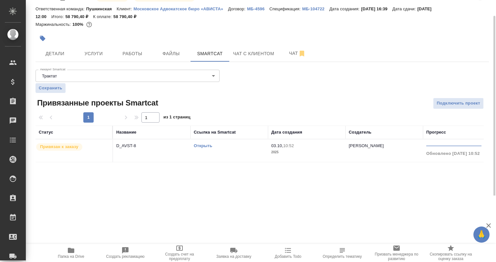
click at [206, 147] on link "Открыть" at bounding box center [203, 145] width 18 height 5
click at [207, 142] on td "Открыть" at bounding box center [228, 150] width 77 height 23
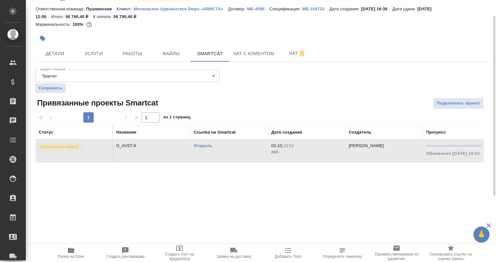
click at [207, 143] on link "Открыть" at bounding box center [203, 145] width 18 height 5
click at [146, 58] on button "Работы" at bounding box center [132, 54] width 39 height 16
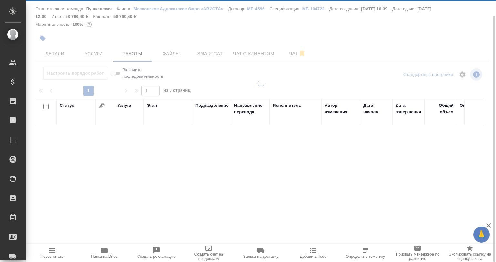
scroll to position [17, 0]
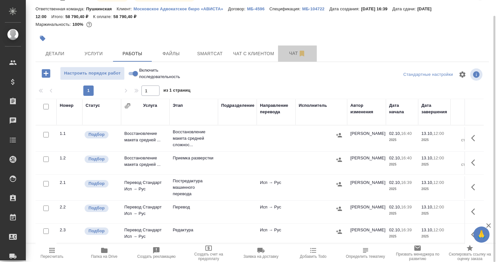
click at [286, 53] on span "Чат" at bounding box center [297, 53] width 31 height 8
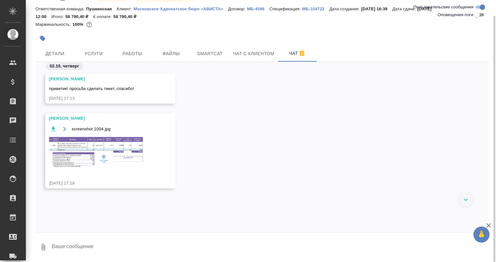
click at [104, 243] on textarea at bounding box center [270, 247] width 438 height 22
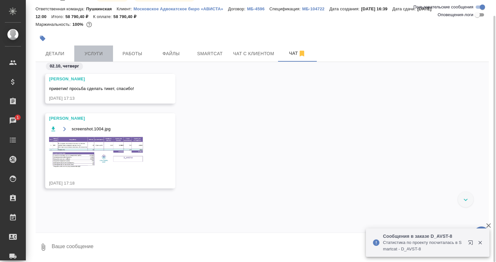
drag, startPoint x: 111, startPoint y: 47, endPoint x: 122, endPoint y: 55, distance: 13.8
click at [111, 47] on button "Услуги" at bounding box center [93, 54] width 39 height 16
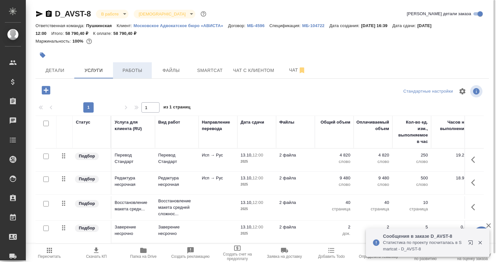
click at [129, 67] on span "Работы" at bounding box center [132, 70] width 31 height 8
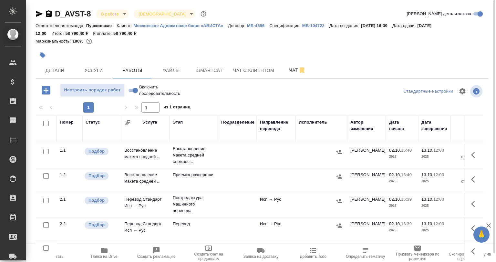
click at [373, 87] on div "Стандартные настройки" at bounding box center [411, 91] width 146 height 15
click at [471, 154] on icon "button" at bounding box center [473, 155] width 4 height 6
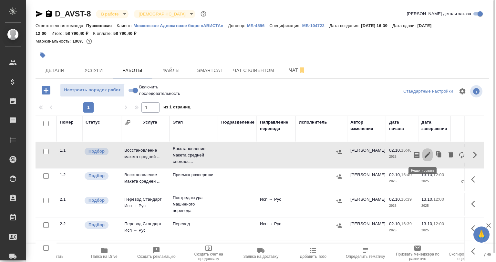
click at [423, 153] on icon "button" at bounding box center [427, 155] width 8 height 8
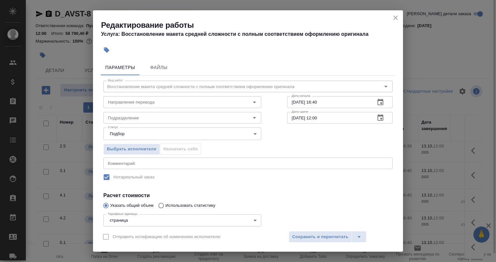
scroll to position [55, 0]
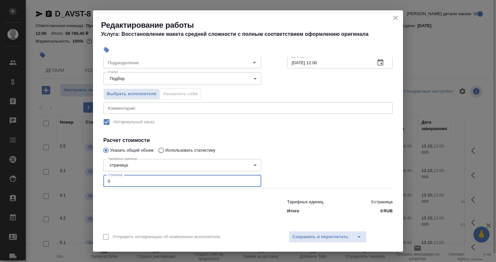
drag, startPoint x: 100, startPoint y: 181, endPoint x: 88, endPoint y: 175, distance: 13.1
click at [91, 180] on div "Редактирование работы Услуга: Восстановление макета средней сложности с полным …" at bounding box center [248, 131] width 496 height 262
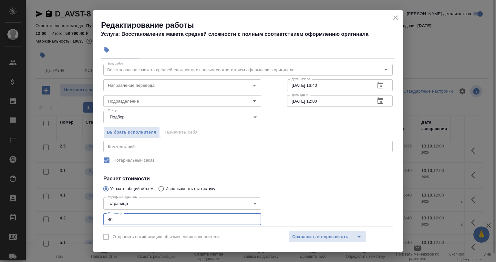
scroll to position [0, 0]
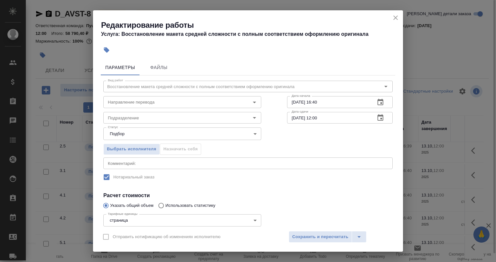
type input "40"
click at [291, 104] on input "02.10.2025 16:40" at bounding box center [328, 102] width 83 height 12
drag, startPoint x: 329, startPoint y: 100, endPoint x: 311, endPoint y: 102, distance: 17.5
click at [311, 102] on input "03.10.2025 16:40" at bounding box center [328, 102] width 83 height 12
type input "03.10.2025 11:32"
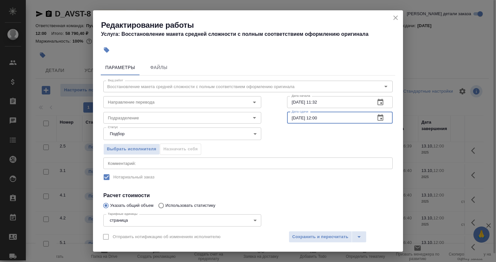
drag, startPoint x: 288, startPoint y: 117, endPoint x: 325, endPoint y: 119, distance: 36.8
click at [325, 119] on input "13.10.2025 12:00" at bounding box center [328, 118] width 83 height 12
drag, startPoint x: 198, startPoint y: 112, endPoint x: 201, endPoint y: 115, distance: 3.9
click at [197, 112] on div "Подразделение" at bounding box center [182, 118] width 158 height 12
type input "06.10.2025 11:00"
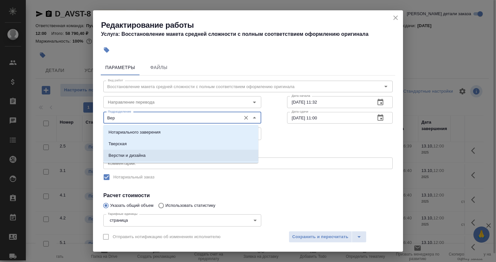
click at [144, 154] on p "Верстки и дизайна" at bounding box center [126, 155] width 37 height 6
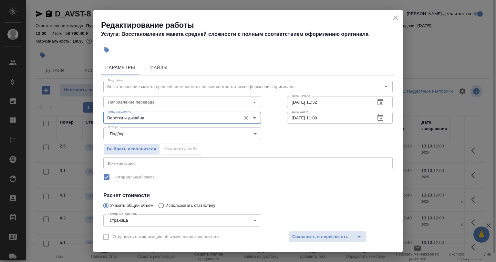
type input "Верстки и дизайна"
click at [128, 161] on textarea at bounding box center [248, 163] width 280 height 5
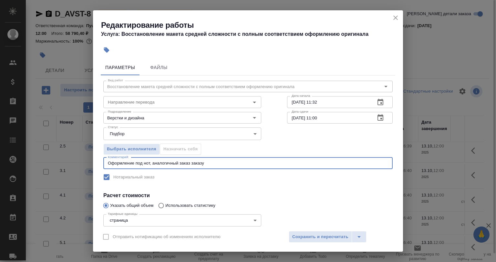
paste textarea "D_AVST-6"
type textarea "Оформление под нот, аналогичный заказ заказу D_AVST-6"
click at [159, 108] on div "Подразделение Верстки и дизайна Подразделение" at bounding box center [182, 116] width 184 height 41
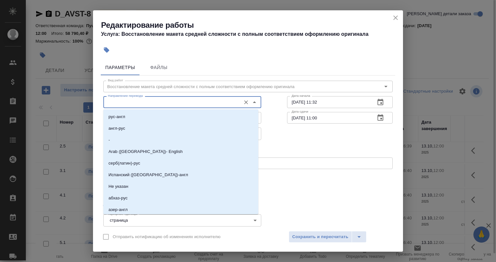
click at [156, 102] on input "Направление перевода" at bounding box center [171, 102] width 132 height 8
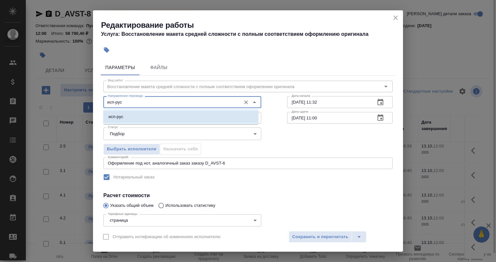
click at [176, 115] on li "исп-рус" at bounding box center [180, 117] width 155 height 12
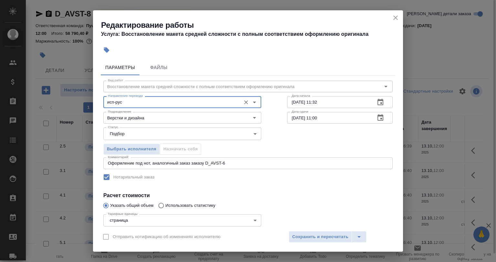
scroll to position [55, 0]
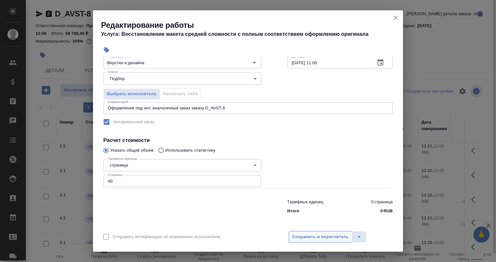
type input "исп-рус"
click at [295, 240] on span "Сохранить и пересчитать" at bounding box center [320, 236] width 56 height 7
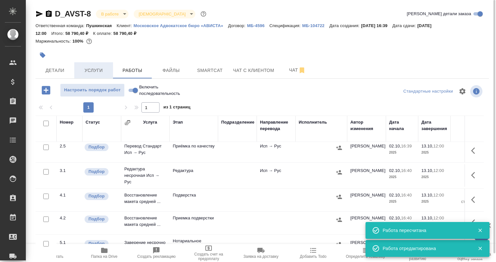
click at [103, 68] on span "Услуги" at bounding box center [93, 70] width 31 height 8
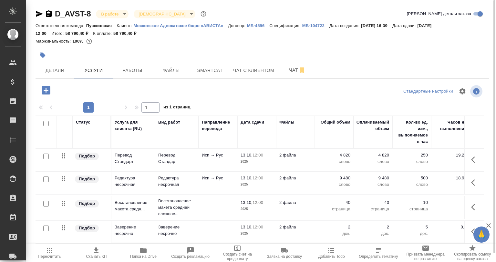
click at [130, 60] on div at bounding box center [186, 55] width 302 height 14
click at [135, 67] on span "Работы" at bounding box center [132, 70] width 31 height 8
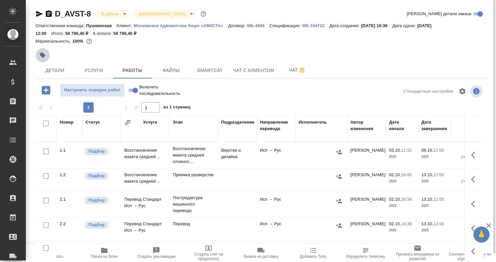
click at [43, 60] on button "button" at bounding box center [42, 55] width 14 height 14
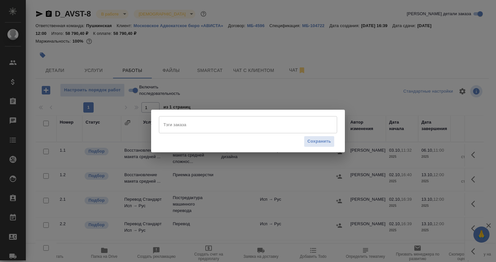
click at [166, 130] on div "Тэги заказа" at bounding box center [248, 124] width 178 height 17
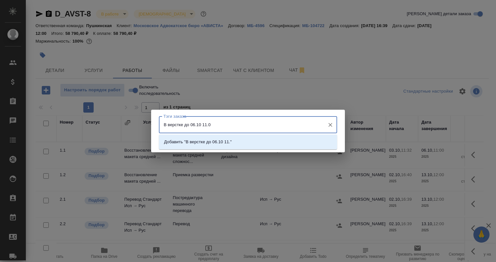
type input "В верстке до 06.10 11.00"
click at [239, 139] on li "Добавить "В верстке до 06.10 11.00"" at bounding box center [248, 142] width 178 height 12
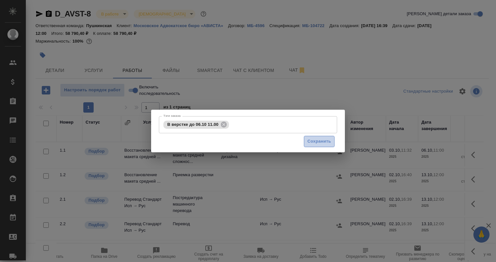
click at [306, 145] on button "Сохранить" at bounding box center [319, 141] width 31 height 11
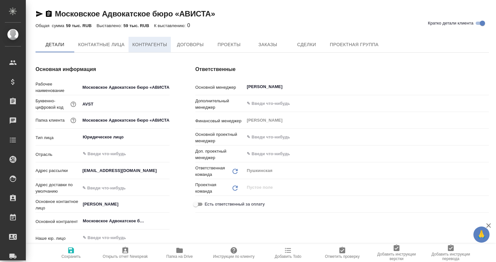
type textarea "x"
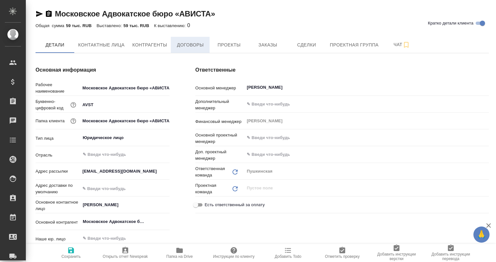
type textarea "x"
click at [254, 46] on span "Заказы" at bounding box center [267, 45] width 31 height 8
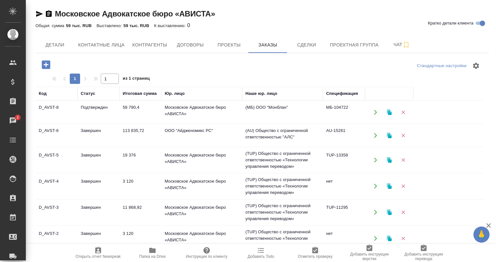
click at [84, 142] on td "Завершен" at bounding box center [98, 135] width 42 height 23
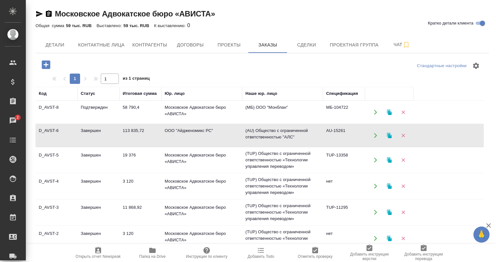
click at [85, 142] on td "Завершен" at bounding box center [98, 135] width 42 height 23
click at [153, 130] on td "113 835,72" at bounding box center [140, 135] width 42 height 23
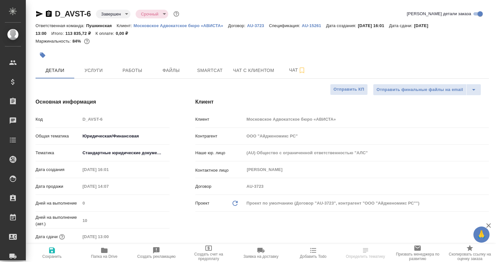
select select "RU"
type textarea "x"
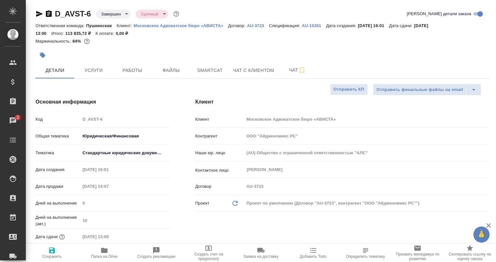
scroll to position [97, 0]
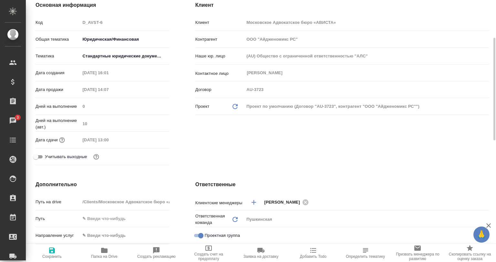
click at [109, 251] on span "Папка на Drive" at bounding box center [104, 253] width 45 height 12
type textarea "x"
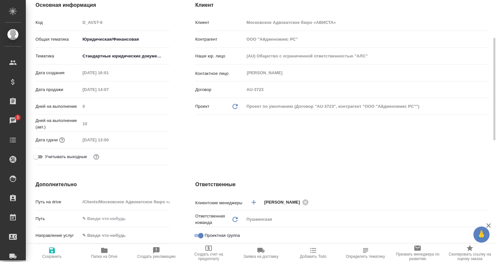
type textarea "x"
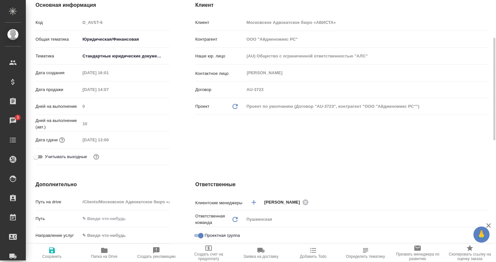
type textarea "x"
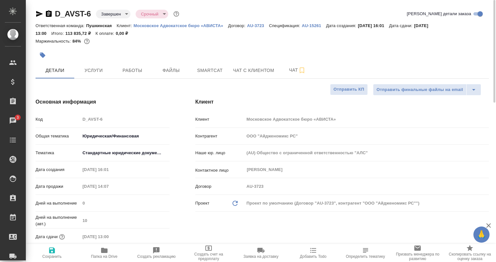
type textarea "x"
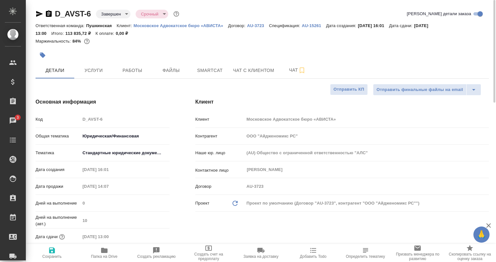
type textarea "x"
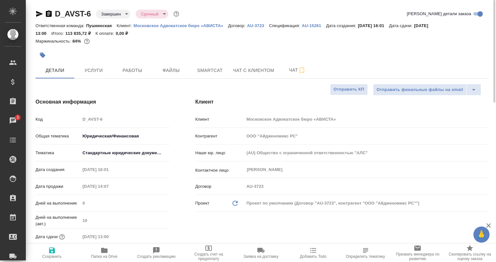
type textarea "x"
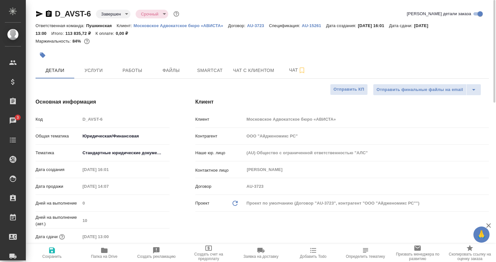
type textarea "x"
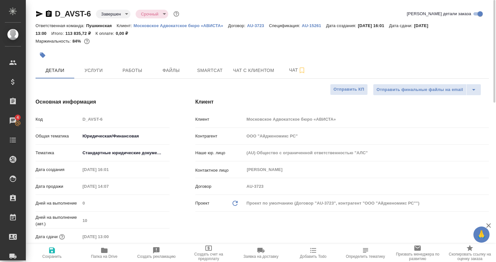
type textarea "x"
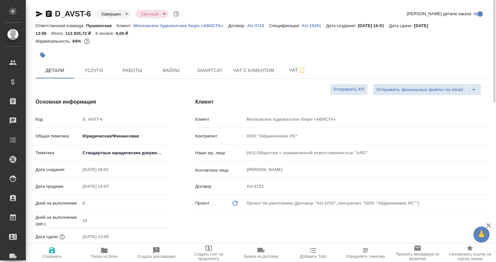
type textarea "x"
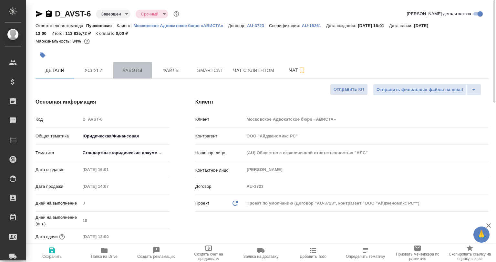
click at [116, 69] on button "Работы" at bounding box center [132, 70] width 39 height 16
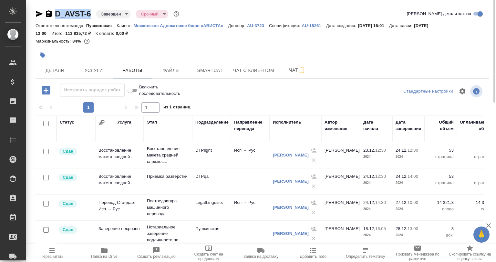
drag, startPoint x: 89, startPoint y: 18, endPoint x: 56, endPoint y: 17, distance: 33.9
click at [56, 17] on h2 "D_AVST-6" at bounding box center [73, 14] width 36 height 10
copy link "D_AVST-6"
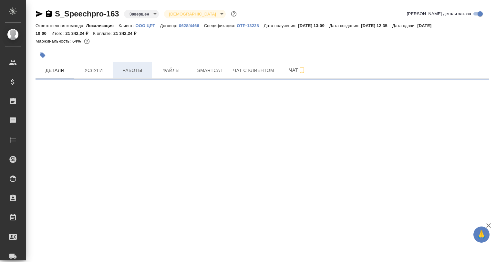
click at [130, 66] on button "Работы" at bounding box center [132, 70] width 39 height 16
select select "RU"
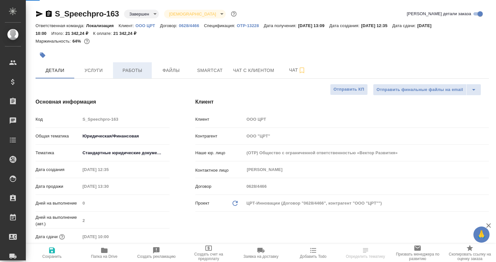
type textarea "x"
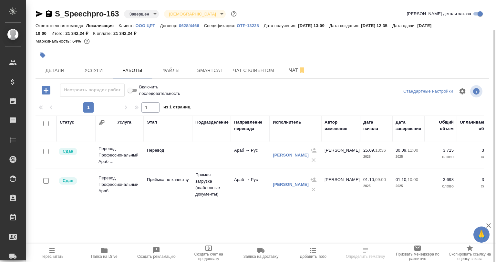
scroll to position [15, 0]
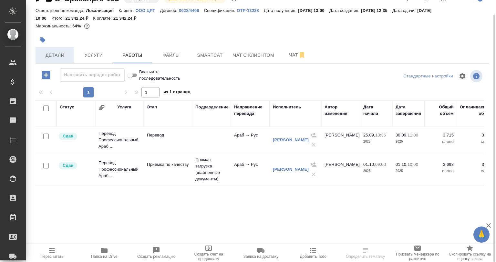
click at [63, 61] on button "Детали" at bounding box center [54, 55] width 39 height 16
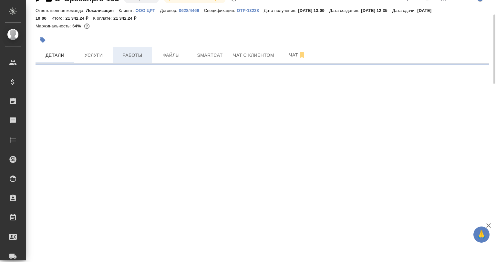
select select "RU"
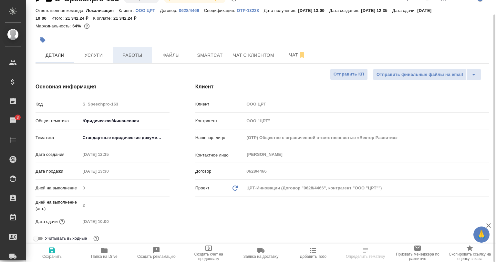
type textarea "x"
click at [124, 59] on span "Работы" at bounding box center [132, 55] width 31 height 8
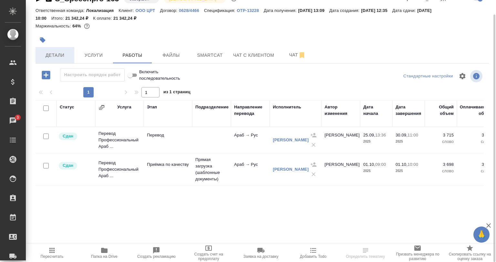
click at [67, 57] on span "Детали" at bounding box center [54, 55] width 31 height 8
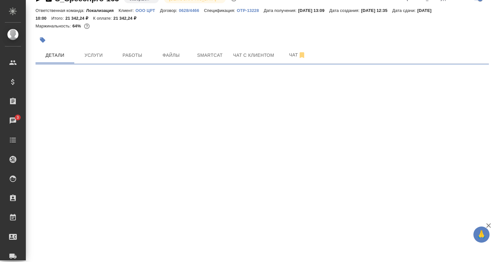
select select "RU"
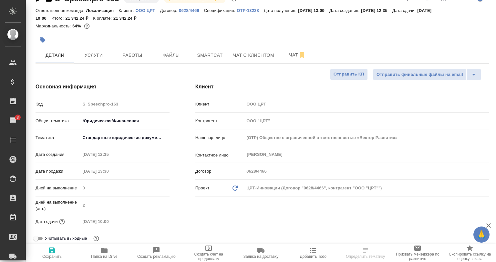
type textarea "x"
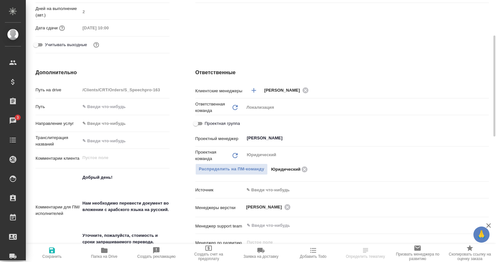
scroll to position [112, 0]
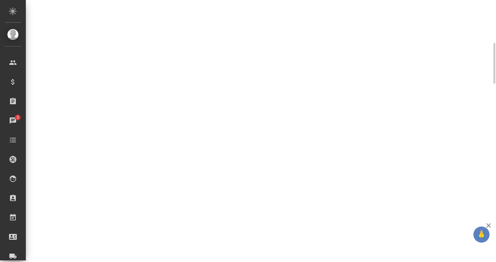
select select "RU"
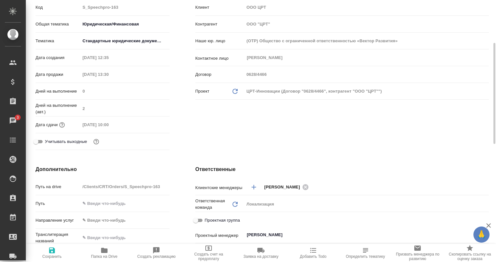
type textarea "x"
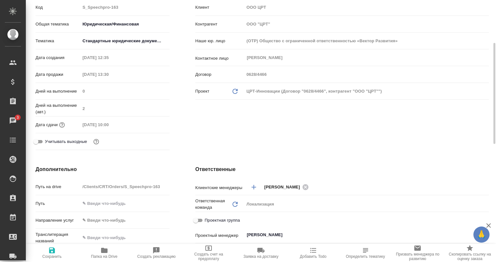
type textarea "x"
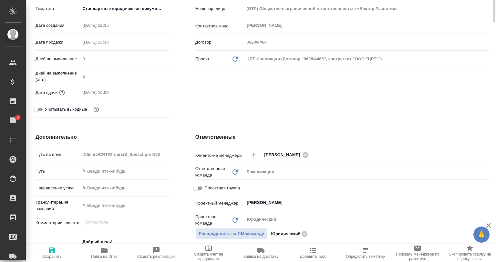
scroll to position [0, 0]
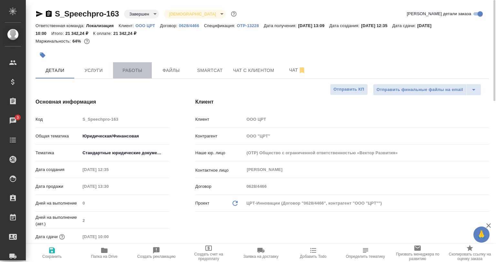
click at [136, 72] on span "Работы" at bounding box center [132, 70] width 31 height 8
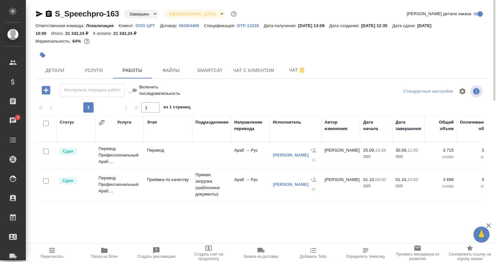
click at [169, 193] on td "Приёмка по качеству" at bounding box center [168, 184] width 48 height 23
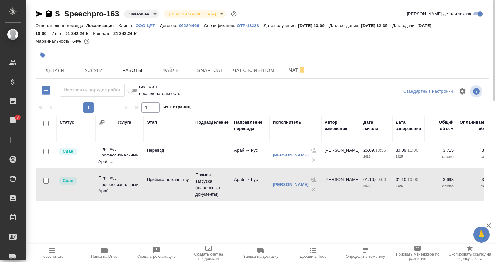
click at [186, 187] on td "Приёмка по качеству" at bounding box center [168, 184] width 48 height 23
click at [110, 247] on span "Папка на Drive" at bounding box center [104, 253] width 45 height 12
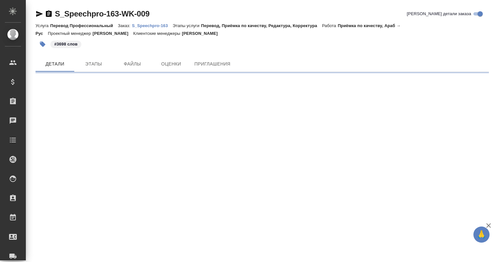
click at [41, 19] on div "S_Speechpro-163-WK-009 Кратко детали заказа" at bounding box center [261, 15] width 453 height 13
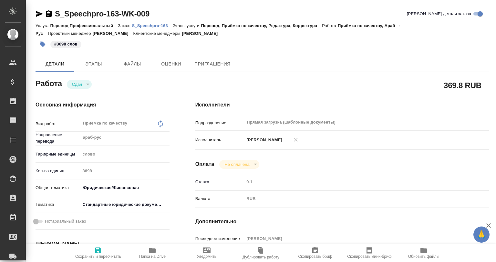
click at [40, 15] on icon "button" at bounding box center [39, 14] width 8 height 8
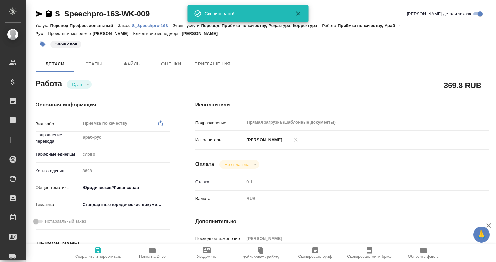
type textarea "x"
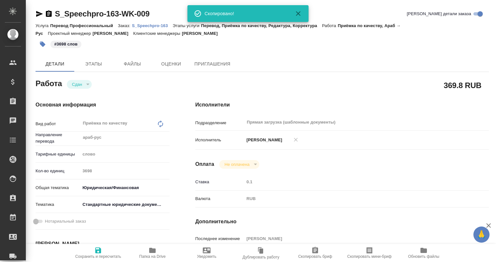
type textarea "x"
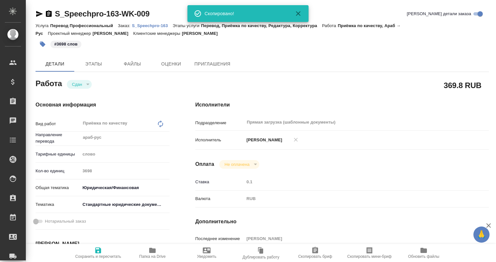
type textarea "x"
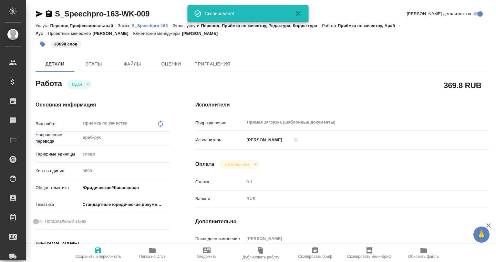
type textarea "x"
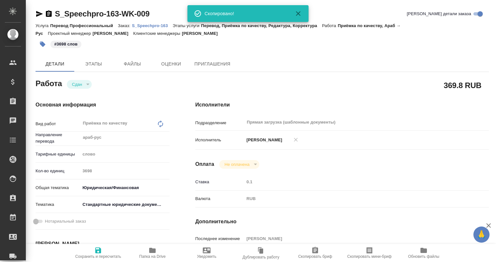
type textarea "x"
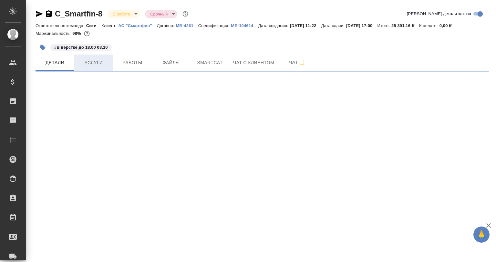
select select "RU"
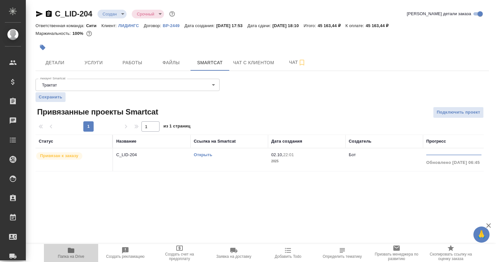
click at [72, 254] on icon "button" at bounding box center [71, 251] width 8 height 8
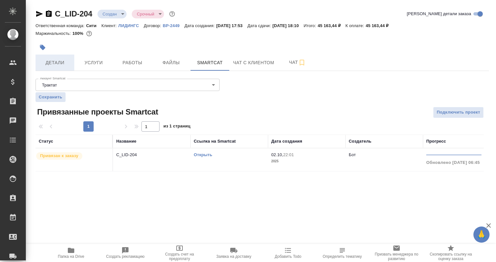
click at [68, 61] on span "Детали" at bounding box center [54, 63] width 31 height 8
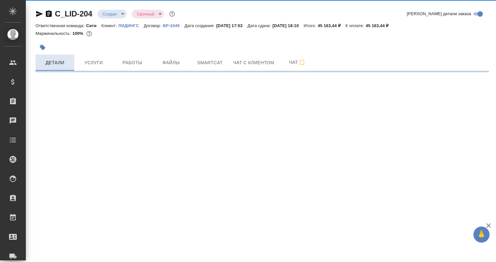
select select "RU"
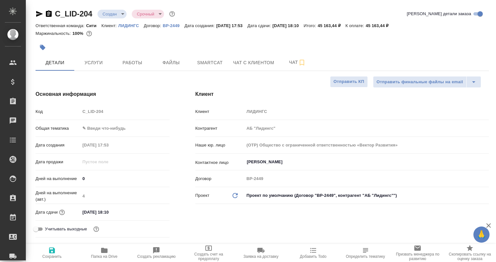
type textarea "x"
click at [100, 66] on span "Услуги" at bounding box center [93, 63] width 31 height 8
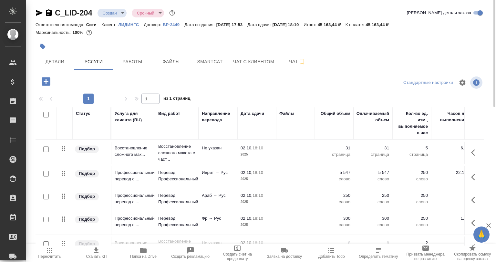
scroll to position [20, 0]
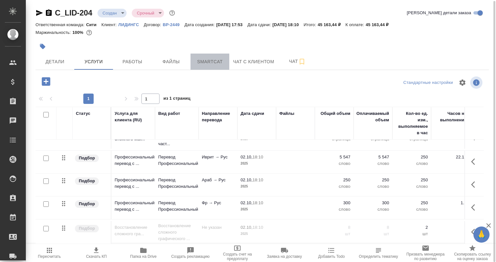
click at [199, 64] on span "Smartcat" at bounding box center [209, 62] width 31 height 8
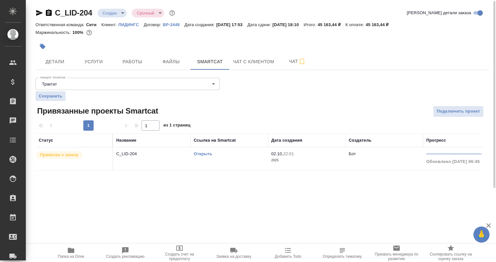
click at [200, 152] on link "Открыть" at bounding box center [203, 153] width 18 height 5
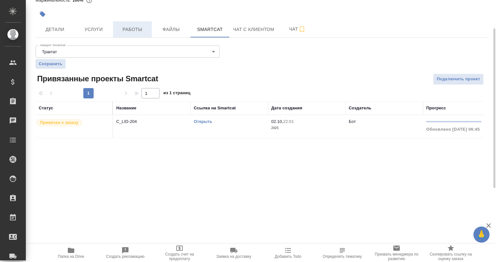
click at [138, 26] on span "Работы" at bounding box center [132, 29] width 31 height 8
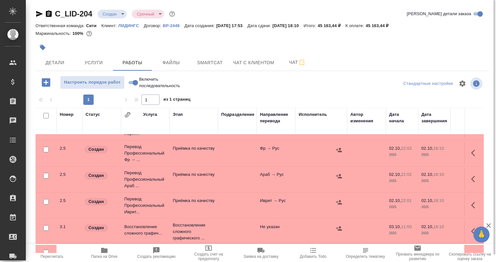
scroll to position [356, 0]
click at [107, 65] on span "Услуги" at bounding box center [93, 63] width 31 height 8
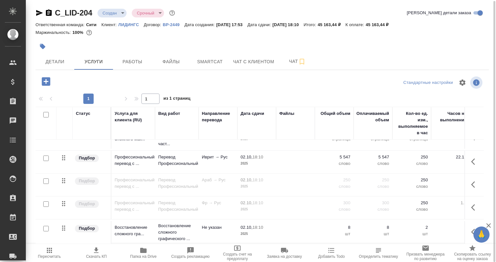
scroll to position [20, 0]
click at [141, 65] on span "Работы" at bounding box center [132, 62] width 31 height 8
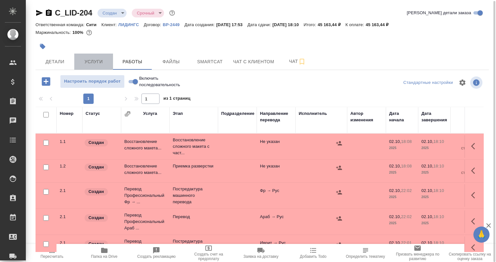
click at [99, 66] on button "Услуги" at bounding box center [93, 62] width 39 height 16
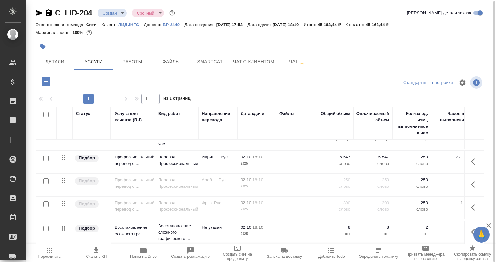
scroll to position [20, 0]
click at [280, 65] on button "Чат" at bounding box center [297, 62] width 39 height 16
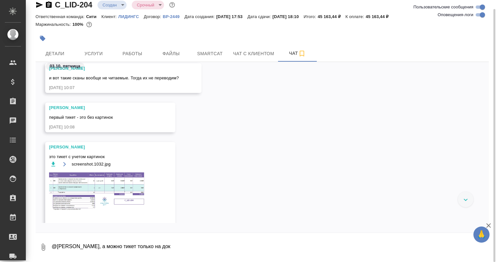
scroll to position [897, 0]
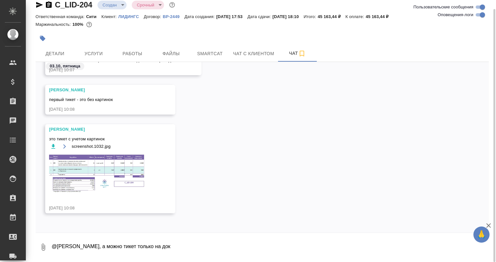
drag, startPoint x: 185, startPoint y: 247, endPoint x: 50, endPoint y: 247, distance: 134.9
click at [51, 247] on div "0 @Арсеньева Вера Вера, а можно тикет только на док" at bounding box center [261, 247] width 453 height 22
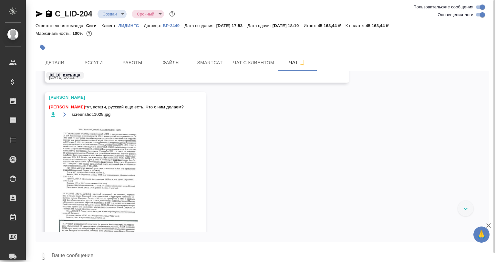
scroll to position [639, 0]
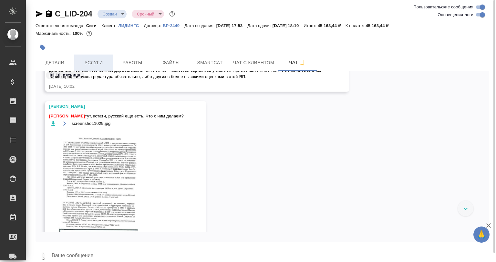
drag, startPoint x: 83, startPoint y: 74, endPoint x: 82, endPoint y: 70, distance: 3.3
click at [83, 74] on span "03.10, пятница" at bounding box center [65, 75] width 38 height 6
click at [82, 66] on span "Услуги" at bounding box center [93, 63] width 31 height 8
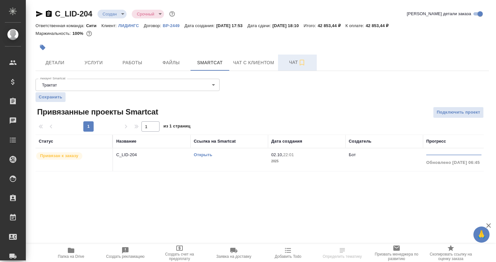
click at [290, 62] on span "Чат" at bounding box center [297, 62] width 31 height 8
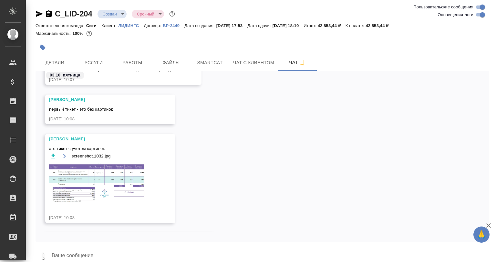
click at [476, 15] on input "Оповещения-логи" at bounding box center [482, 15] width 23 height 8
checkbox input "false"
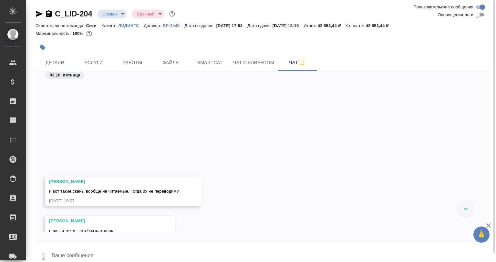
scroll to position [510, 0]
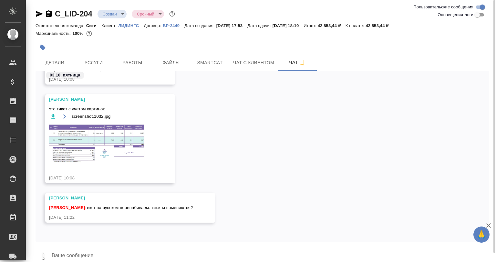
click at [111, 146] on img at bounding box center [97, 144] width 97 height 40
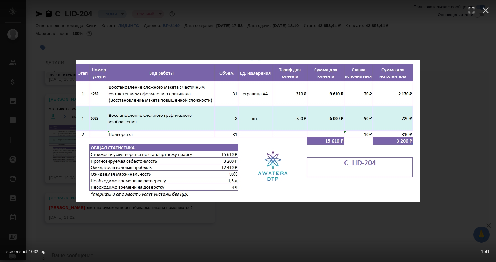
click at [208, 223] on div "screenshot.1032.jpg 1 of 1" at bounding box center [248, 131] width 496 height 262
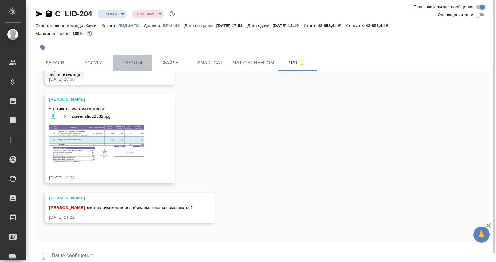
click at [135, 58] on button "Работы" at bounding box center [132, 63] width 39 height 16
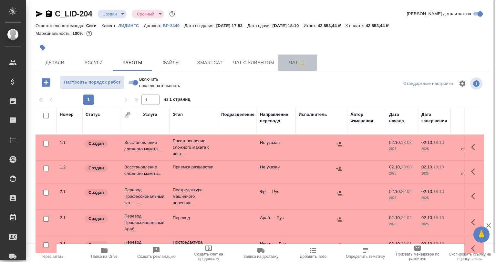
click at [285, 61] on span "Чат" at bounding box center [297, 62] width 31 height 8
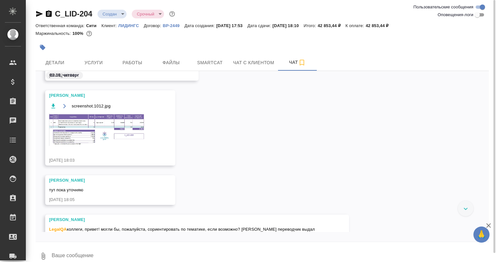
scroll to position [90, 0]
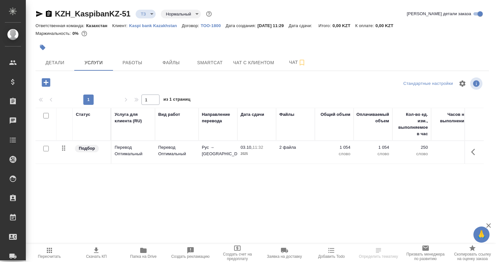
click at [142, 254] on span "Папка на Drive" at bounding box center [143, 256] width 26 height 5
click at [204, 63] on span "Smartcat" at bounding box center [209, 63] width 31 height 8
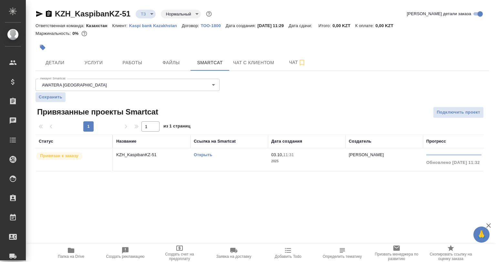
click at [203, 155] on link "Открыть" at bounding box center [203, 154] width 18 height 5
click at [199, 153] on link "Открыть" at bounding box center [203, 154] width 18 height 5
click at [293, 63] on span "Чат" at bounding box center [297, 62] width 31 height 8
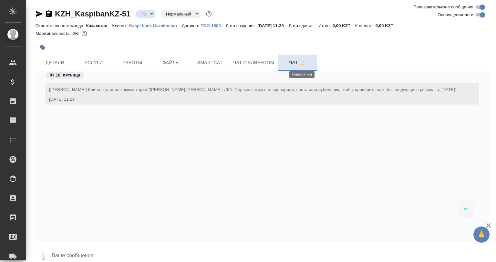
click at [303, 62] on icon "button" at bounding box center [301, 63] width 5 height 6
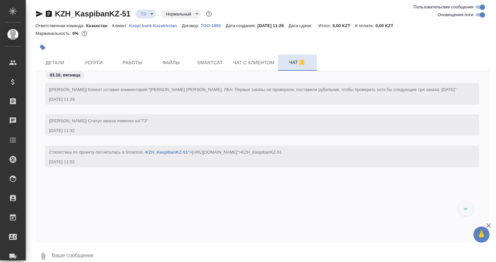
click at [478, 17] on input "Оповещения-логи" at bounding box center [482, 15] width 23 height 8
checkbox input "false"
drag, startPoint x: 128, startPoint y: 24, endPoint x: 177, endPoint y: 27, distance: 48.5
click at [177, 27] on div "Ответственная команда: Казахстан Клиент: Kaspi bank Kazakhstan Договор: ТОО-180…" at bounding box center [261, 26] width 453 height 8
copy p "Kaspi bank Kazakhstan"
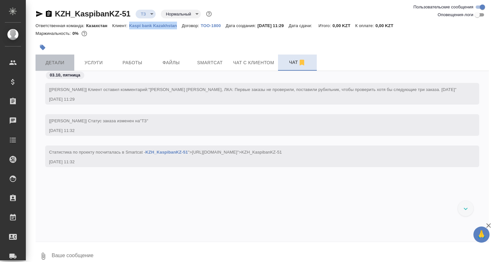
click at [60, 63] on span "Детали" at bounding box center [54, 63] width 31 height 8
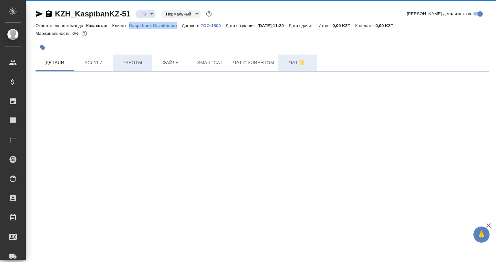
select select "RU"
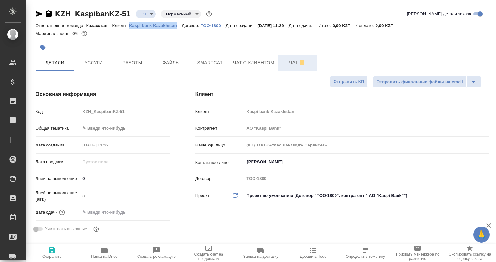
type textarea "x"
click at [132, 43] on div at bounding box center [186, 47] width 302 height 14
click at [97, 66] on span "Услуги" at bounding box center [93, 63] width 31 height 8
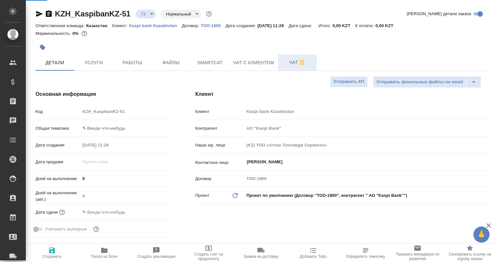
type input "АО "Kaspi Bank""
type textarea "x"
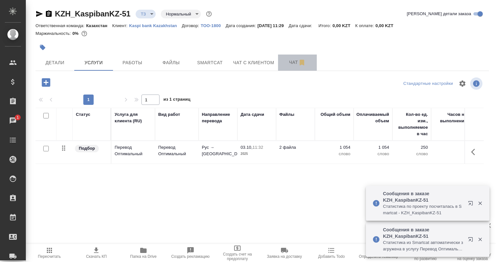
click at [285, 64] on span "Чат" at bounding box center [297, 62] width 31 height 8
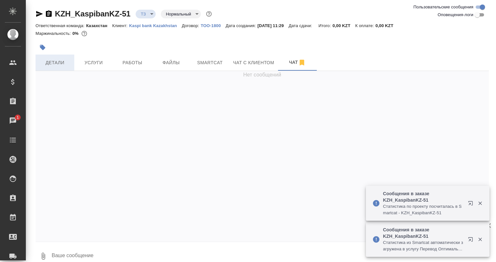
click at [58, 63] on span "Детали" at bounding box center [54, 63] width 31 height 8
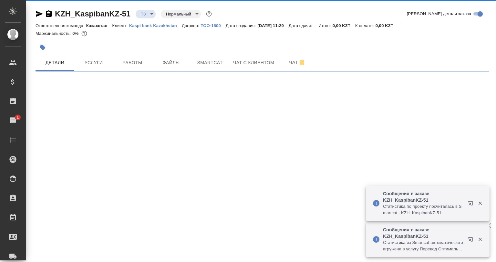
select select "RU"
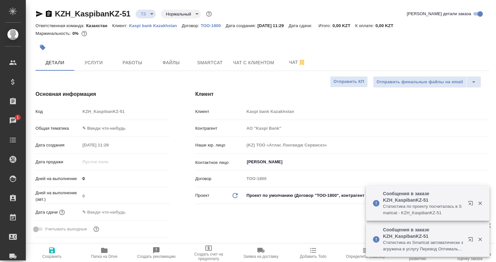
type textarea "x"
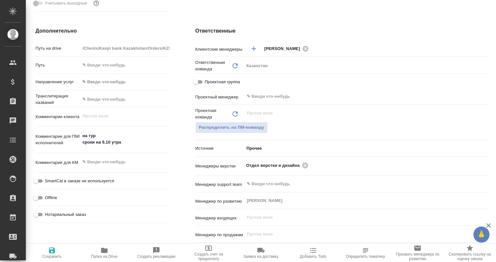
type input "АО "Kaspi Bank""
type textarea "x"
type input "АО "Kaspi Bank""
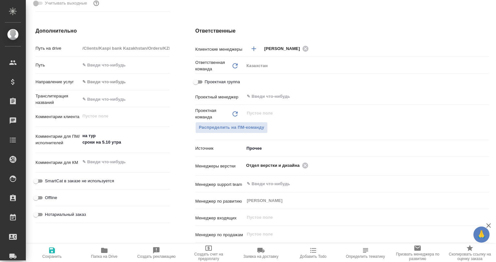
type textarea "x"
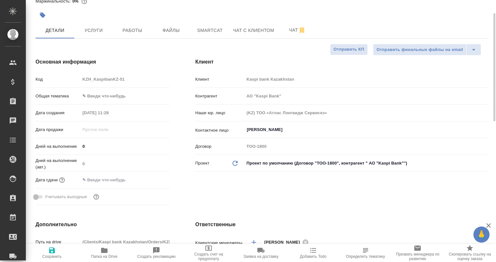
scroll to position [0, 0]
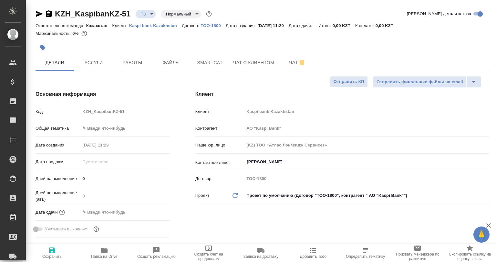
type input "АО "Kaspi Bank""
type textarea "x"
type input "АО "Kaspi Bank""
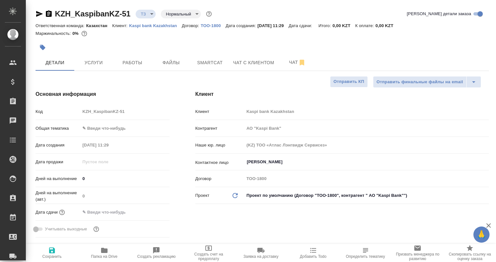
type textarea "x"
click at [292, 70] on button "Чат" at bounding box center [297, 63] width 39 height 16
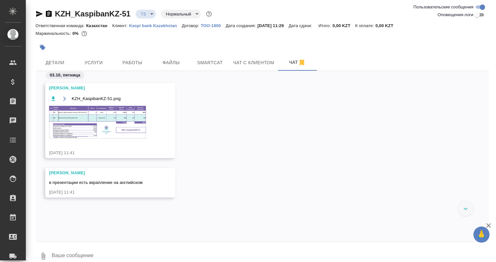
click at [119, 129] on img at bounding box center [97, 122] width 97 height 33
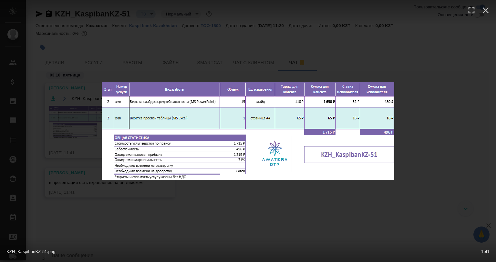
click at [225, 205] on div "KZH_KaspibanKZ-51.png 1 of 1" at bounding box center [248, 131] width 496 height 262
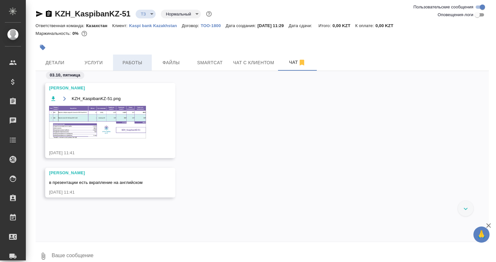
click at [128, 70] on button "Работы" at bounding box center [132, 63] width 39 height 16
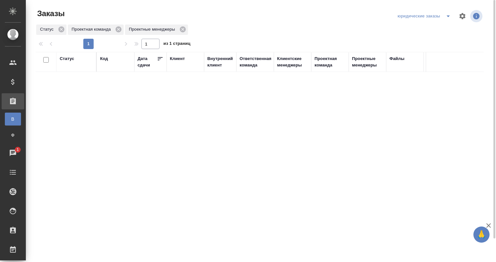
click at [448, 17] on icon "split button" at bounding box center [447, 16] width 3 height 2
click at [433, 30] on li "Мои заказы" at bounding box center [425, 29] width 59 height 10
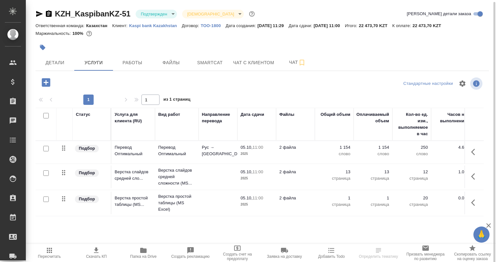
scroll to position [1, 0]
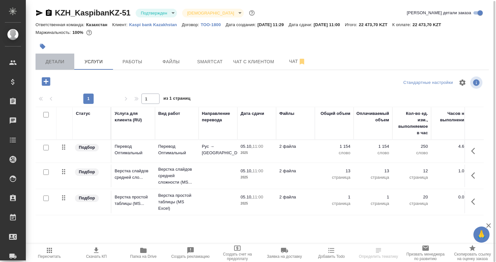
click at [49, 61] on span "Детали" at bounding box center [54, 62] width 31 height 8
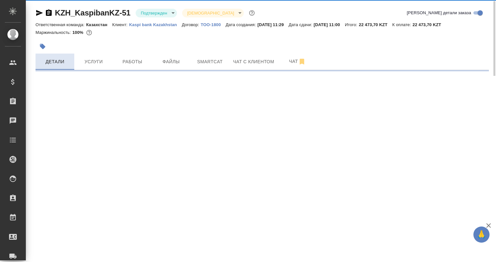
select select "RU"
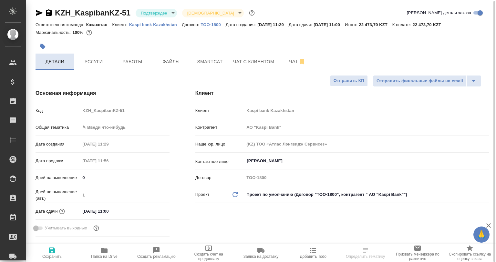
type textarea "x"
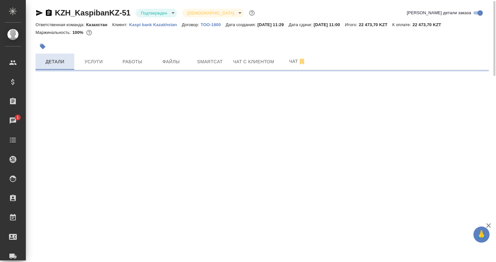
select select "RU"
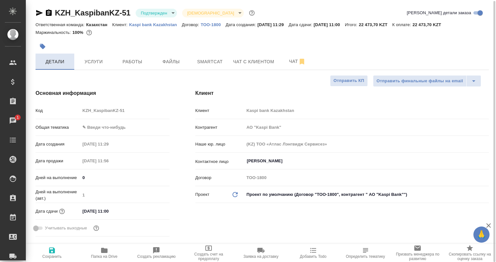
type textarea "x"
type input "АО "Kaspi Bank""
type textarea "x"
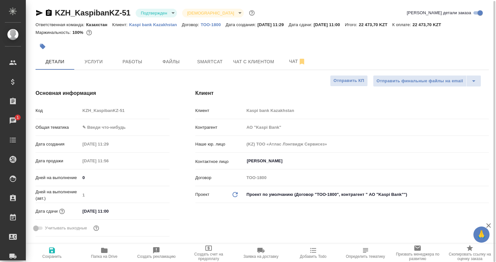
type textarea "x"
type input "АО "Kaspi Bank""
type textarea "x"
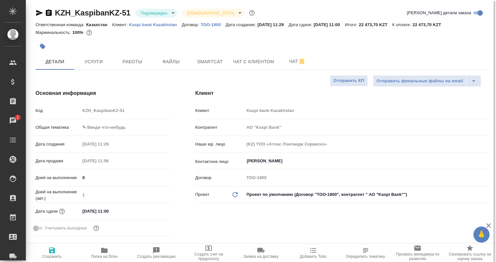
type textarea "x"
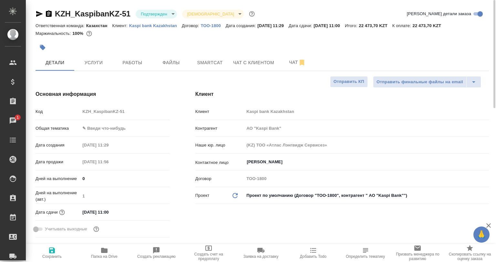
click at [147, 15] on body "🙏 .cls-1 fill:#fff; AWATERA Babkina Anastasiya Клиенты Спецификации Заказы 1 Ча…" at bounding box center [248, 131] width 496 height 262
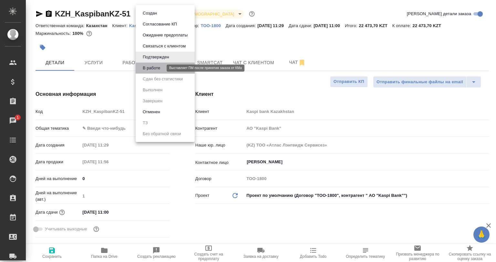
click at [149, 68] on button "В работе" at bounding box center [151, 68] width 21 height 7
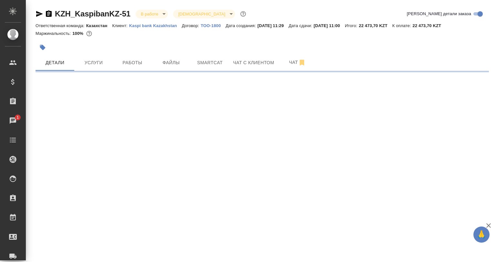
select select "RU"
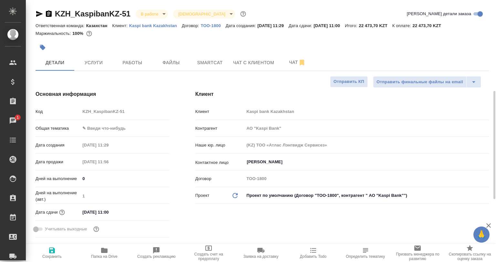
type textarea "x"
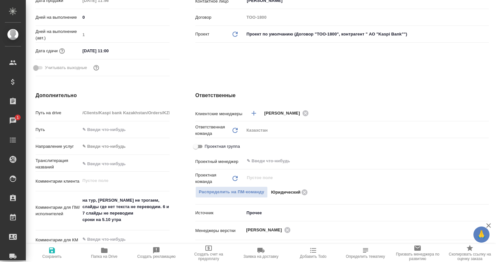
scroll to position [129, 0]
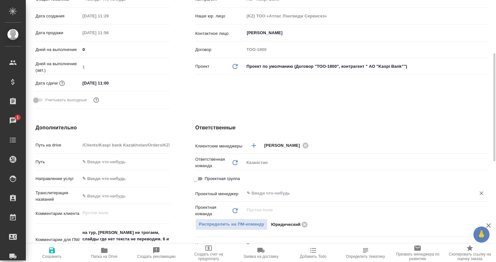
drag, startPoint x: 294, startPoint y: 196, endPoint x: 289, endPoint y: 192, distance: 6.0
click at [293, 196] on input "text" at bounding box center [355, 193] width 219 height 8
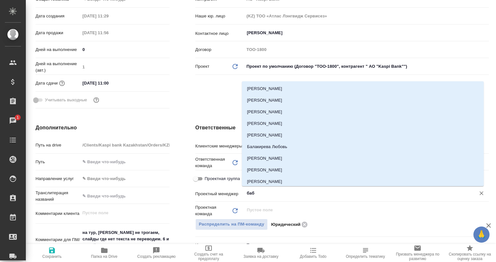
type input "бабк"
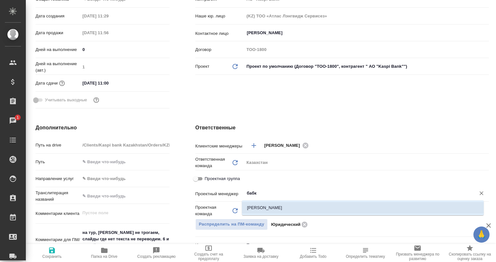
drag, startPoint x: 291, startPoint y: 211, endPoint x: 278, endPoint y: 211, distance: 12.6
click at [291, 211] on li "Бабкина Анастасия" at bounding box center [363, 208] width 242 height 12
type input "АО "Kaspi Bank""
type textarea "x"
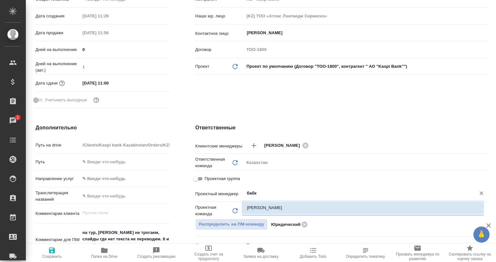
type textarea "x"
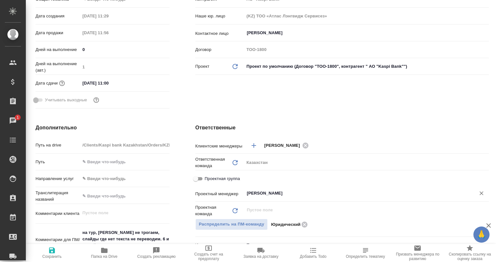
type input "Бабкина Анастасия"
click at [61, 257] on span "Сохранить" at bounding box center [51, 256] width 19 height 5
type input "АО "Kaspi Bank""
type textarea "x"
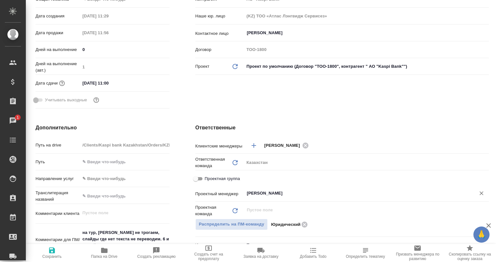
type textarea "x"
type input "АО "Kaspi Bank""
type textarea "x"
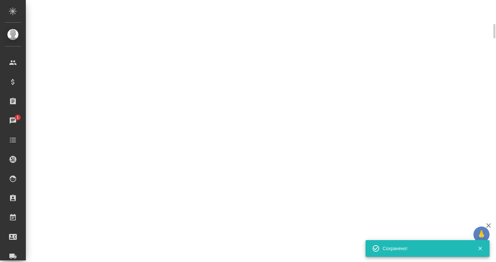
select select "RU"
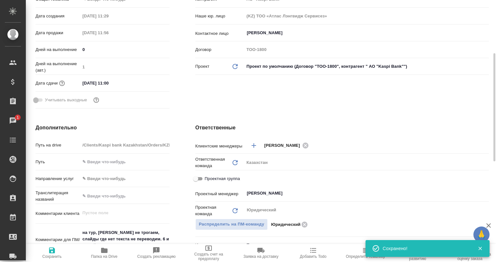
type textarea "x"
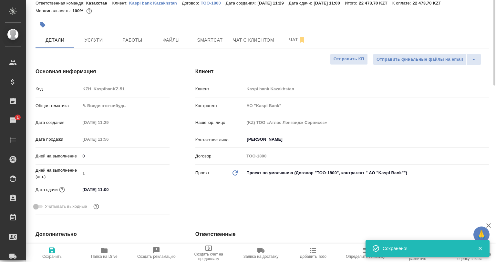
scroll to position [0, 0]
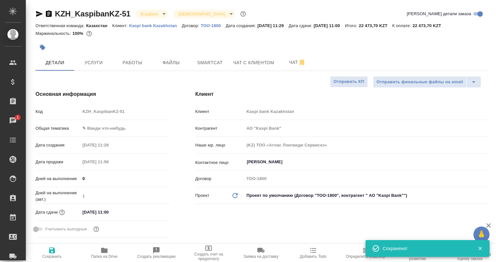
click at [111, 252] on span "Папка на Drive" at bounding box center [104, 253] width 45 height 12
type input "АО "Kaspi Bank""
type textarea "x"
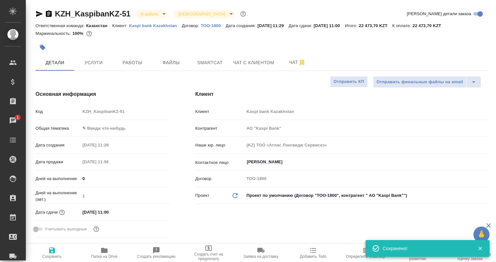
type input "АО "Kaspi Bank""
type textarea "x"
click at [223, 66] on span "Smartcat" at bounding box center [209, 63] width 31 height 8
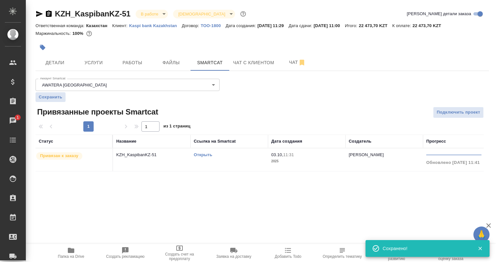
click at [196, 155] on link "Открыть" at bounding box center [203, 154] width 18 height 5
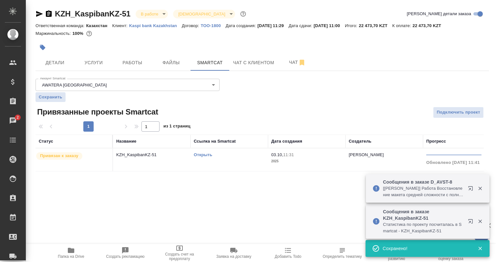
click at [136, 155] on p "KZH_KaspibanKZ-51" at bounding box center [151, 155] width 71 height 6
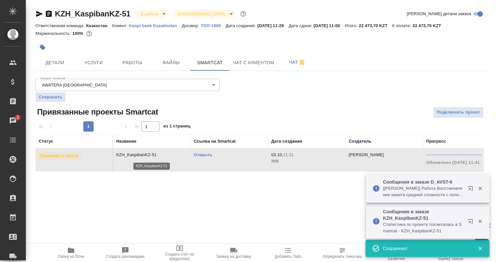
click at [136, 155] on p "KZH_KaspibanKZ-51" at bounding box center [151, 155] width 71 height 6
click at [70, 65] on span "Детали" at bounding box center [54, 63] width 31 height 8
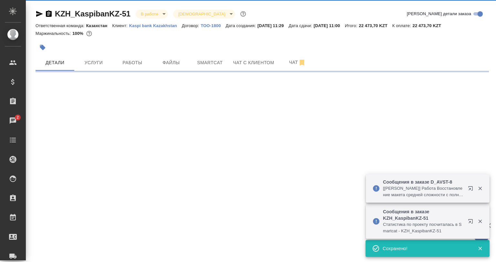
select select "RU"
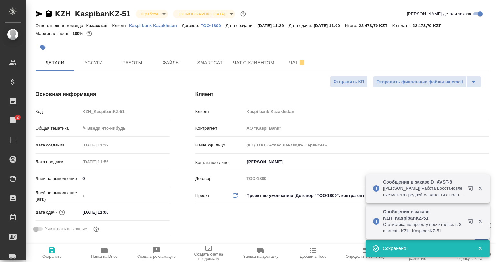
type textarea "x"
click at [346, 254] on span "Определить тематику" at bounding box center [365, 256] width 39 height 5
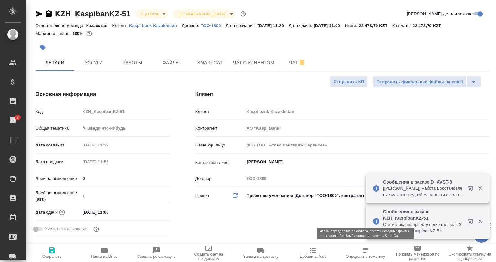
type input "АО "Kaspi Bank""
type textarea "x"
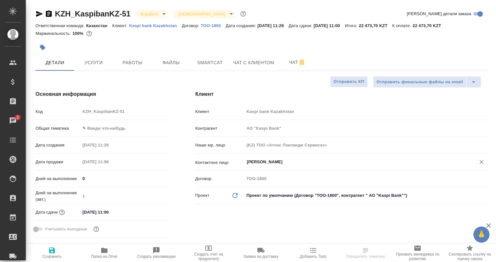
type input "АО "Kaspi Bank""
type textarea "x"
type input "АО "Kaspi Bank""
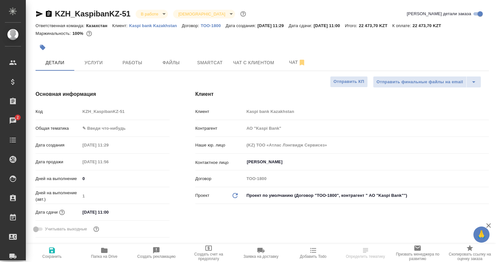
type textarea "x"
select select "RU"
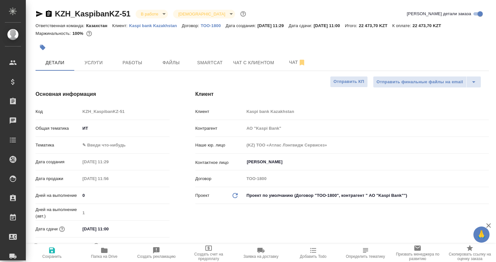
type input "АО "Kaspi Bank""
type textarea "x"
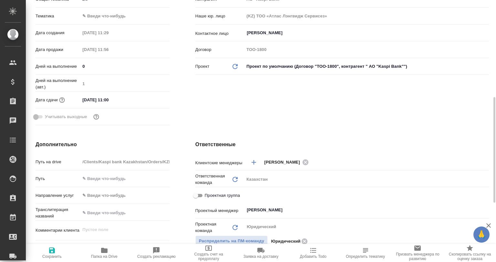
scroll to position [161, 0]
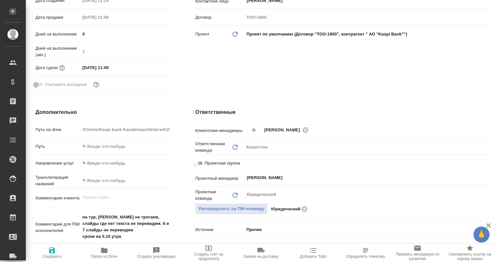
drag, startPoint x: 196, startPoint y: 164, endPoint x: 220, endPoint y: 173, distance: 26.3
click at [196, 165] on input "Проектная группа" at bounding box center [195, 163] width 23 height 8
checkbox input "true"
type input "АО "Kaspi Bank""
type textarea "x"
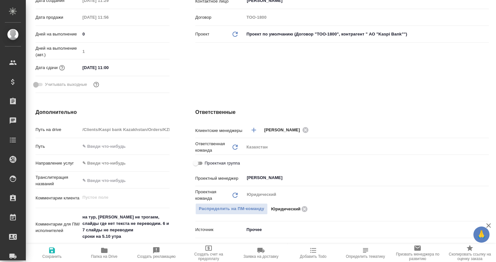
type textarea "x"
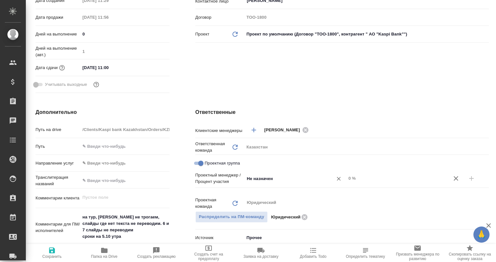
click at [278, 182] on input "Не назначен" at bounding box center [284, 179] width 76 height 8
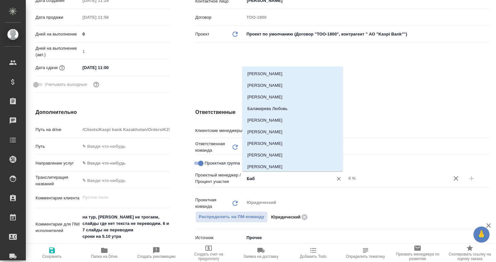
type input "Бабк"
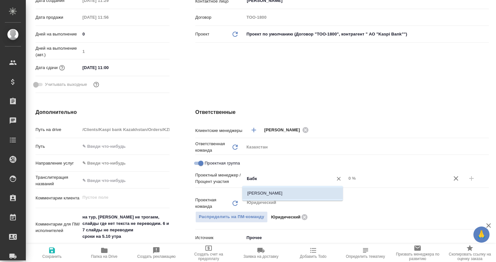
click at [258, 195] on li "Бабкина Анастасия" at bounding box center [292, 193] width 101 height 12
type input "АО "Kaspi Bank""
type textarea "x"
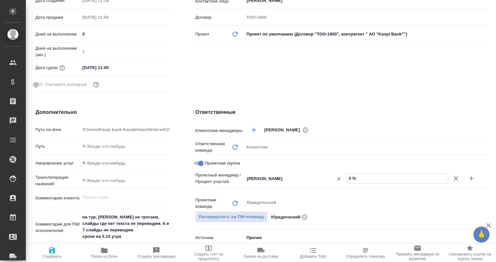
drag, startPoint x: 349, startPoint y: 179, endPoint x: 342, endPoint y: 178, distance: 6.5
click at [342, 178] on div "Бабкина Анастасия ​ 0 %" at bounding box center [366, 178] width 245 height 11
drag, startPoint x: 350, startPoint y: 179, endPoint x: 344, endPoint y: 179, distance: 5.8
click at [346, 179] on input "0 %" at bounding box center [396, 178] width 101 height 9
type input "АО "Kaspi Bank""
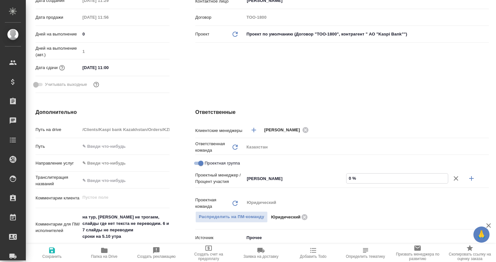
type textarea "x"
type input "5 %"
type input "АО "Kaspi Bank""
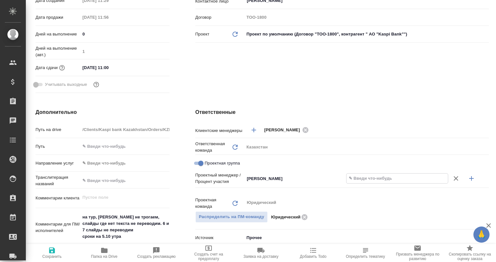
type textarea "x"
type input "АО "Kaspi Bank""
type textarea "x"
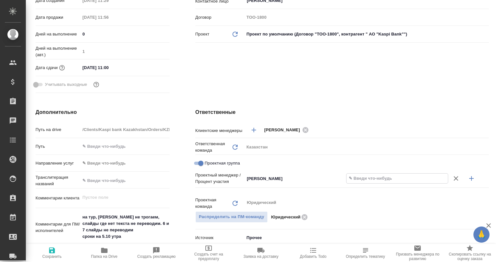
type textarea "x"
type input "9 %"
type input "АО "Kaspi Bank""
type textarea "x"
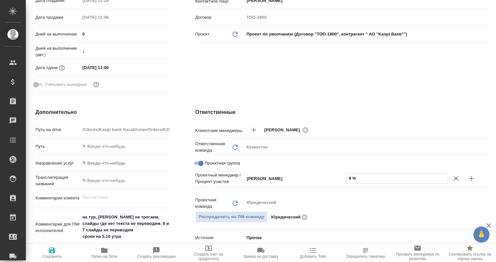
type textarea "x"
type input "90 %"
drag, startPoint x: 467, startPoint y: 177, endPoint x: 322, endPoint y: 206, distance: 147.8
click at [467, 177] on icon "button" at bounding box center [471, 179] width 8 height 8
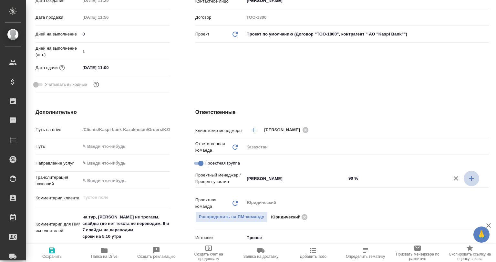
type input "АО "Kaspi Bank""
type textarea "x"
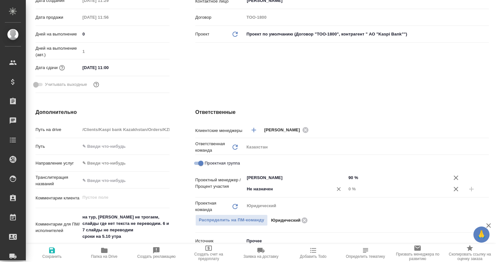
click at [254, 187] on input "Не назначен" at bounding box center [284, 189] width 76 height 8
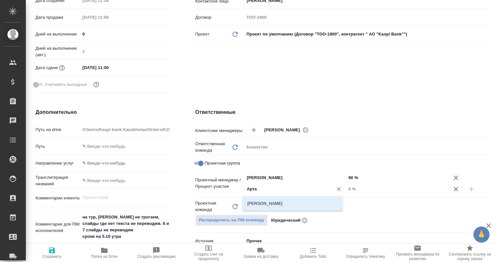
type input "Артак"
click at [248, 205] on li "Баданян Артак" at bounding box center [292, 204] width 101 height 12
type input "АО "Kaspi Bank""
type textarea "x"
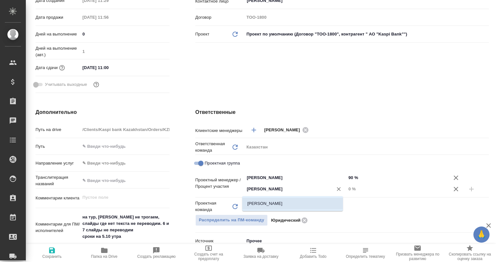
type textarea "x"
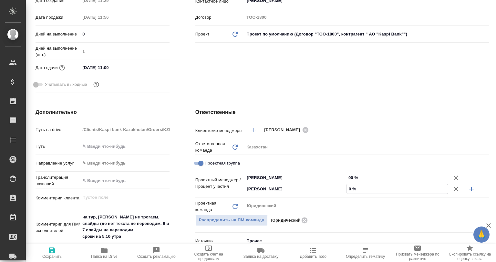
click at [346, 187] on input "0 %" at bounding box center [396, 188] width 101 height 9
type input "АО "Kaspi Bank""
type textarea "x"
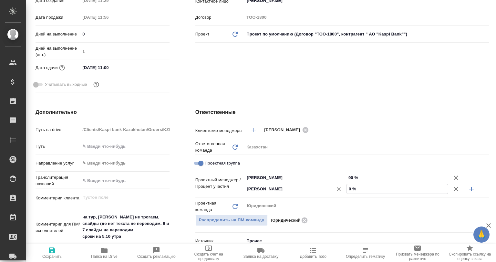
type input "1 %"
type input "АО "Kaspi Bank""
type textarea "x"
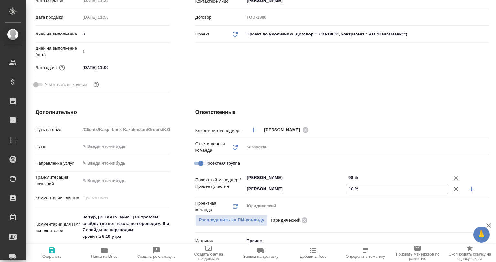
type input "10 %"
click at [56, 249] on span "Сохранить" at bounding box center [52, 253] width 45 height 12
type input "АО "Kaspi Bank""
type textarea "x"
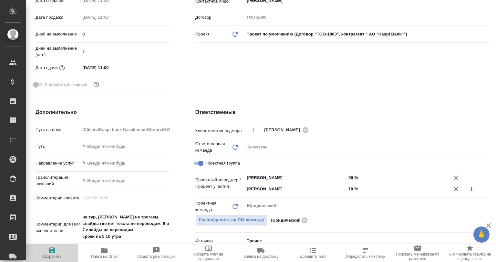
type textarea "x"
type input "АО "Kaspi Bank""
type textarea "x"
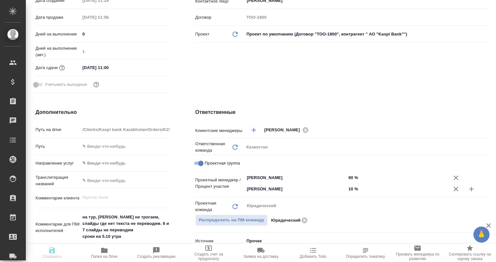
type input "АО "Kaspi Bank""
type textarea "x"
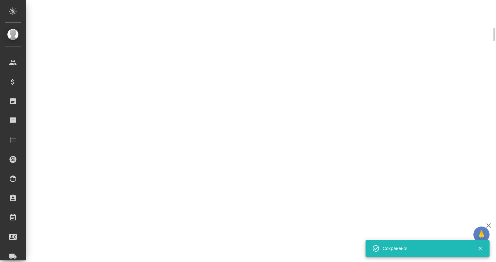
select select "RU"
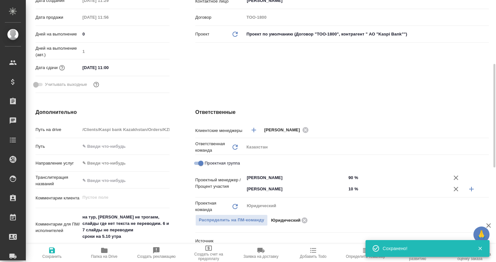
type textarea "x"
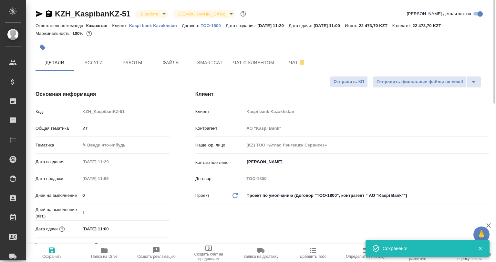
scroll to position [0, 0]
click at [96, 144] on body "🙏 .cls-1 fill:#fff; AWATERA Babkina Anastasiya Клиенты Спецификации Заказы 0 Ча…" at bounding box center [248, 131] width 496 height 262
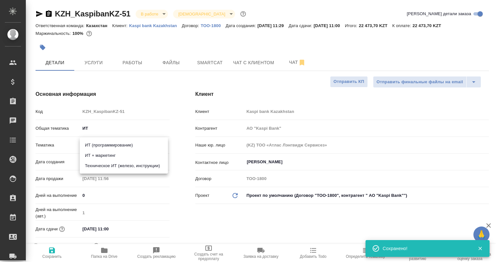
click at [101, 153] on li "ИТ + маркетинг" at bounding box center [124, 155] width 88 height 10
type input "5a8b8b956a9677013d343e51"
type input "АО "Kaspi Bank""
type textarea "x"
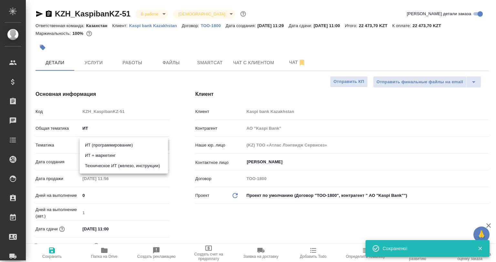
type textarea "x"
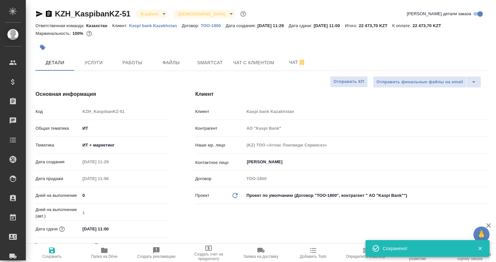
click at [58, 248] on span "Сохранить" at bounding box center [52, 253] width 45 height 12
type input "АО "Kaspi Bank""
type textarea "x"
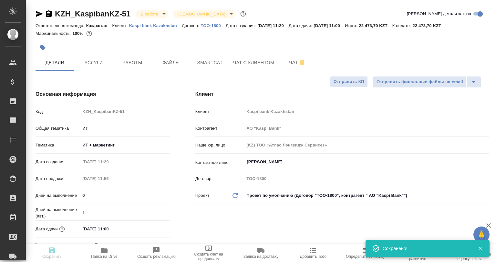
type input "АО "Kaspi Bank""
type textarea "x"
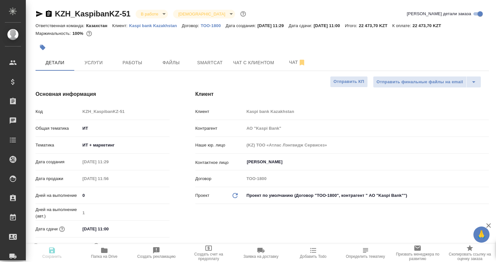
type input "АО "Kaspi Bank""
type textarea "x"
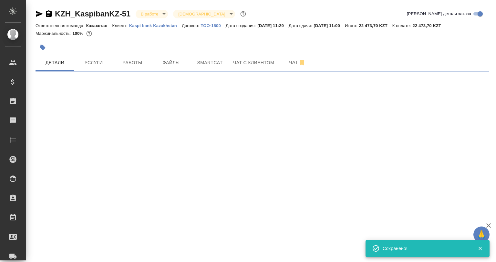
select select "RU"
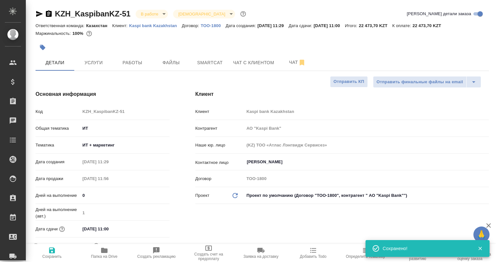
type textarea "x"
click at [138, 66] on span "Работы" at bounding box center [132, 63] width 31 height 8
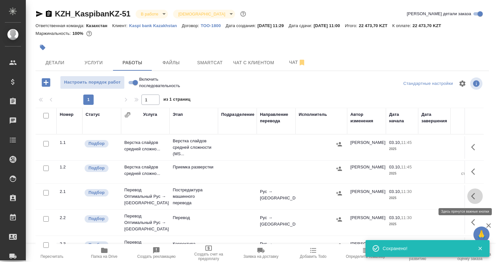
click at [471, 198] on icon "button" at bounding box center [475, 196] width 8 height 8
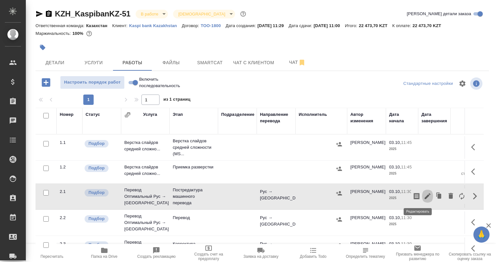
click at [424, 197] on icon "button" at bounding box center [427, 196] width 6 height 6
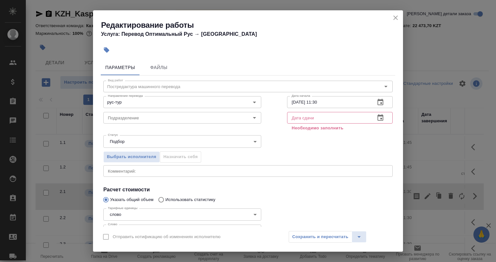
drag, startPoint x: 313, startPoint y: 81, endPoint x: 315, endPoint y: 78, distance: 4.1
click at [313, 81] on div "Дата начала 03.10.2025 11:30 Дата начала" at bounding box center [339, 101] width 131 height 41
drag, startPoint x: 403, startPoint y: 18, endPoint x: 397, endPoint y: 19, distance: 6.2
click at [403, 19] on div "Редактирование работы Услуга: Перевод Оптимальный Рус → Тур Параметры Файлы Вид…" at bounding box center [248, 131] width 496 height 262
click at [397, 19] on icon "close" at bounding box center [395, 18] width 8 height 8
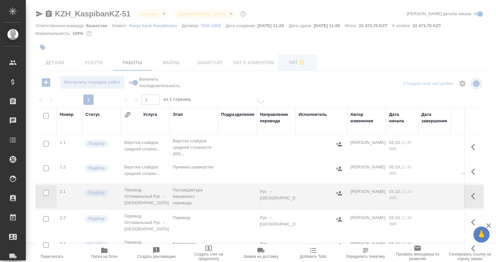
click at [283, 66] on span "Чат" at bounding box center [297, 62] width 31 height 8
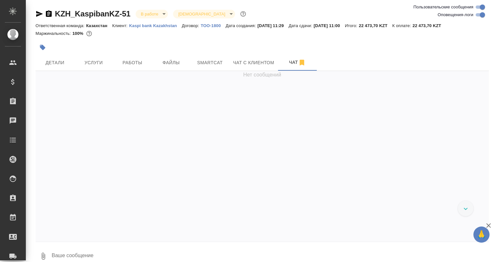
scroll to position [383, 0]
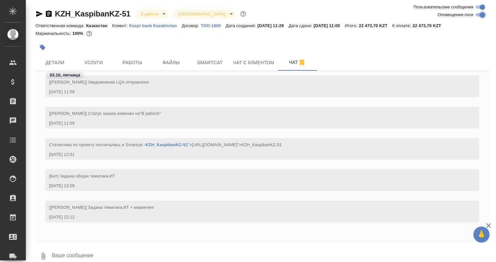
click at [479, 16] on input "Оповещения-логи" at bounding box center [482, 15] width 23 height 8
checkbox input "false"
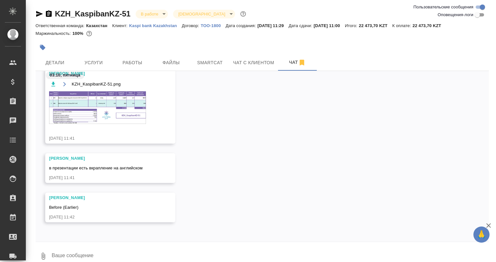
scroll to position [0, 0]
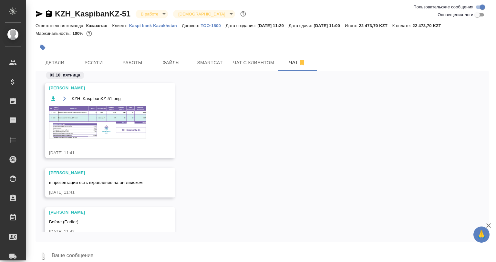
click at [118, 119] on img at bounding box center [97, 122] width 97 height 33
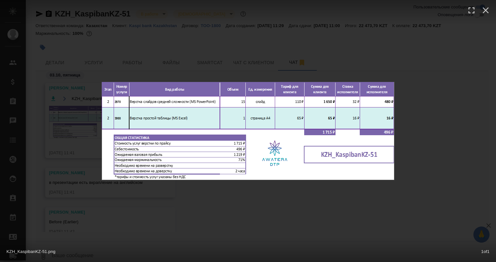
click at [185, 70] on div "KZH_KaspibanKZ-51.png 1 of 1" at bounding box center [248, 131] width 496 height 262
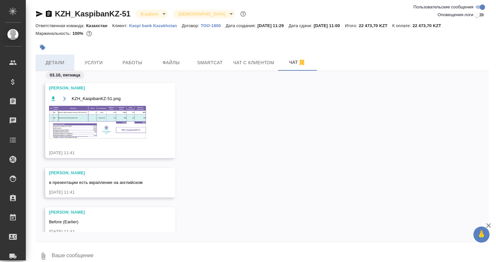
click at [57, 67] on button "Детали" at bounding box center [54, 63] width 39 height 16
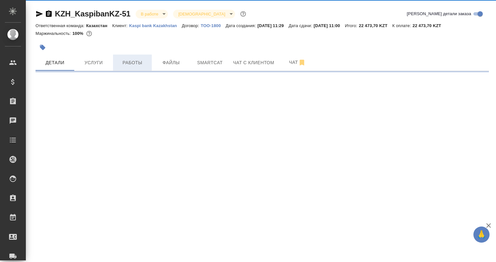
select select "RU"
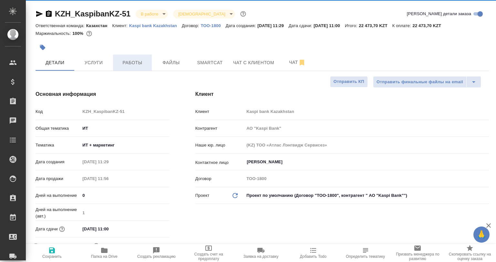
type textarea "x"
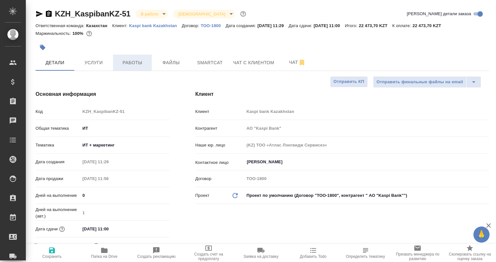
click at [129, 67] on button "Работы" at bounding box center [132, 63] width 39 height 16
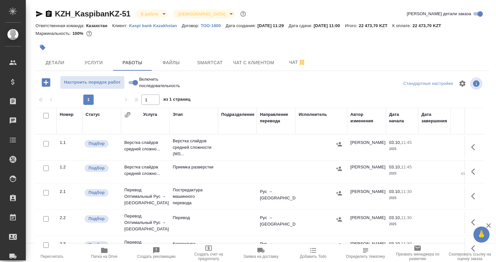
click at [471, 192] on icon "button" at bounding box center [475, 196] width 8 height 8
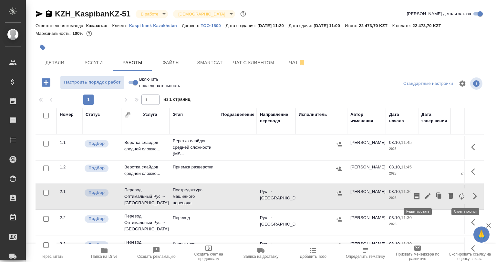
click at [423, 195] on icon "button" at bounding box center [427, 196] width 8 height 8
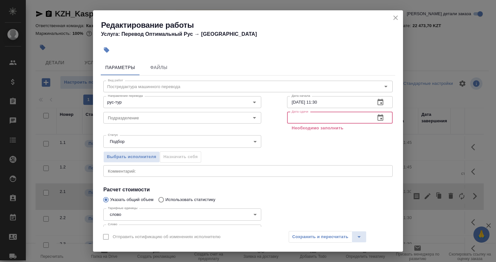
click at [301, 119] on input "text" at bounding box center [328, 118] width 83 height 12
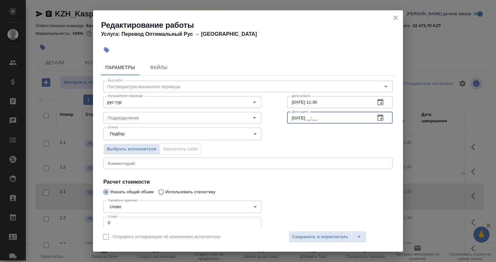
click at [291, 117] on input "04.10.2025 __:__" at bounding box center [328, 118] width 83 height 12
click at [311, 117] on input "05.10.2025 __:__" at bounding box center [328, 118] width 83 height 12
type input "05.10.2025 09:00"
drag, startPoint x: 318, startPoint y: 103, endPoint x: 312, endPoint y: 102, distance: 6.5
click at [312, 102] on input "03.10.2025 11:30" at bounding box center [328, 102] width 83 height 12
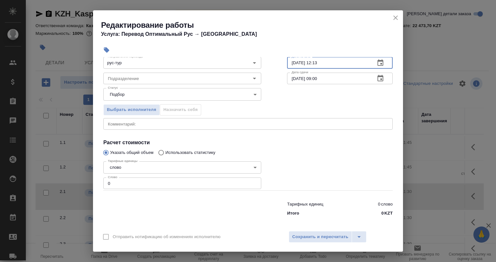
scroll to position [42, 0]
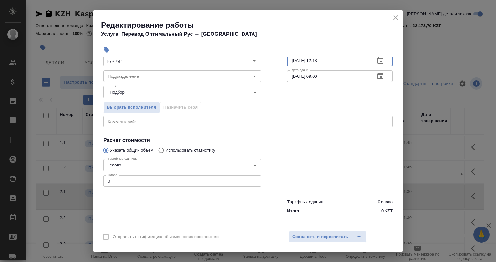
type input "03.10.2025 12:13"
drag, startPoint x: 114, startPoint y: 180, endPoint x: 86, endPoint y: 181, distance: 28.4
click at [86, 181] on div "Редактирование работы Услуга: Перевод Оптимальный Рус → Тур Параметры Файлы Вид…" at bounding box center [248, 131] width 496 height 262
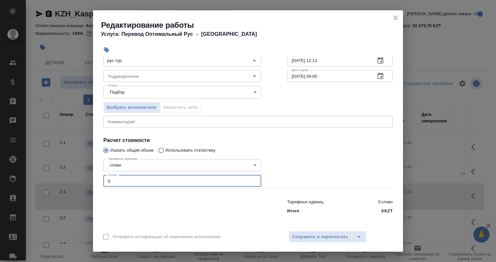
paste input "1043"
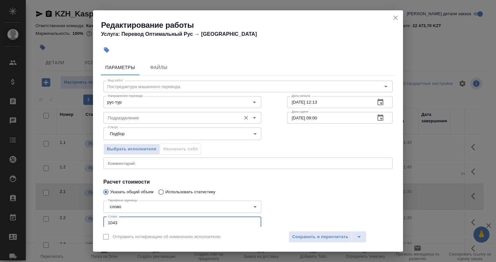
type input "1043"
click at [126, 118] on input "Подразделение" at bounding box center [171, 118] width 132 height 8
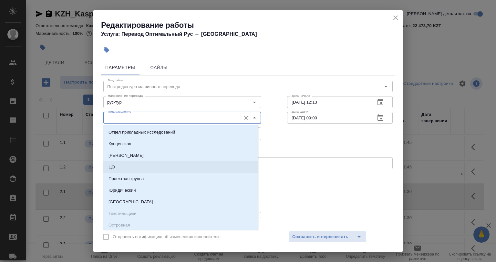
click at [292, 148] on div "Выбрать исполнителя Назначить себя" at bounding box center [247, 147] width 315 height 39
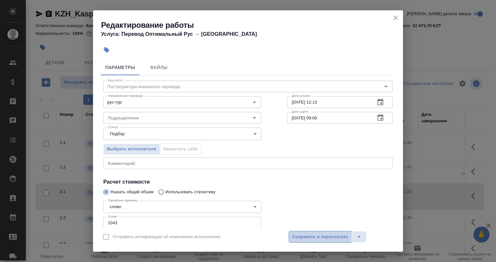
click at [306, 239] on span "Сохранить и пересчитать" at bounding box center [320, 236] width 56 height 7
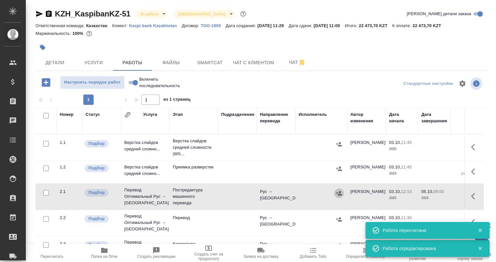
click at [337, 193] on icon "button" at bounding box center [339, 193] width 6 height 4
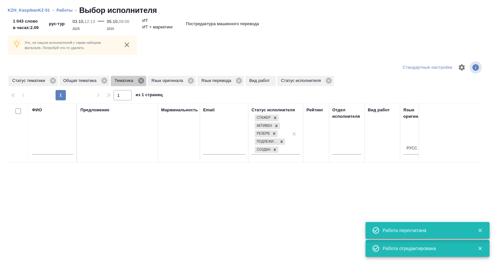
click at [143, 81] on icon at bounding box center [141, 81] width 6 height 6
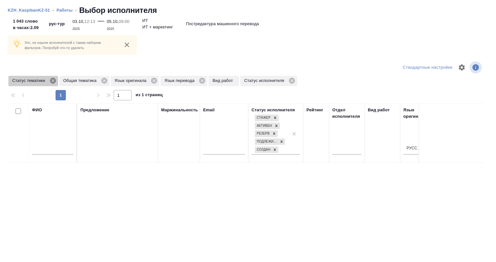
drag, startPoint x: 52, startPoint y: 80, endPoint x: 77, endPoint y: 117, distance: 45.4
click at [51, 79] on icon at bounding box center [52, 80] width 7 height 7
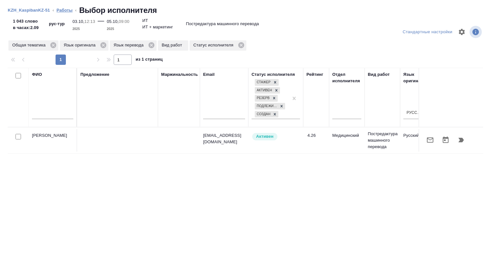
click at [63, 9] on link "Работы" at bounding box center [64, 10] width 16 height 5
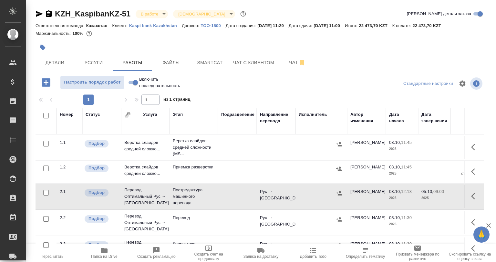
click at [333, 190] on div at bounding box center [321, 193] width 45 height 10
click at [338, 192] on icon "button" at bounding box center [339, 193] width 6 height 6
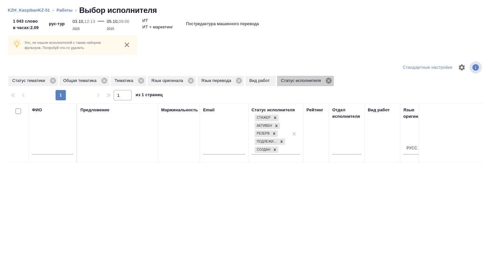
click at [326, 83] on icon at bounding box center [328, 80] width 7 height 7
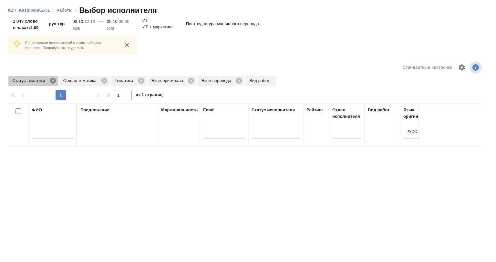
click at [54, 83] on icon at bounding box center [53, 81] width 6 height 6
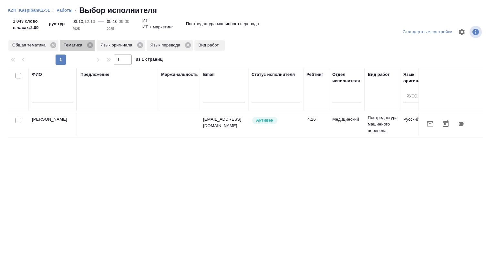
drag, startPoint x: 92, startPoint y: 44, endPoint x: 88, endPoint y: 89, distance: 44.7
click at [92, 45] on icon at bounding box center [90, 45] width 6 height 6
click at [52, 46] on icon at bounding box center [53, 45] width 7 height 7
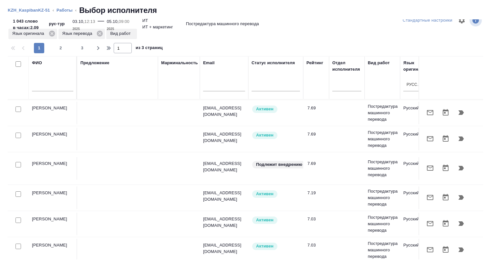
scroll to position [303, 0]
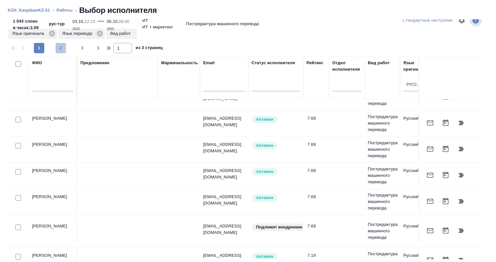
click at [58, 48] on span "2" at bounding box center [61, 48] width 10 height 6
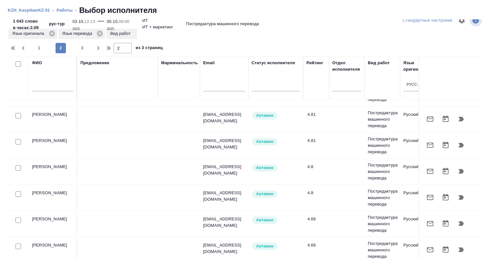
scroll to position [497, 0]
click at [77, 47] on span "3" at bounding box center [82, 48] width 10 height 6
type input "3"
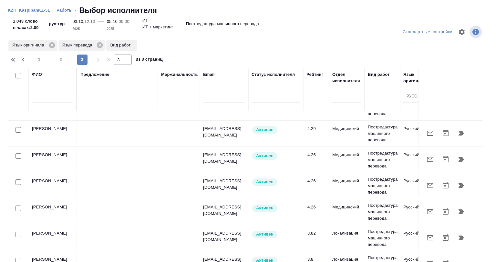
scroll to position [236, 0]
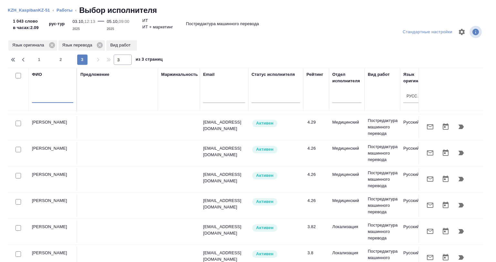
drag, startPoint x: 62, startPoint y: 97, endPoint x: 63, endPoint y: 100, distance: 3.8
click at [63, 100] on input "text" at bounding box center [52, 99] width 41 height 8
paste input "[PERSON_NAME]"
type input "[PERSON_NAME]"
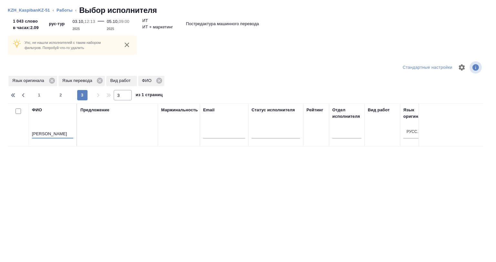
scroll to position [0, 0]
click at [53, 80] on icon at bounding box center [52, 81] width 6 height 6
type input "1"
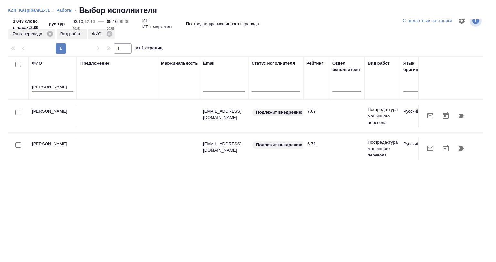
scroll to position [12, 0]
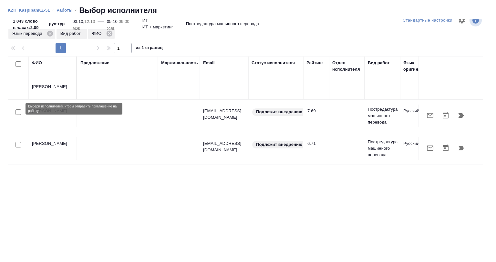
click at [16, 110] on input "checkbox" at bounding box center [17, 111] width 5 height 5
checkbox input "true"
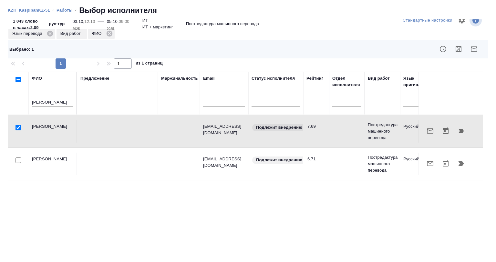
click at [450, 48] on button "button" at bounding box center [457, 48] width 15 height 15
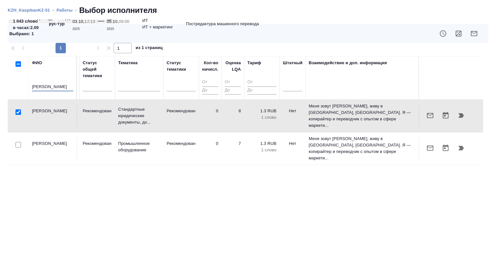
scroll to position [0, 1]
drag, startPoint x: 33, startPoint y: 86, endPoint x: 112, endPoint y: 93, distance: 79.0
click at [112, 93] on tr "ФИО Сулейманова Сабина Предложение Маржинальность Email Статус исполнителя Рейт…" at bounding box center [13, 77] width 937 height 43
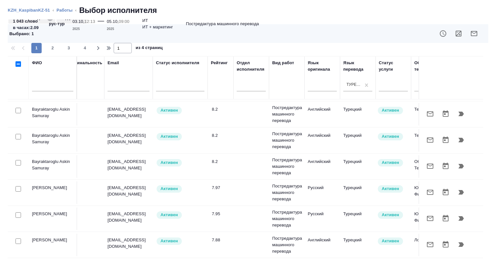
scroll to position [129, 0]
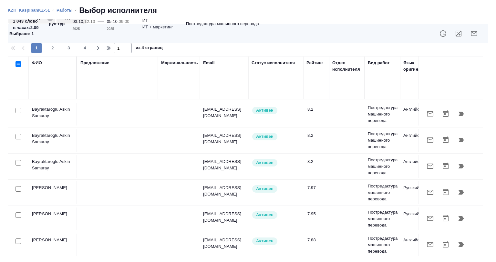
click at [16, 190] on input "checkbox" at bounding box center [17, 188] width 5 height 5
checkbox input "true"
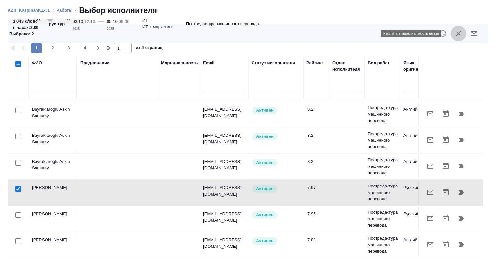
click at [454, 34] on icon "button" at bounding box center [458, 34] width 8 height 8
click at [18, 190] on input "checkbox" at bounding box center [17, 188] width 5 height 5
checkbox input "false"
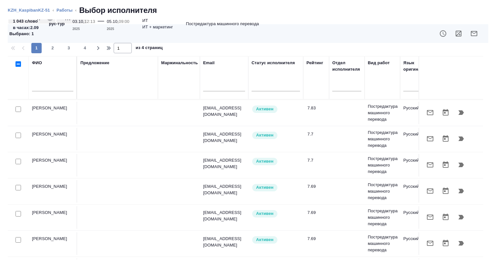
scroll to position [452, 0]
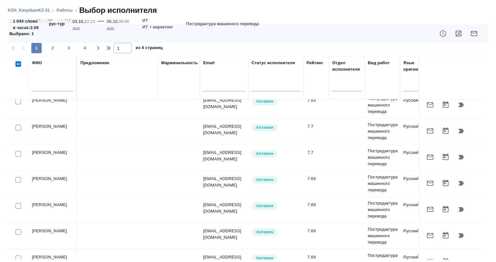
click at [14, 127] on div at bounding box center [18, 127] width 15 height 9
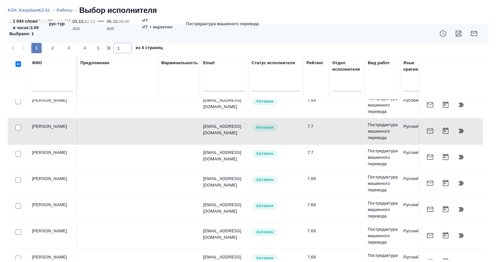
click at [17, 126] on input "checkbox" at bounding box center [17, 127] width 5 height 5
checkbox input "true"
click at [455, 32] on icon "button" at bounding box center [458, 34] width 6 height 6
click at [18, 127] on input "checkbox" at bounding box center [17, 127] width 5 height 5
checkbox input "false"
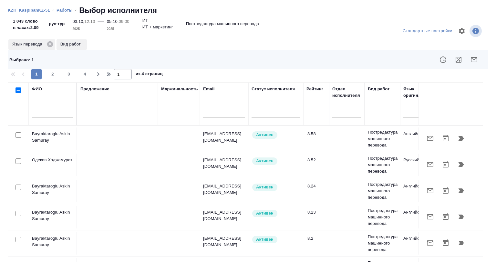
scroll to position [0, 0]
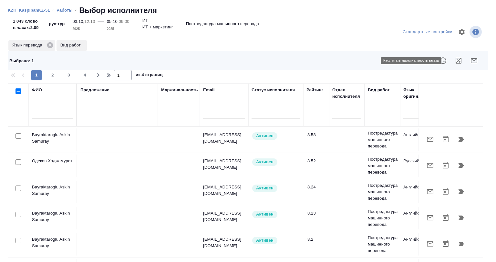
click at [471, 59] on icon "button" at bounding box center [474, 60] width 6 height 5
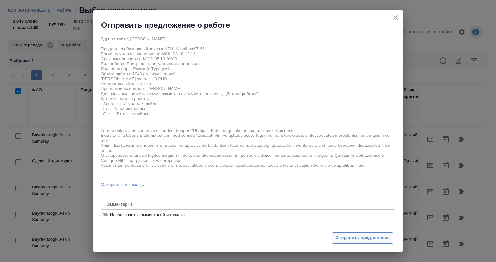
click at [363, 238] on span "Отправить предложение" at bounding box center [362, 237] width 54 height 7
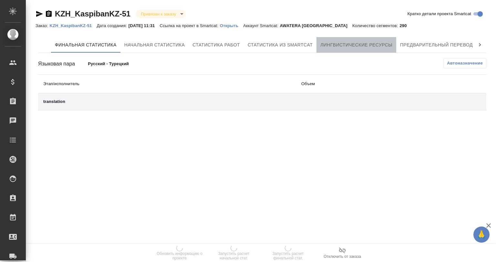
click at [337, 40] on button "Лингвистические ресурсы" at bounding box center [356, 44] width 80 height 15
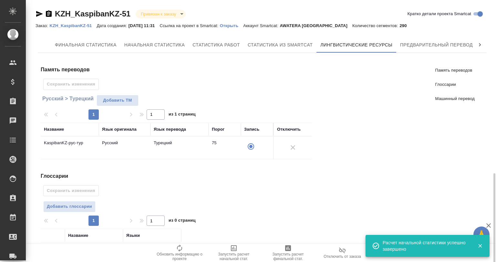
scroll to position [101, 0]
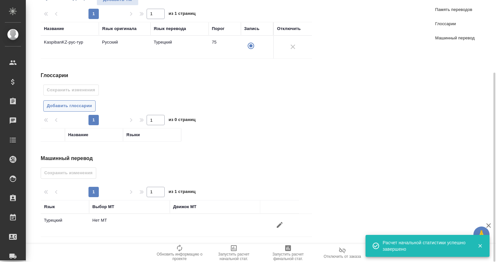
click at [75, 109] on button "Добавить глоссарии" at bounding box center [69, 105] width 52 height 11
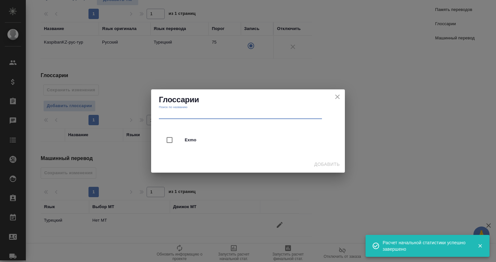
click at [196, 115] on input "text" at bounding box center [240, 114] width 163 height 9
click at [337, 97] on icon "close" at bounding box center [337, 97] width 5 height 5
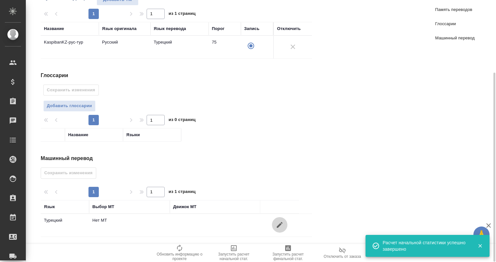
click at [281, 219] on button "button" at bounding box center [279, 224] width 15 height 15
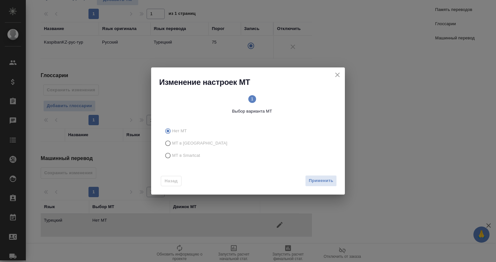
drag, startPoint x: 181, startPoint y: 147, endPoint x: 188, endPoint y: 157, distance: 12.5
click at [181, 147] on label "МТ в [GEOGRAPHIC_DATA]" at bounding box center [247, 143] width 170 height 12
click at [172, 147] on input "МТ в [GEOGRAPHIC_DATA]" at bounding box center [167, 143] width 10 height 12
radio input "true"
drag, startPoint x: 187, startPoint y: 153, endPoint x: 249, endPoint y: 163, distance: 62.7
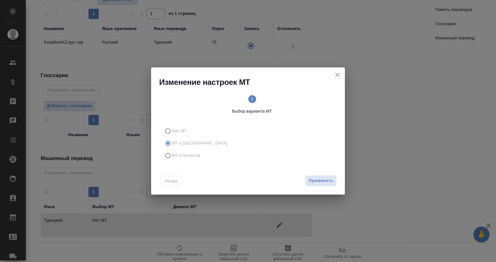
click at [188, 154] on span "МТ в Smartcat" at bounding box center [186, 155] width 28 height 6
click at [171, 155] on input "МТ в Smartcat" at bounding box center [167, 155] width 10 height 12
radio input "true"
click at [334, 187] on div "Назад Вперед" at bounding box center [248, 179] width 194 height 30
click at [332, 186] on button "Вперед" at bounding box center [324, 180] width 23 height 11
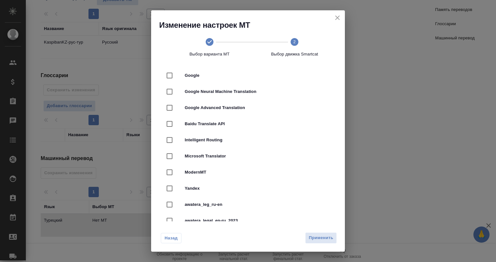
scroll to position [32, 0]
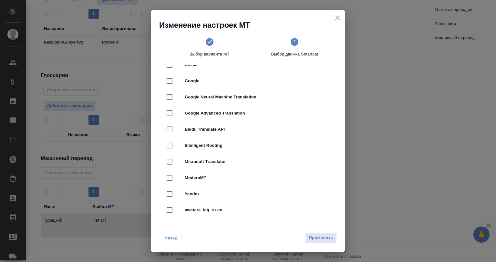
drag, startPoint x: 239, startPoint y: 95, endPoint x: 241, endPoint y: 105, distance: 9.9
click at [239, 94] on span "Google Neural Machine Translation" at bounding box center [257, 97] width 145 height 6
checkbox input "true"
click at [321, 236] on span "Применить" at bounding box center [321, 237] width 25 height 7
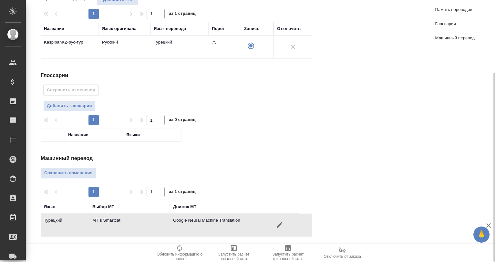
click at [55, 166] on div "Машинный перевод Сохранить изменения 1 1 из 1 страниц Язык Выбор МТ Движок МТ Т…" at bounding box center [179, 196] width 276 height 82
click at [95, 167] on button "Сохранить изменения" at bounding box center [69, 172] width 56 height 11
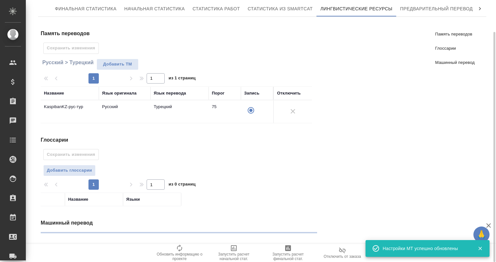
scroll to position [0, 0]
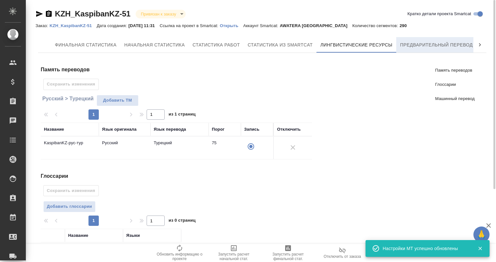
click at [424, 44] on span "Предварительный перевод" at bounding box center [436, 45] width 73 height 8
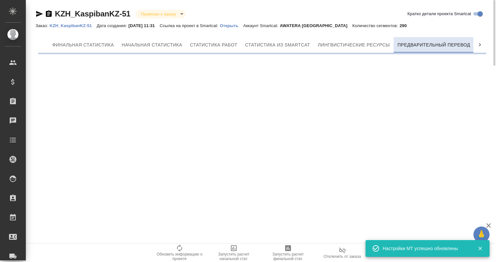
scroll to position [0, 3]
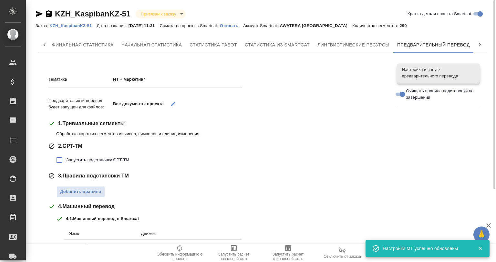
click at [108, 155] on label "Запустить подстановку GPT-TM" at bounding box center [91, 160] width 76 height 14
click at [66, 155] on input "Запустить подстановку GPT-TM" at bounding box center [60, 160] width 14 height 14
checkbox input "true"
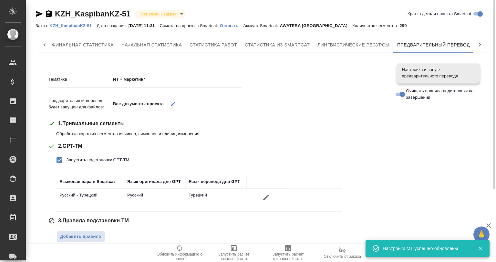
scroll to position [146, 0]
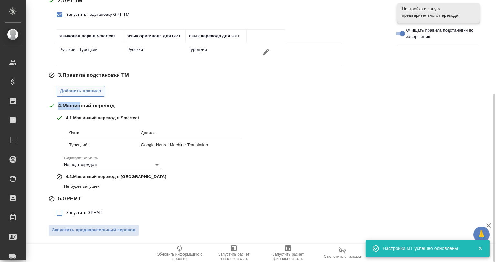
click at [80, 96] on div "Тематика ИТ + маркетинг Предварительный перевод будет запущен для файлов: Все д…" at bounding box center [217, 82] width 339 height 318
copy span "4 . Машин"
click at [85, 91] on span "Добавить правило" at bounding box center [80, 90] width 41 height 7
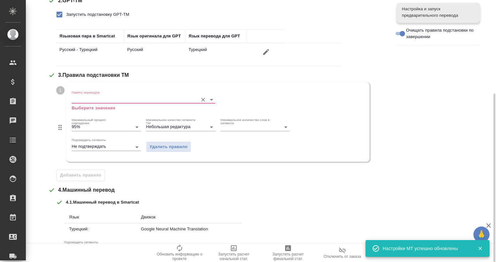
click at [132, 99] on input "Память переводов" at bounding box center [133, 100] width 123 height 8
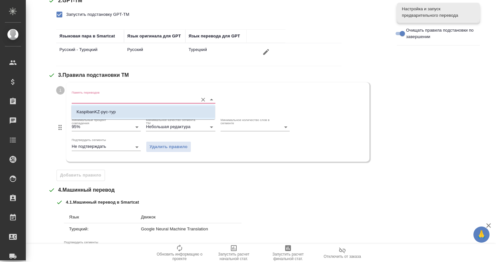
click at [126, 114] on li "KaspibanKZ-рус-тур" at bounding box center [143, 112] width 144 height 12
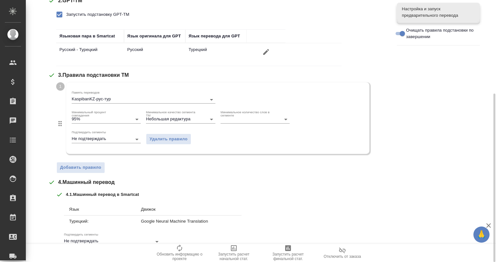
scroll to position [222, 0]
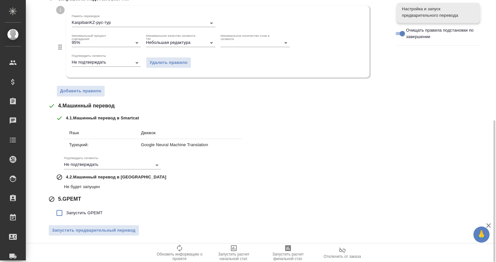
click at [73, 210] on span "Запустить GPEMT" at bounding box center [84, 213] width 36 height 6
click at [66, 210] on input "Запустить GPEMT" at bounding box center [60, 213] width 14 height 14
checkbox input "true"
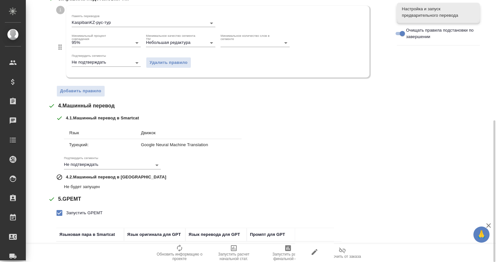
scroll to position [270, 0]
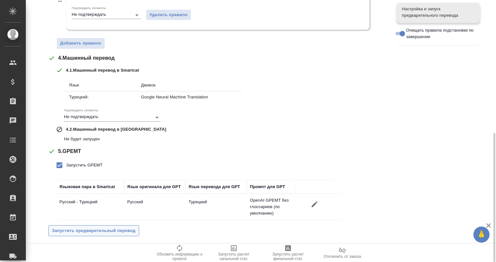
click at [77, 230] on span "Запустить предварительный перевод" at bounding box center [94, 230] width 84 height 7
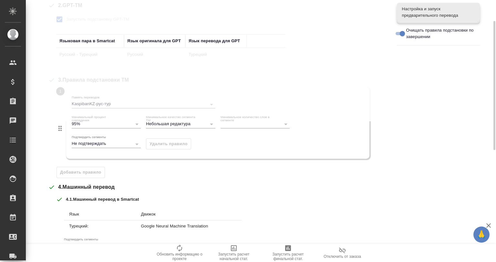
scroll to position [0, 0]
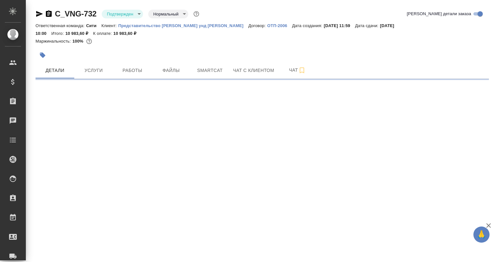
select select "RU"
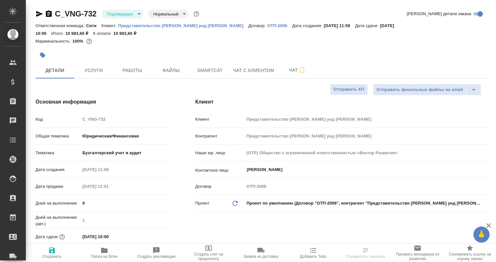
type textarea "x"
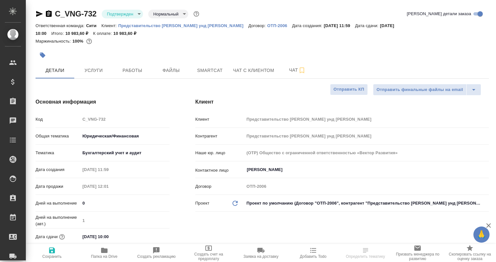
type textarea "x"
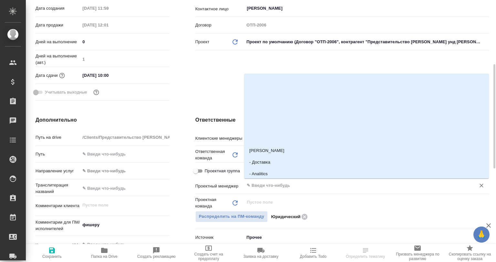
drag, startPoint x: 276, startPoint y: 184, endPoint x: 271, endPoint y: 186, distance: 5.1
click at [276, 184] on input "text" at bounding box center [355, 186] width 219 height 8
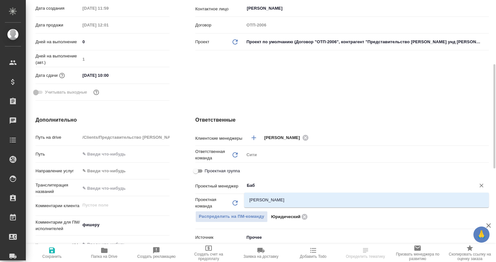
type input "Бабк"
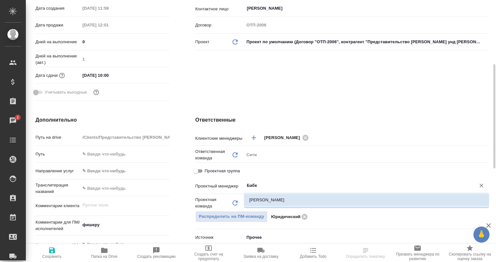
click at [260, 201] on li "Бабкина Анастасия" at bounding box center [366, 200] width 245 height 12
type textarea "x"
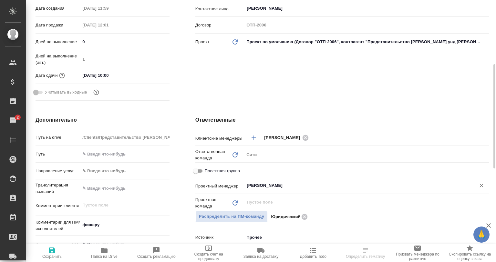
type input "Бабкина Анастасия"
click at [60, 255] on span "Сохранить" at bounding box center [51, 256] width 19 height 5
type textarea "x"
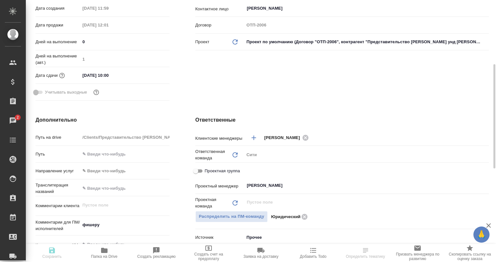
type textarea "x"
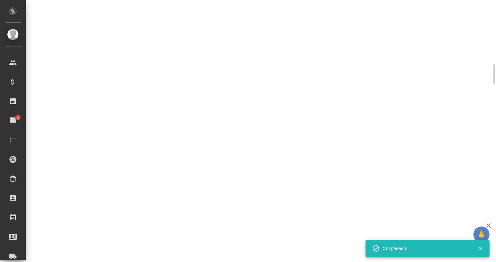
select select "RU"
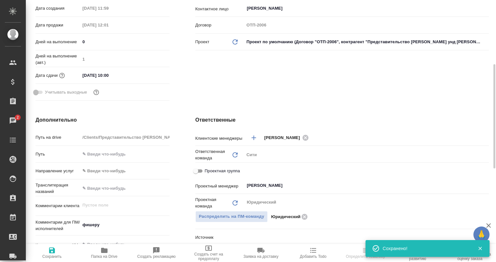
type textarea "x"
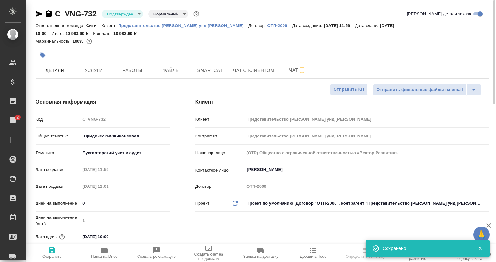
click at [105, 13] on body "🙏 .cls-1 fill:#fff; AWATERA Babkina Anastasiya Клиенты Спецификации Заказы 2 Ча…" at bounding box center [248, 131] width 496 height 262
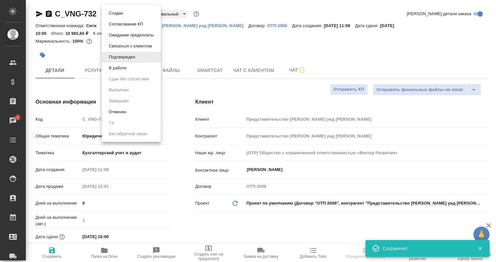
drag, startPoint x: 111, startPoint y: 67, endPoint x: 112, endPoint y: 61, distance: 6.5
click at [111, 67] on button "В работе" at bounding box center [117, 68] width 21 height 7
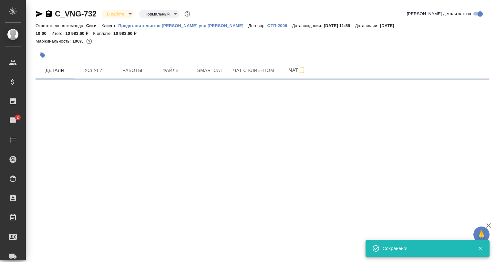
select select "RU"
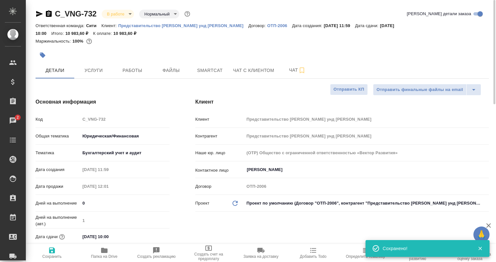
type textarea "x"
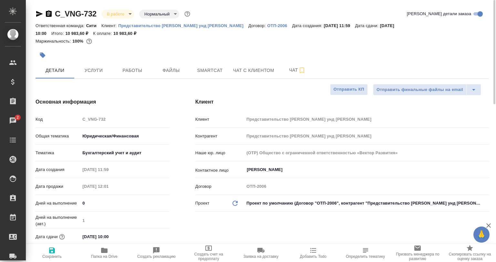
type textarea "x"
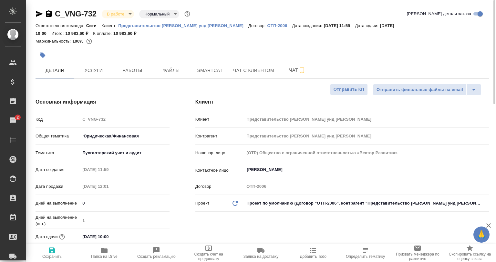
type textarea "x"
click at [116, 248] on span "Папка на Drive" at bounding box center [104, 253] width 45 height 12
type textarea "x"
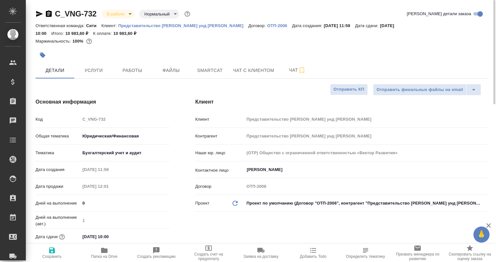
type textarea "x"
drag, startPoint x: 144, startPoint y: 79, endPoint x: 141, endPoint y: 76, distance: 4.6
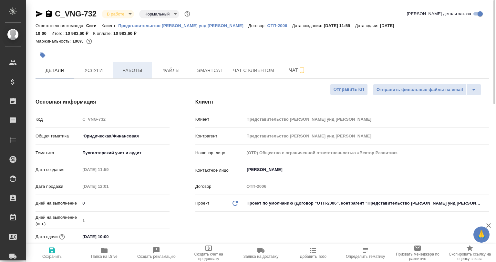
click at [141, 76] on button "Работы" at bounding box center [132, 70] width 39 height 16
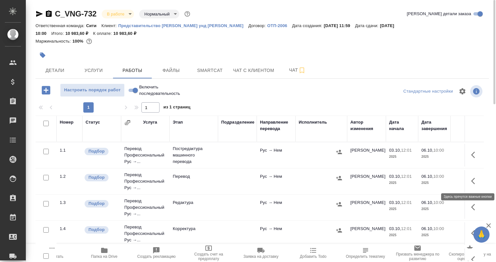
click at [471, 185] on button "button" at bounding box center [474, 180] width 15 height 15
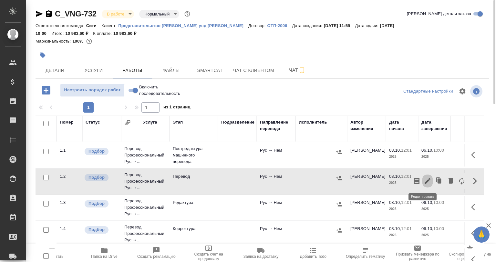
click at [424, 181] on icon "button" at bounding box center [427, 181] width 6 height 6
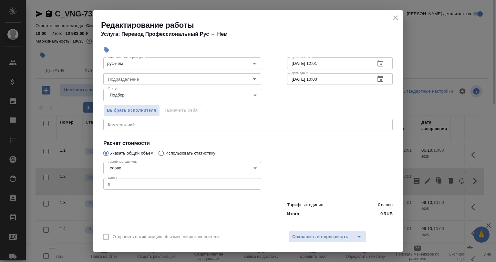
scroll to position [42, 0]
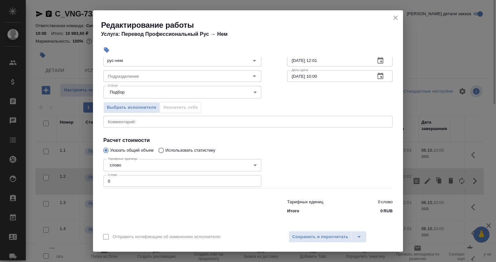
click at [102, 176] on div "Тарифные единицы слово 5a8b1489cc6b4906c91bfd90 Тарифные единицы Слово 0 Слово" at bounding box center [182, 173] width 184 height 58
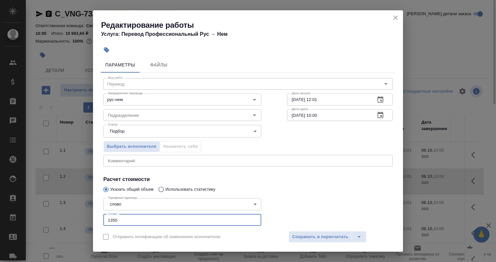
scroll to position [0, 0]
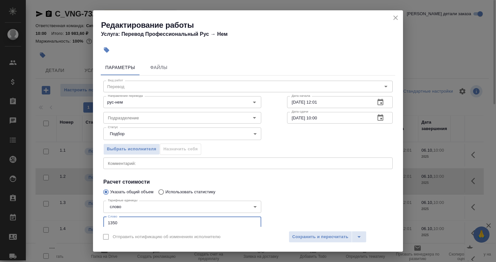
type input "1350"
drag, startPoint x: 327, startPoint y: 101, endPoint x: 315, endPoint y: 102, distance: 12.0
click at [315, 102] on input "03.10.2025 12:01" at bounding box center [328, 102] width 83 height 12
click at [319, 116] on input "06.10.2025 10:00" at bounding box center [328, 118] width 83 height 12
drag, startPoint x: 325, startPoint y: 118, endPoint x: 312, endPoint y: 118, distance: 12.9
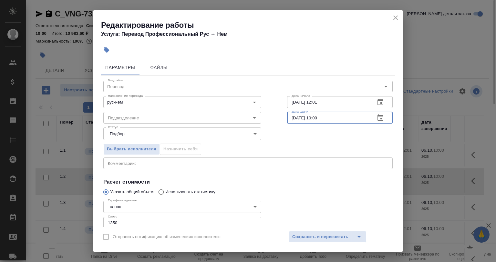
click at [312, 118] on input "06.10.2025 10:00" at bounding box center [328, 118] width 83 height 12
type input "06.10.2025 09:00"
click at [331, 235] on span "Сохранить и пересчитать" at bounding box center [320, 236] width 56 height 7
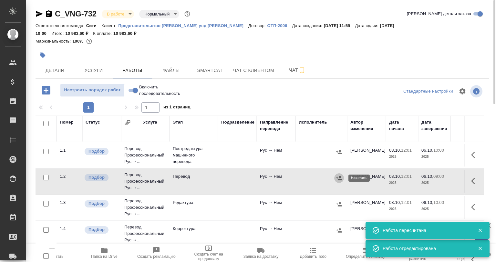
click at [339, 177] on icon "button" at bounding box center [339, 178] width 6 height 4
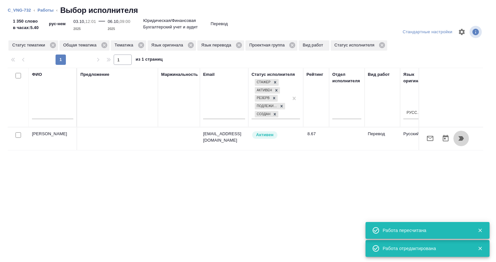
click at [458, 136] on icon "button" at bounding box center [460, 138] width 5 height 5
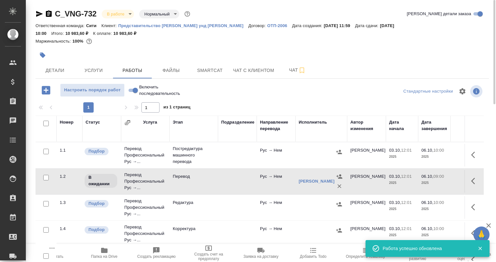
drag, startPoint x: 46, startPoint y: 149, endPoint x: 64, endPoint y: 178, distance: 34.4
click at [46, 149] on input "checkbox" at bounding box center [45, 151] width 5 height 5
checkbox input "true"
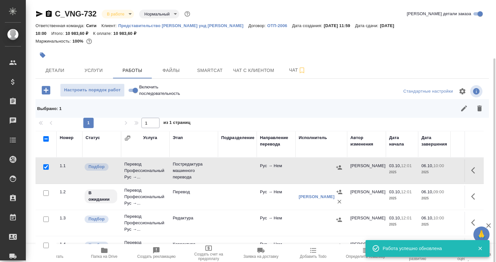
scroll to position [16, 0]
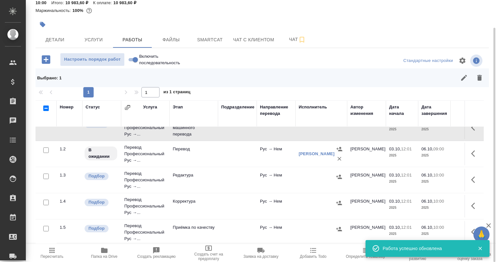
click at [46, 174] on input "checkbox" at bounding box center [45, 176] width 5 height 5
checkbox input "true"
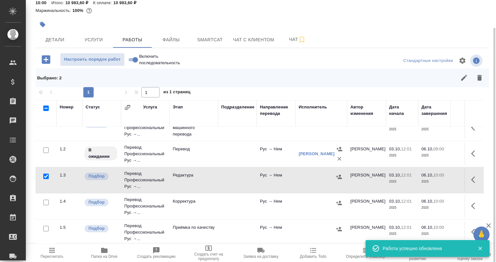
click at [47, 201] on div at bounding box center [46, 202] width 15 height 9
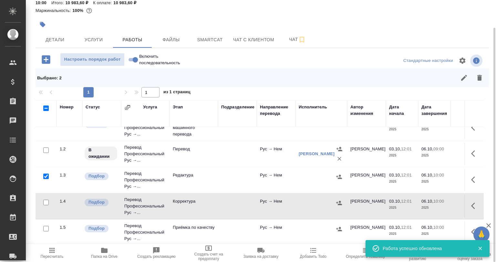
drag, startPoint x: 46, startPoint y: 196, endPoint x: 50, endPoint y: 214, distance: 18.4
click at [46, 200] on input "checkbox" at bounding box center [45, 202] width 5 height 5
checkbox input "true"
click at [46, 224] on div at bounding box center [46, 228] width 15 height 9
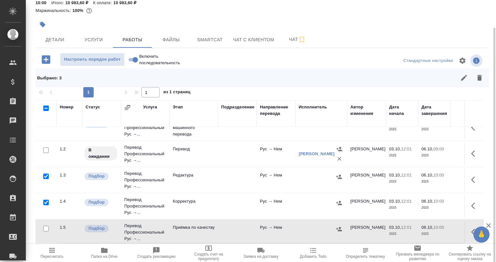
drag, startPoint x: 53, startPoint y: 220, endPoint x: 44, endPoint y: 226, distance: 10.6
click at [45, 226] on td at bounding box center [45, 232] width 21 height 23
click at [45, 226] on input "checkbox" at bounding box center [45, 228] width 5 height 5
checkbox input "true"
click at [474, 81] on button "button" at bounding box center [478, 77] width 15 height 15
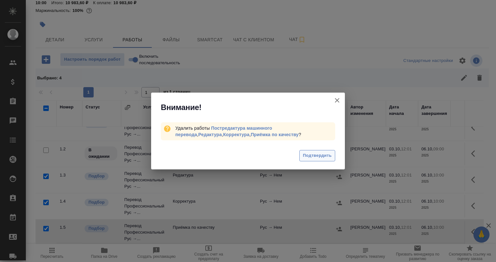
click at [331, 159] on span "Подтвердить" at bounding box center [317, 155] width 29 height 7
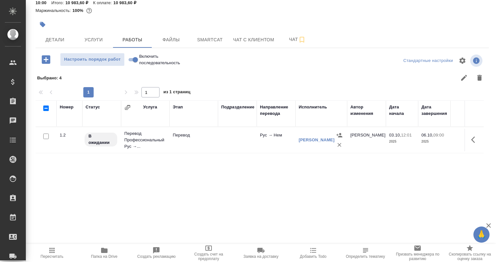
scroll to position [0, 0]
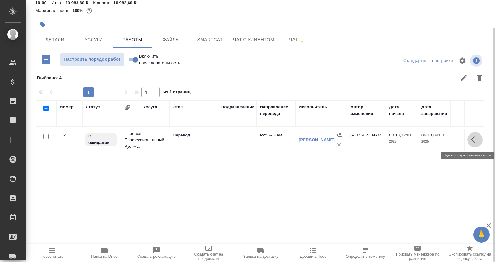
click at [477, 137] on icon "button" at bounding box center [475, 140] width 8 height 8
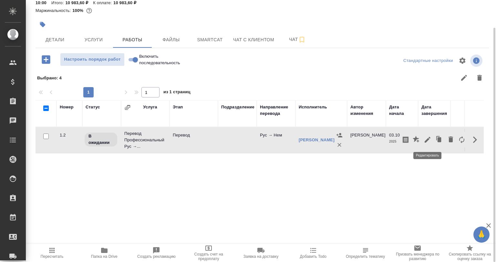
click at [427, 143] on icon "button" at bounding box center [427, 140] width 8 height 8
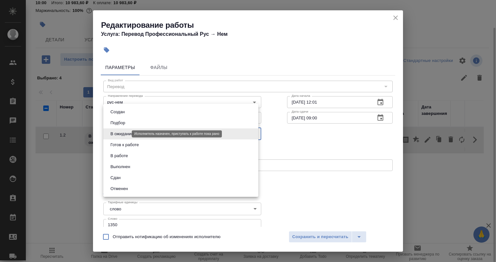
click at [112, 134] on body "🙏 .cls-1 fill:#fff; AWATERA Babkina Anastasiya Клиенты Спецификации Заказы 0 Ча…" at bounding box center [248, 131] width 496 height 262
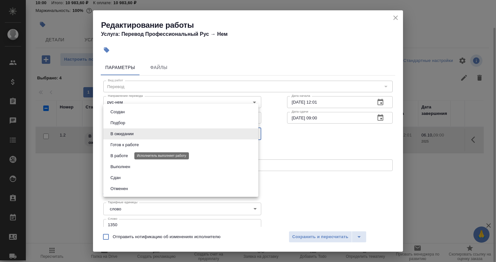
click at [116, 145] on button "Готов к работе" at bounding box center [124, 144] width 32 height 7
type input "readyForWork"
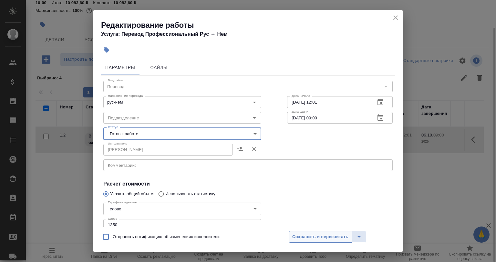
click at [295, 232] on button "Сохранить и пересчитать" at bounding box center [319, 237] width 63 height 12
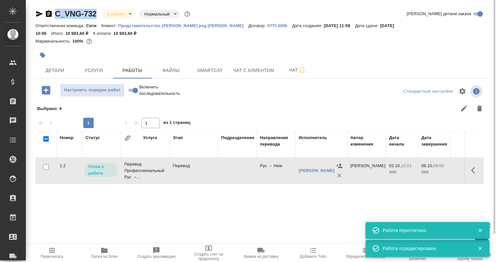
drag, startPoint x: 97, startPoint y: 18, endPoint x: 54, endPoint y: 12, distance: 43.4
click at [54, 12] on div "C_VNG-732 В работе inProgress Нормальный normal Кратко детали заказа" at bounding box center [261, 15] width 453 height 13
copy link "C_VNG-732"
drag, startPoint x: 152, startPoint y: 61, endPoint x: 165, endPoint y: 24, distance: 38.6
click at [153, 61] on div at bounding box center [186, 55] width 302 height 14
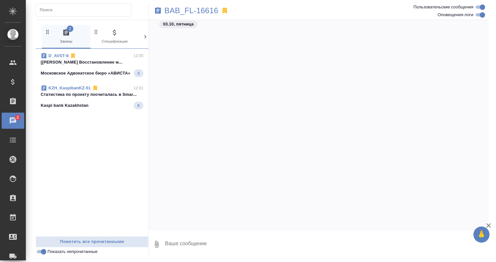
click at [89, 66] on span "D_AVST-8 12:05 [[PERSON_NAME]] Работа Восстановление м... Московское Адвокатско…" at bounding box center [92, 65] width 103 height 25
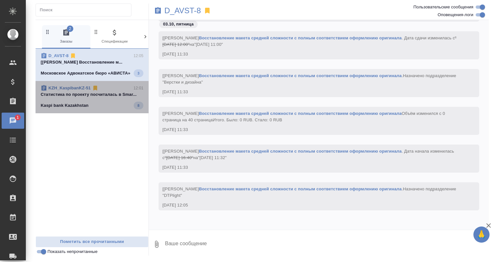
click at [93, 104] on div "Kaspi bank Kazakhstan 8" at bounding box center [92, 106] width 103 height 8
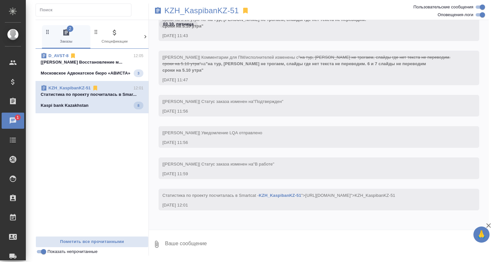
scroll to position [360, 0]
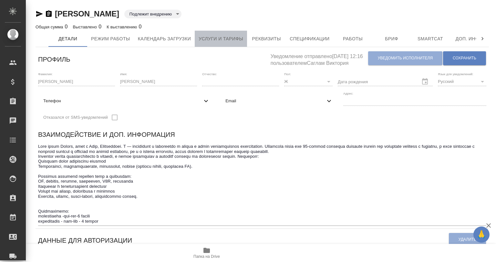
click at [205, 42] on span "Услуги и тарифы" at bounding box center [220, 39] width 45 height 8
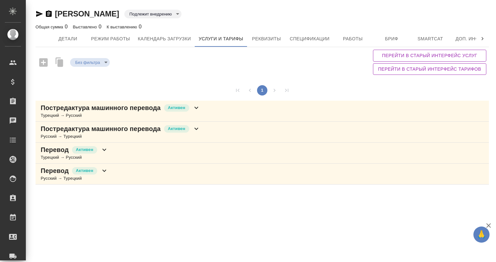
click at [96, 115] on div "Турецкий → Русский" at bounding box center [120, 115] width 159 height 6
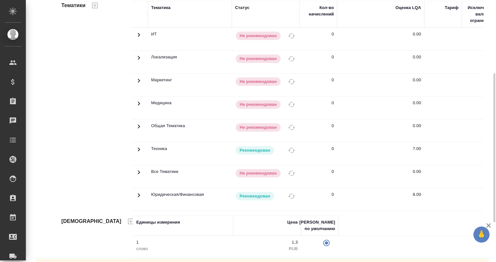
scroll to position [198, 0]
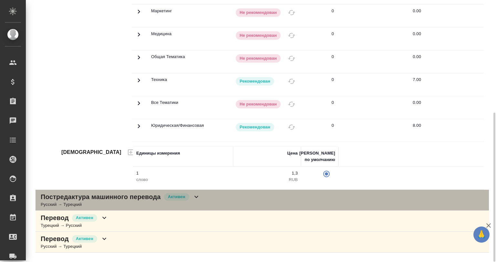
click at [92, 207] on div "Русский → Турецкий" at bounding box center [120, 204] width 159 height 6
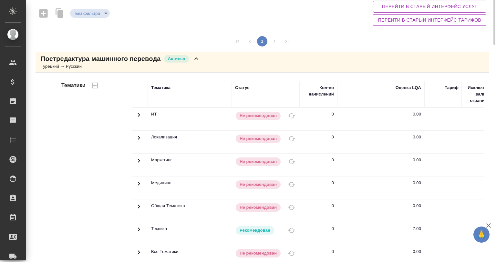
scroll to position [0, 0]
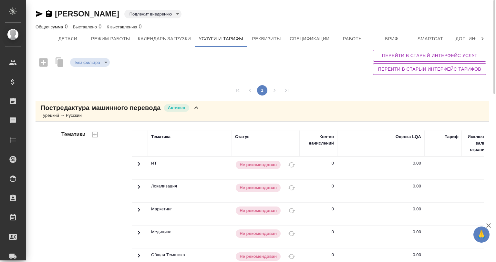
drag, startPoint x: 136, startPoint y: 13, endPoint x: 57, endPoint y: 8, distance: 78.6
click at [57, 9] on div "[PERSON_NAME] внедрению toBeImplemented" at bounding box center [261, 14] width 453 height 10
click at [71, 43] on button "Детали" at bounding box center [67, 39] width 39 height 16
click at [182, 74] on div "Без фильтра no filters Перейти в старый интерфейс услуг Перейти в старый интерф…" at bounding box center [261, 62] width 453 height 30
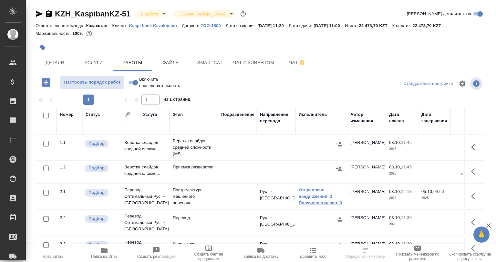
click at [327, 200] on link "Получено отказов: 0" at bounding box center [321, 203] width 45 height 6
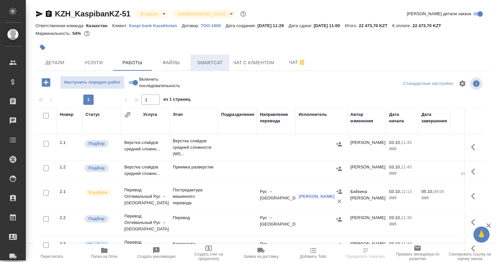
click at [207, 64] on span "Smartcat" at bounding box center [209, 63] width 31 height 8
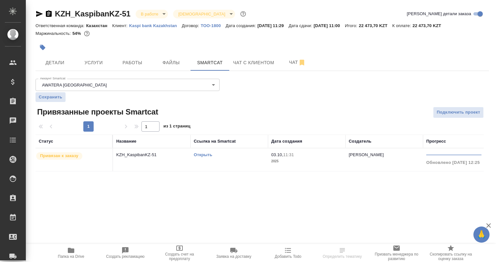
click at [200, 156] on link "Открыть" at bounding box center [203, 154] width 18 height 5
click at [138, 58] on button "Работы" at bounding box center [132, 63] width 39 height 16
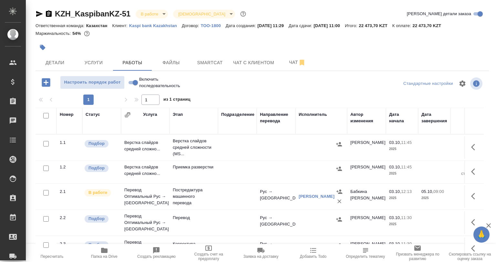
click at [297, 190] on td "[PERSON_NAME]" at bounding box center [321, 197] width 52 height 26
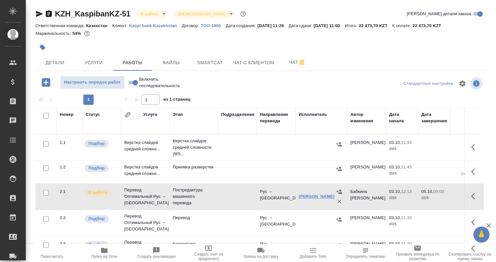
click at [300, 194] on link "[PERSON_NAME]" at bounding box center [317, 196] width 36 height 5
click at [41, 12] on icon "button" at bounding box center [39, 14] width 8 height 8
drag, startPoint x: 32, startPoint y: 41, endPoint x: 39, endPoint y: 46, distance: 8.5
click at [33, 42] on div "KZH_KaspibanKZ-51 В работе inProgress Святая троица holyTrinity Кратко детали з…" at bounding box center [262, 134] width 460 height 269
click at [43, 48] on icon "button" at bounding box center [42, 47] width 5 height 5
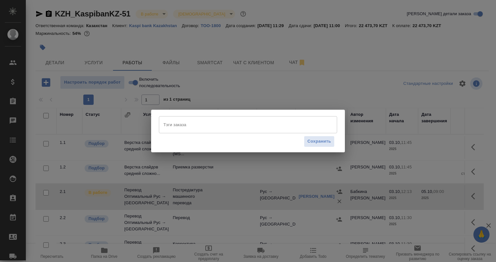
click at [177, 128] on input "Тэги заказа" at bounding box center [242, 124] width 160 height 11
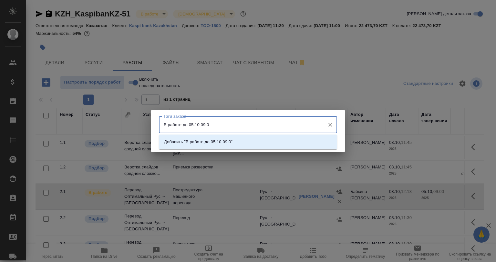
type input "В работе до 05.10 09.00"
click at [262, 142] on li "Добавить "В работе до 05.10 09.00"" at bounding box center [248, 142] width 178 height 12
type input "Выгрузить из ск, сделать пересчет"
click at [272, 143] on li "Добавить "Выгрузить из ск, сделать пересчет"" at bounding box center [248, 142] width 178 height 12
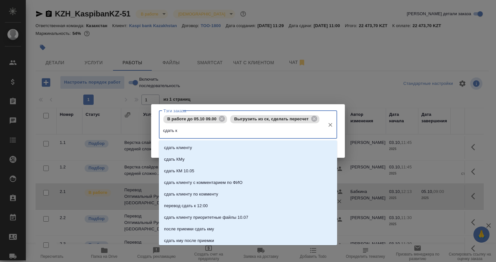
type input "сдать км"
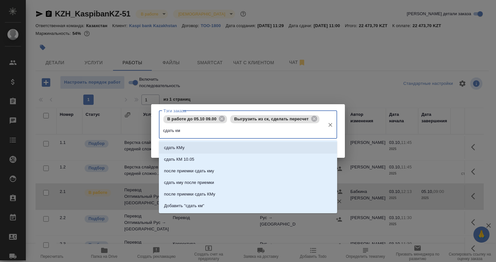
click at [247, 148] on li "сдать КМу" at bounding box center [248, 148] width 178 height 12
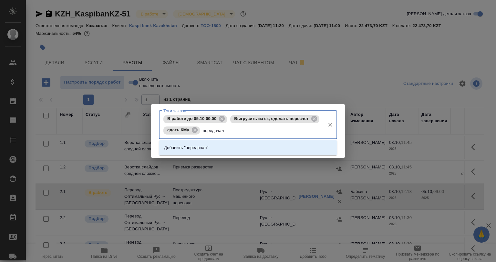
type input "передача"
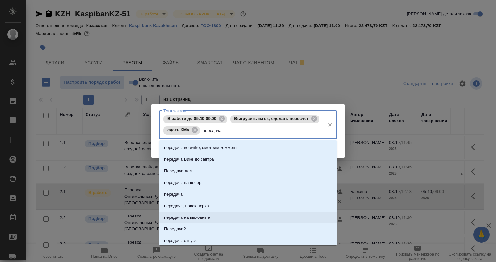
click at [206, 217] on p "передача на выходные" at bounding box center [187, 217] width 46 height 6
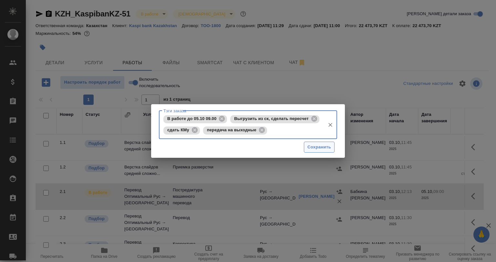
click at [321, 150] on span "Сохранить" at bounding box center [319, 147] width 24 height 7
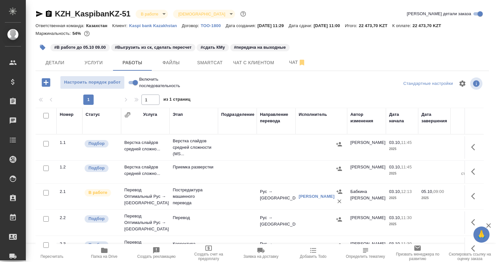
click at [39, 15] on icon "button" at bounding box center [39, 14] width 7 height 6
drag, startPoint x: 47, startPoint y: 170, endPoint x: 49, endPoint y: 156, distance: 14.1
click at [48, 169] on input "checkbox" at bounding box center [45, 168] width 5 height 5
checkbox input "true"
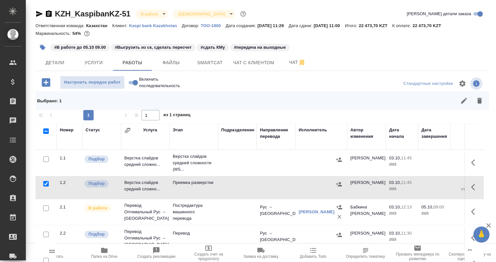
drag, startPoint x: 45, startPoint y: 158, endPoint x: 85, endPoint y: 177, distance: 44.9
click at [45, 159] on input "checkbox" at bounding box center [45, 159] width 5 height 5
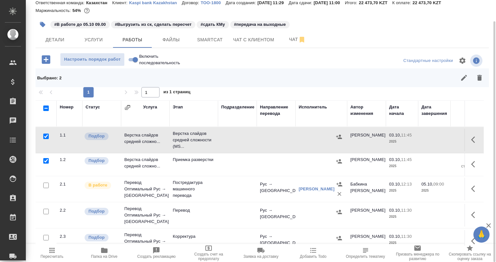
click at [44, 136] on input "checkbox" at bounding box center [45, 136] width 5 height 5
click at [47, 137] on input "checkbox" at bounding box center [45, 136] width 5 height 5
checkbox input "true"
click at [293, 46] on button "Чат" at bounding box center [297, 40] width 39 height 16
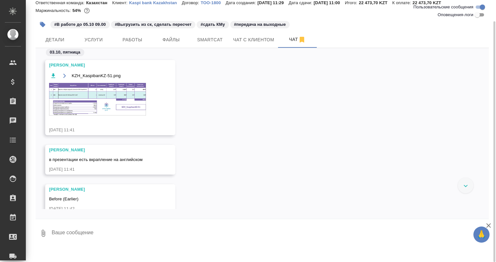
click at [101, 112] on img at bounding box center [97, 99] width 97 height 33
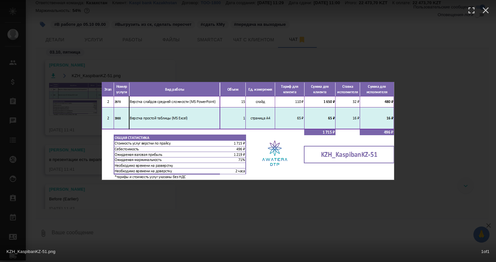
click at [132, 191] on div "KZH_KaspibanKZ-51.png 1 of 1" at bounding box center [248, 131] width 496 height 262
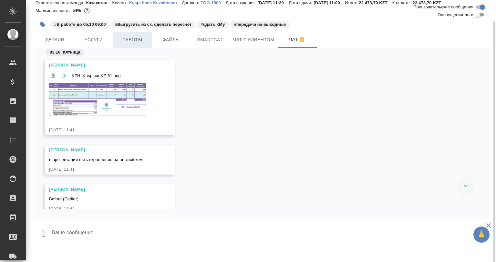
click at [116, 43] on button "Работы" at bounding box center [132, 40] width 39 height 16
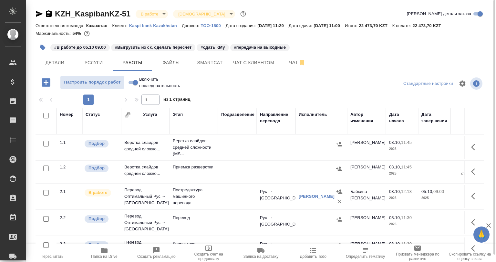
click at [201, 228] on td "Перевод" at bounding box center [193, 222] width 48 height 23
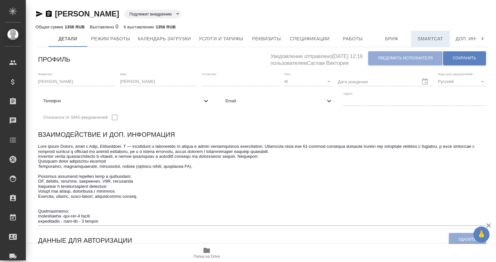
click at [424, 40] on span "Smartcat" at bounding box center [430, 39] width 31 height 8
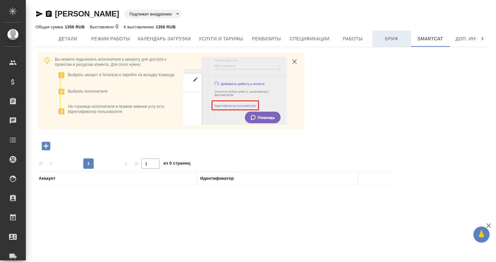
click at [380, 43] on button "Бриф" at bounding box center [391, 39] width 39 height 16
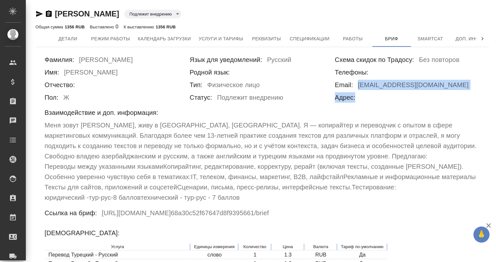
drag, startPoint x: 357, startPoint y: 84, endPoint x: 449, endPoint y: 94, distance: 92.8
click at [449, 94] on div "Схема скидок по Традосу: Без повторов Телефоны: Email: [EMAIL_ADDRESS][DOMAIN_N…" at bounding box center [407, 80] width 145 height 50
click at [432, 98] on div "Адрес:" at bounding box center [407, 98] width 145 height 13
click at [357, 85] on div "Email: [EMAIL_ADDRESS][DOMAIN_NAME]" at bounding box center [407, 86] width 145 height 13
drag, startPoint x: 370, startPoint y: 84, endPoint x: 448, endPoint y: 85, distance: 78.1
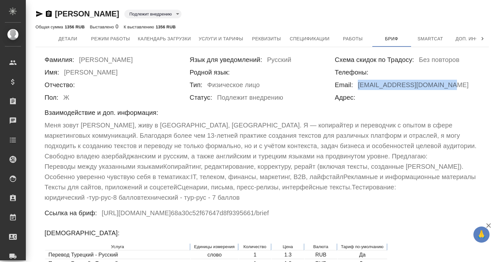
click at [448, 85] on div "Email: [EMAIL_ADDRESS][DOMAIN_NAME]" at bounding box center [407, 86] width 145 height 13
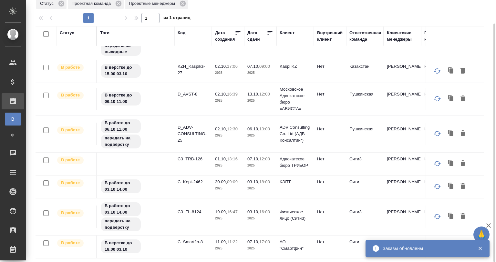
scroll to position [84, 0]
click at [195, 185] on td "C_Kept-2462" at bounding box center [192, 187] width 37 height 23
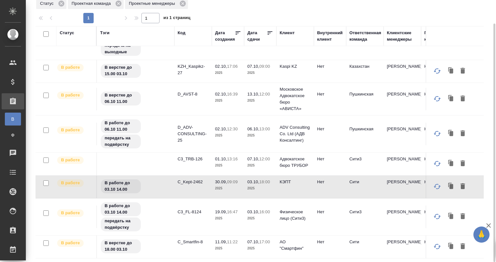
click at [195, 185] on td "C_Kept-2462" at bounding box center [192, 187] width 37 height 23
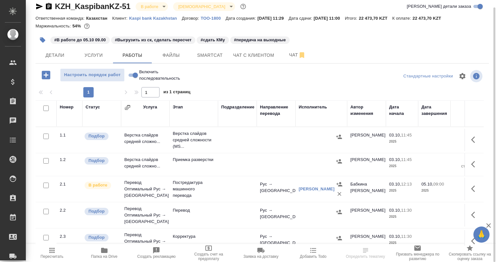
scroll to position [32, 0]
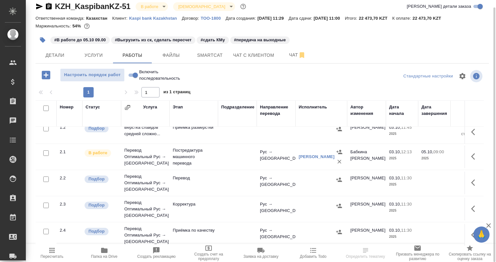
click at [44, 179] on input "checkbox" at bounding box center [45, 179] width 5 height 5
checkbox input "true"
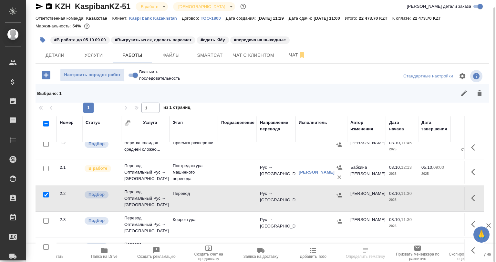
click at [47, 221] on input "checkbox" at bounding box center [45, 220] width 5 height 5
checkbox input "true"
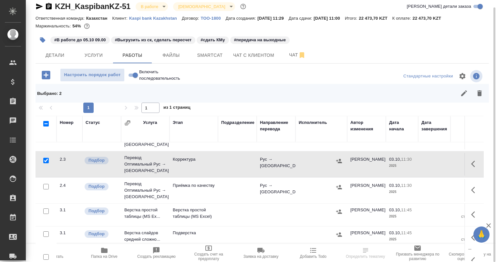
scroll to position [97, 0]
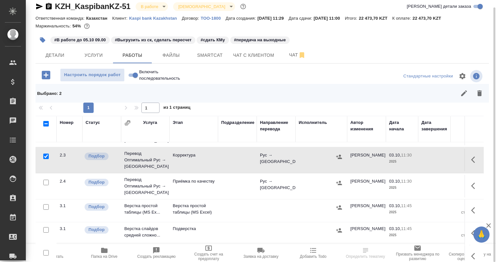
click at [45, 182] on input "checkbox" at bounding box center [45, 182] width 5 height 5
checkbox input "true"
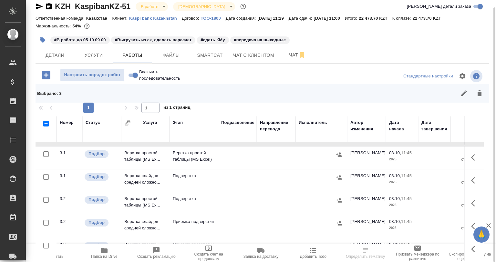
scroll to position [154, 0]
click at [46, 174] on input "checkbox" at bounding box center [45, 176] width 5 height 5
checkbox input "true"
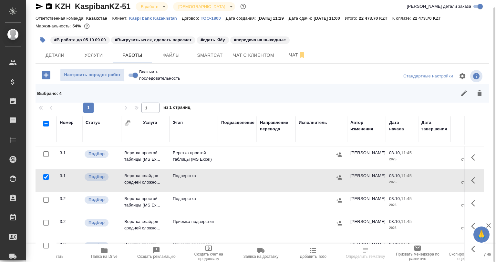
click at [46, 197] on input "checkbox" at bounding box center [45, 199] width 5 height 5
checkbox input "true"
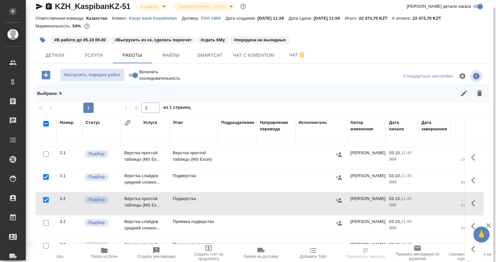
click at [47, 218] on div at bounding box center [46, 222] width 15 height 9
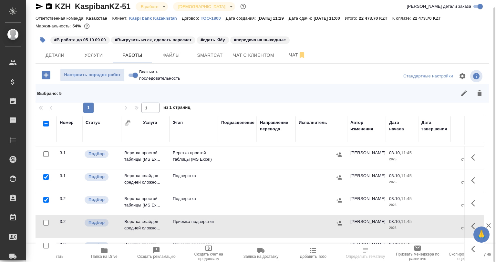
click at [47, 220] on input "checkbox" at bounding box center [45, 222] width 5 height 5
checkbox input "true"
drag, startPoint x: 48, startPoint y: 242, endPoint x: 493, endPoint y: 114, distance: 463.1
click at [48, 243] on input "checkbox" at bounding box center [45, 245] width 5 height 5
checkbox input "true"
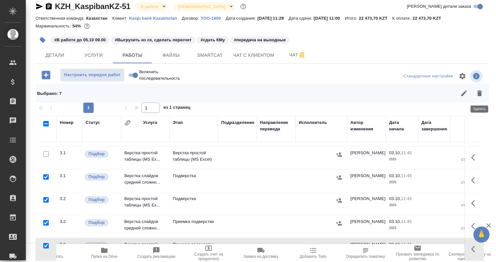
click at [479, 94] on icon "button" at bounding box center [479, 93] width 5 height 6
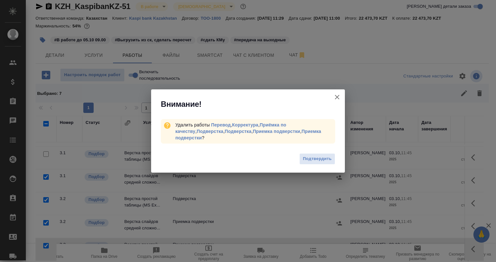
click at [318, 155] on span "Подтвердить" at bounding box center [317, 158] width 29 height 7
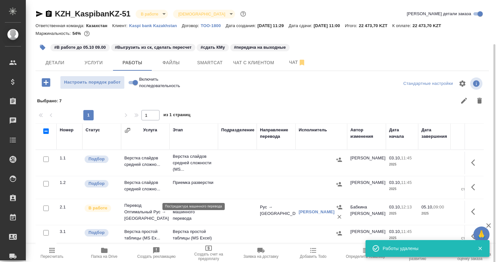
scroll to position [23, 0]
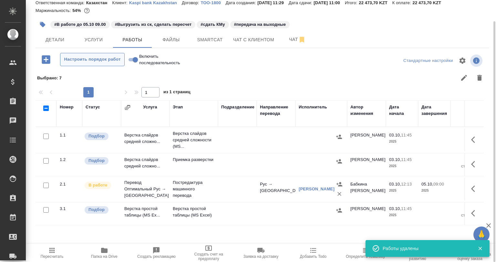
click at [69, 61] on span "Настроить порядок работ" at bounding box center [92, 59] width 57 height 7
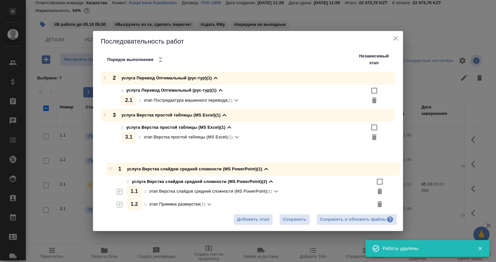
drag, startPoint x: 106, startPoint y: 77, endPoint x: 109, endPoint y: 164, distance: 86.2
click at [110, 167] on div "1 услуга Верстка слайдов средней сложности (MS PowerPoint) (1) услуга Верстка с…" at bounding box center [250, 134] width 305 height 124
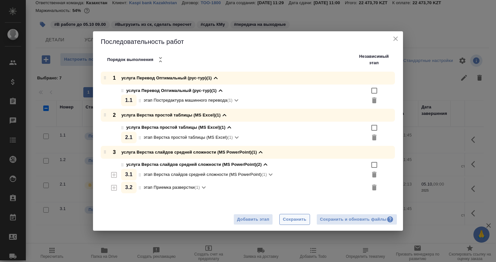
click at [287, 216] on button "Сохранить" at bounding box center [294, 219] width 31 height 11
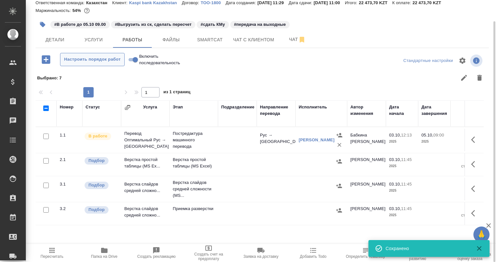
click at [70, 60] on span "Настроить порядок работ" at bounding box center [92, 59] width 57 height 7
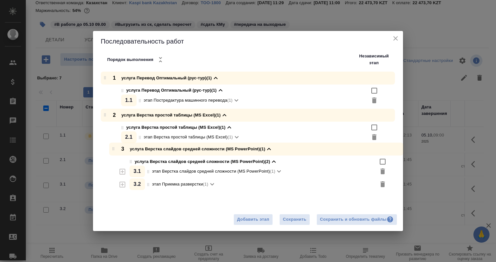
drag, startPoint x: 105, startPoint y: 152, endPoint x: 110, endPoint y: 149, distance: 6.3
click at [110, 148] on div "1 услуга Перевод Оптимальный (рус-тур) (1) услуга Перевод Оптимальный (рус-тур)…" at bounding box center [250, 134] width 305 height 124
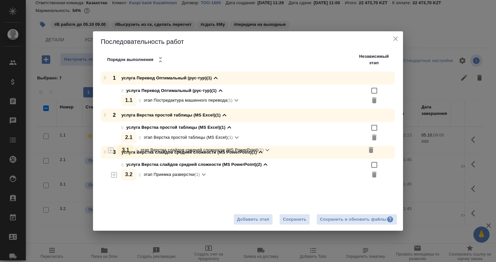
drag, startPoint x: 139, startPoint y: 174, endPoint x: 135, endPoint y: 143, distance: 30.9
click at [135, 143] on div "1 услуга Перевод Оптимальный (рус-тур) (1) услуга Перевод Оптимальный (рус-тур)…" at bounding box center [250, 133] width 305 height 123
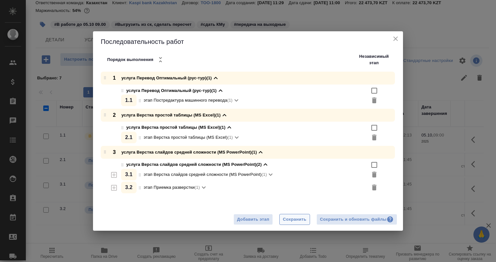
click at [281, 218] on button "Сохранить" at bounding box center [294, 219] width 31 height 11
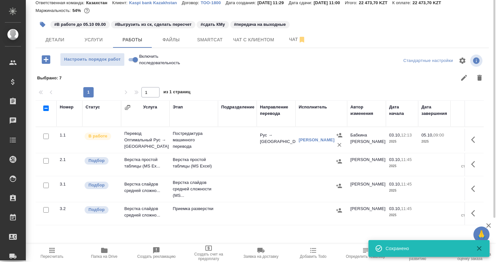
scroll to position [0, 0]
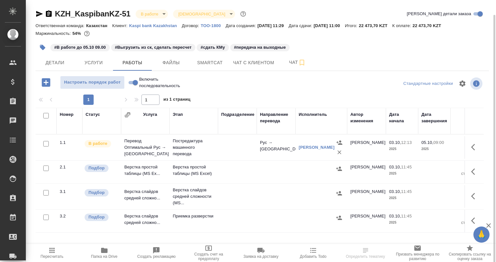
scroll to position [7, 0]
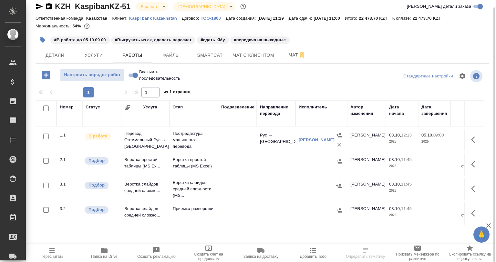
click at [45, 213] on div at bounding box center [46, 210] width 15 height 9
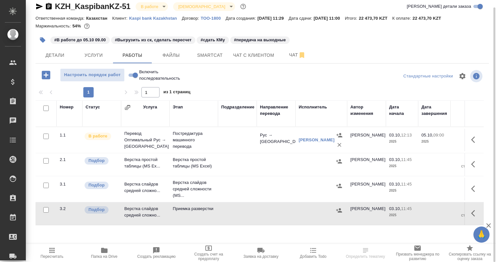
click at [48, 211] on input "checkbox" at bounding box center [45, 209] width 5 height 5
checkbox input "true"
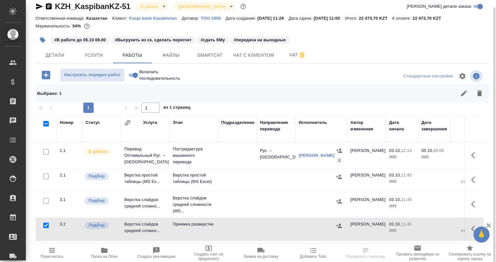
click at [475, 100] on button "button" at bounding box center [478, 93] width 15 height 15
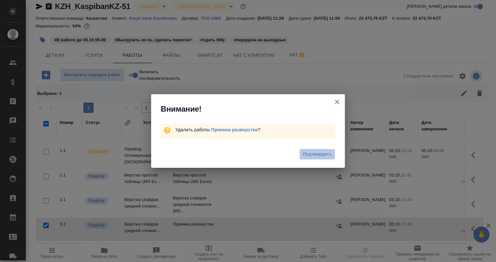
drag, startPoint x: 322, startPoint y: 157, endPoint x: 278, endPoint y: 1, distance: 161.4
click at [322, 157] on span "Подтвердить" at bounding box center [317, 154] width 29 height 7
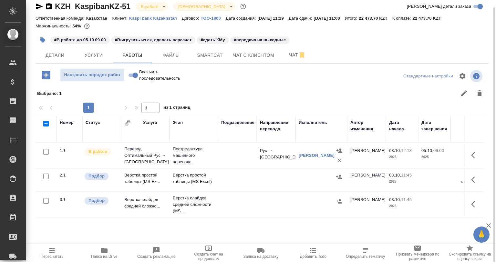
click at [110, 256] on span "Папка на Drive" at bounding box center [104, 256] width 26 height 5
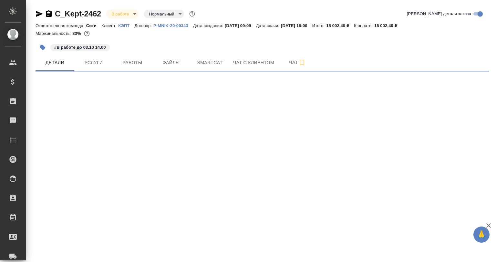
select select "RU"
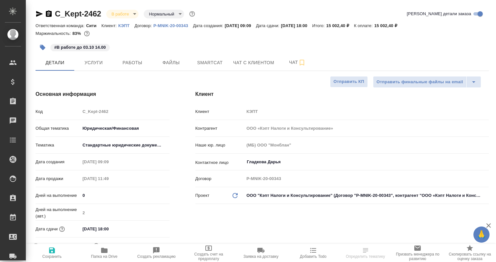
type textarea "x"
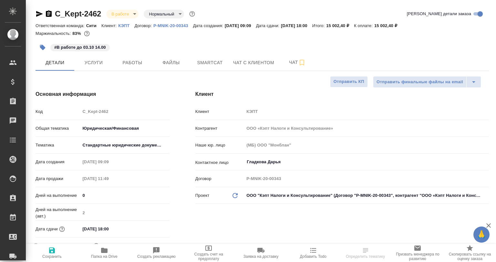
type textarea "x"
click at [114, 257] on span "Папка на Drive" at bounding box center [104, 256] width 26 height 5
type textarea "x"
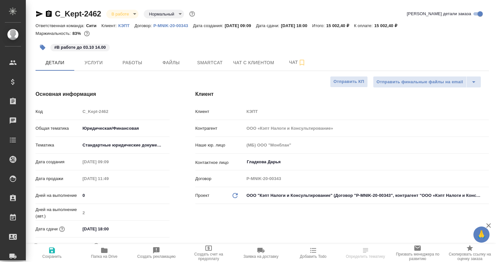
select select "RU"
type textarea "x"
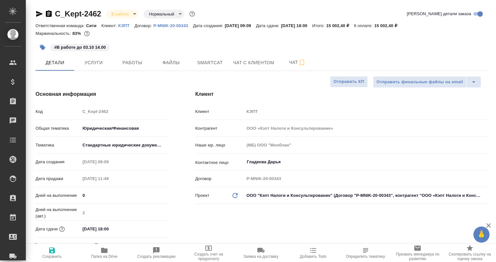
type textarea "x"
click at [146, 66] on span "Работы" at bounding box center [132, 63] width 31 height 8
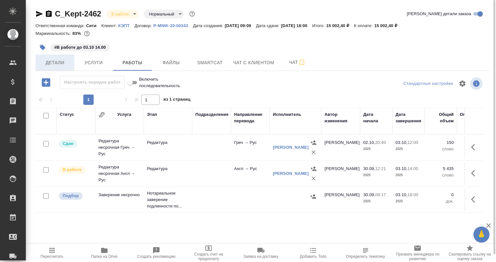
click at [53, 65] on span "Детали" at bounding box center [54, 63] width 31 height 8
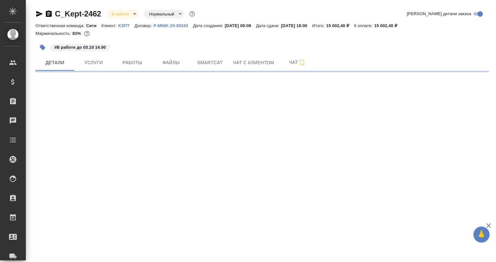
select select "RU"
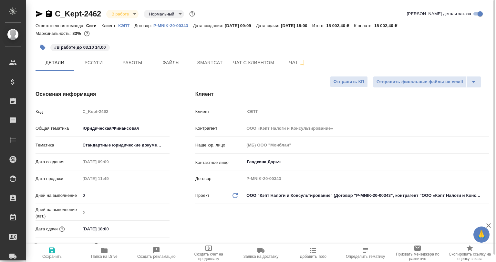
type textarea "x"
click at [142, 69] on button "Работы" at bounding box center [132, 63] width 39 height 16
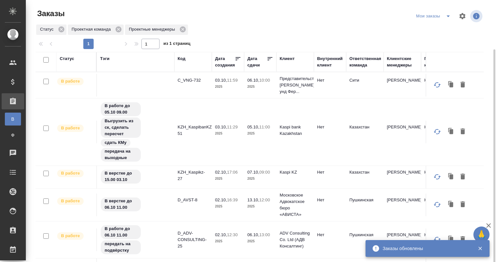
scroll to position [26, 0]
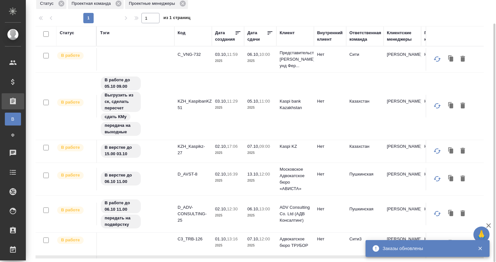
click at [272, 30] on icon at bounding box center [270, 33] width 6 height 6
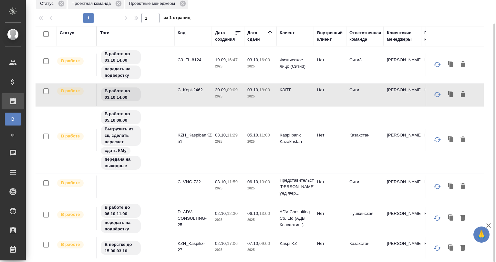
click at [45, 34] on input "checkbox" at bounding box center [45, 33] width 5 height 5
checkbox input "true"
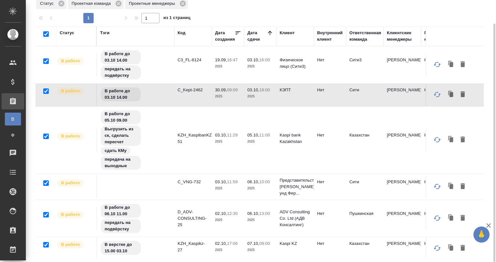
checkbox input "true"
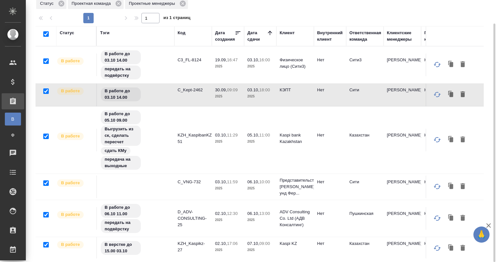
checkbox input "true"
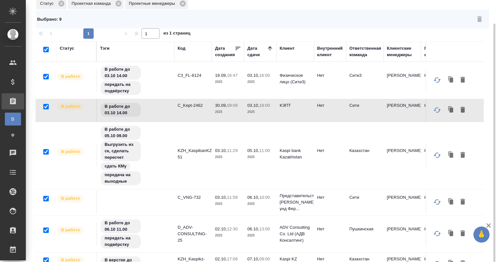
click at [46, 47] on input "checkbox" at bounding box center [45, 49] width 5 height 5
checkbox input "false"
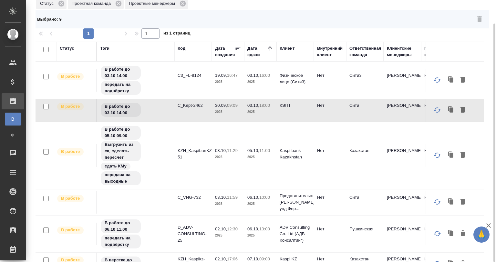
checkbox input "false"
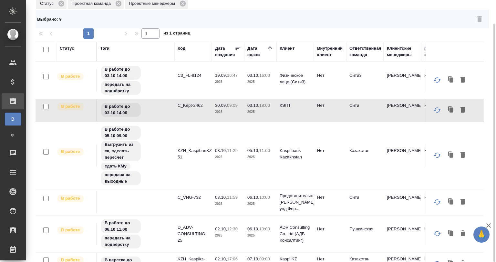
checkbox input "false"
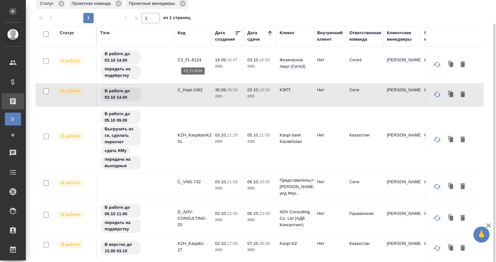
click at [189, 62] on p "C3_FL-8124" at bounding box center [192, 60] width 31 height 6
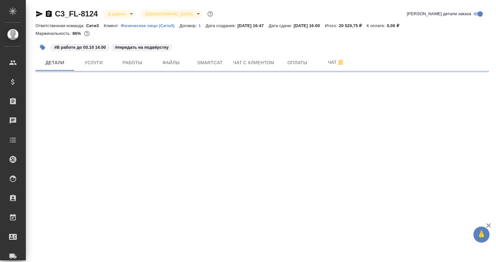
select select "RU"
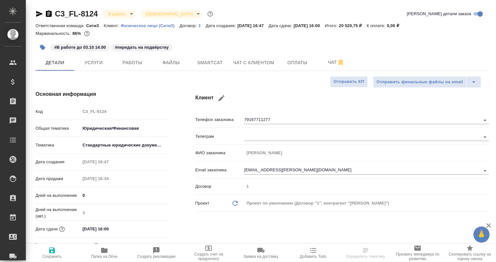
type textarea "x"
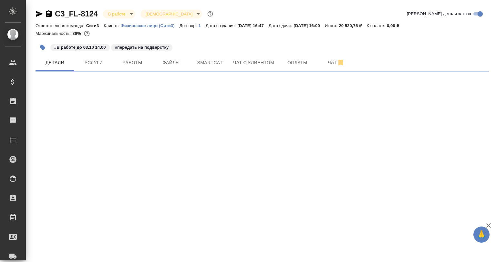
select select "RU"
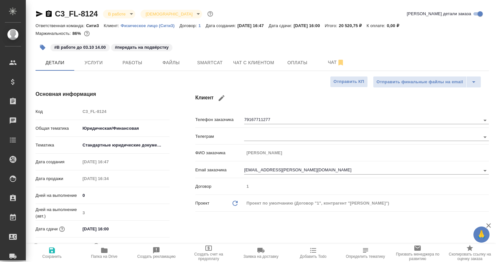
type textarea "x"
click at [123, 69] on button "Работы" at bounding box center [132, 63] width 39 height 16
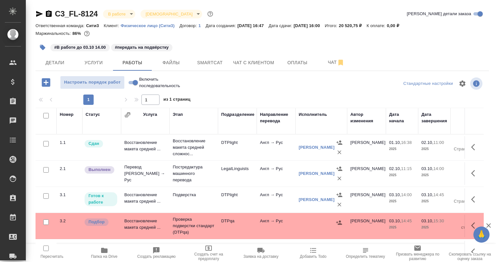
click at [238, 190] on td "DTPlight" at bounding box center [237, 199] width 39 height 23
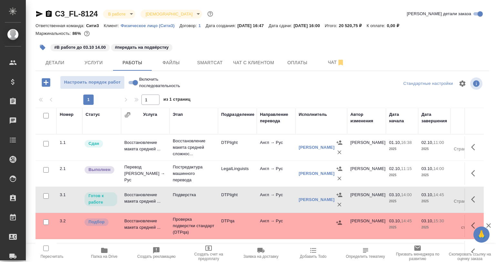
click at [238, 190] on td "DTPlight" at bounding box center [237, 199] width 39 height 23
click at [471, 199] on icon "button" at bounding box center [475, 200] width 8 height 8
click at [423, 200] on icon "button" at bounding box center [427, 200] width 8 height 8
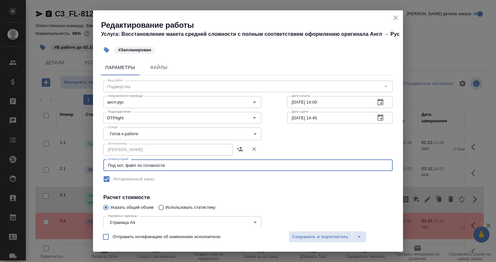
click at [178, 166] on textarea "Под нот, файл по готовности" at bounding box center [248, 165] width 280 height 5
drag, startPoint x: 154, startPoint y: 164, endPoint x: 138, endPoint y: 164, distance: 15.5
click at [138, 164] on textarea "Под нот, файл по готовности" at bounding box center [248, 165] width 280 height 5
paste textarea "[URL][DOMAIN_NAME]"
type textarea "Под нот, файл [URL][DOMAIN_NAME]"
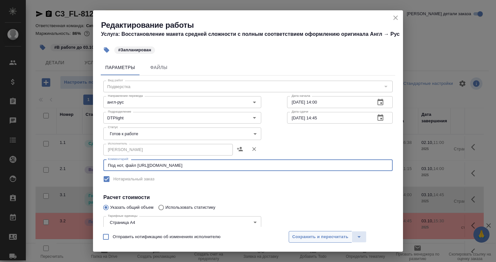
click at [297, 232] on button "Сохранить и пересчитать" at bounding box center [319, 237] width 63 height 12
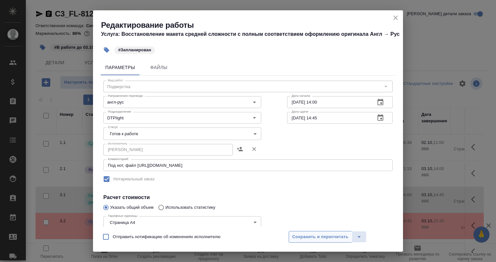
click at [298, 233] on button "Сохранить и пересчитать" at bounding box center [319, 237] width 63 height 12
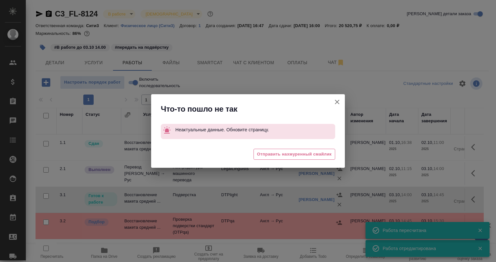
click at [335, 103] on icon "button" at bounding box center [337, 102] width 8 height 8
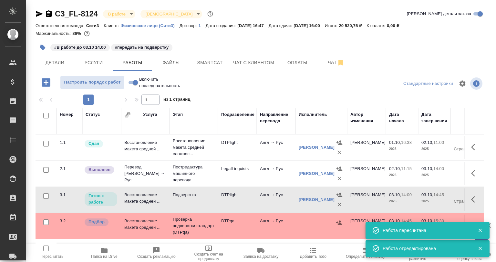
click at [464, 202] on td at bounding box center [473, 199] width 19 height 23
drag, startPoint x: 467, startPoint y: 201, endPoint x: 463, endPoint y: 201, distance: 3.9
click at [471, 201] on icon "button" at bounding box center [475, 200] width 8 height 8
click at [423, 202] on icon "button" at bounding box center [427, 200] width 8 height 8
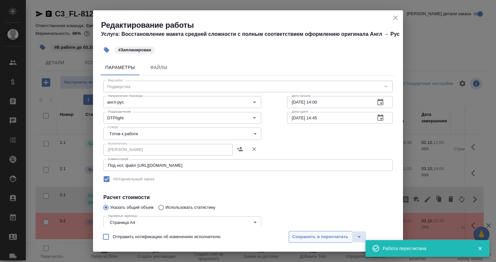
click at [305, 234] on span "Сохранить и пересчитать" at bounding box center [320, 236] width 56 height 7
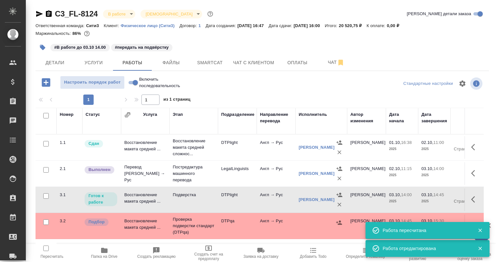
click at [273, 95] on div "1 1 из 1 страниц" at bounding box center [261, 100] width 453 height 10
click at [220, 60] on span "Smartcat" at bounding box center [209, 63] width 31 height 8
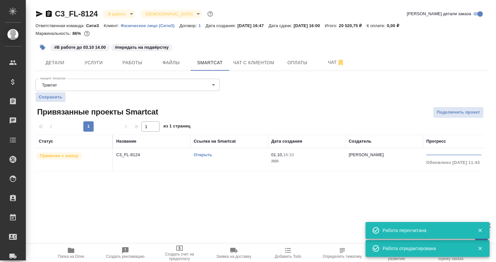
click at [202, 160] on td "Открыть" at bounding box center [228, 159] width 77 height 23
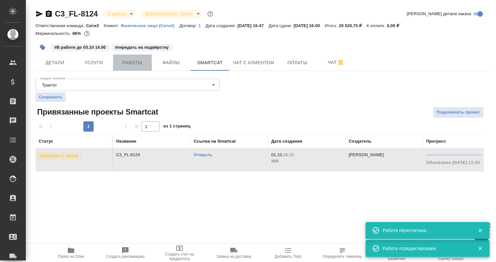
click at [140, 62] on span "Работы" at bounding box center [132, 63] width 31 height 8
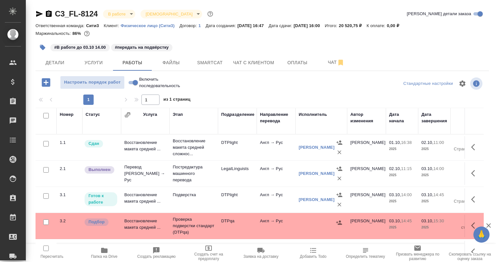
drag, startPoint x: 50, startPoint y: 54, endPoint x: 44, endPoint y: 49, distance: 7.1
click at [50, 53] on div "#В работе до 03.10 14.00 #передать на подвёрстку" at bounding box center [186, 47] width 302 height 14
click at [38, 44] on button "button" at bounding box center [42, 47] width 14 height 14
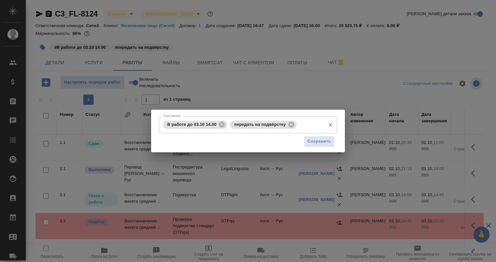
click at [225, 127] on div "В работе до 03.10 14.00" at bounding box center [195, 125] width 64 height 8
click at [222, 125] on icon at bounding box center [222, 124] width 6 height 6
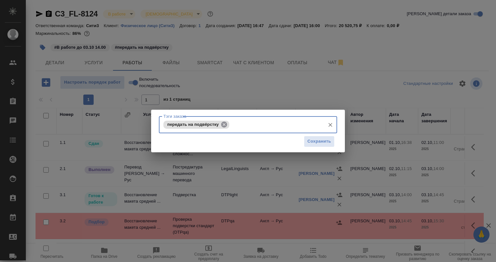
click at [224, 126] on icon at bounding box center [224, 124] width 6 height 6
click at [223, 126] on input "Тэги заказа" at bounding box center [242, 124] width 160 height 11
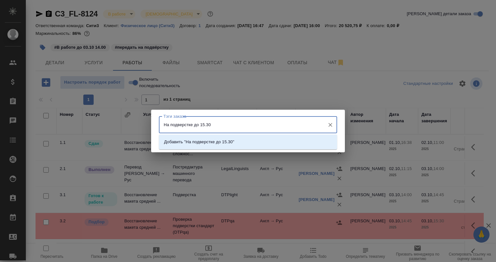
type input "На подверстке до 15.30"
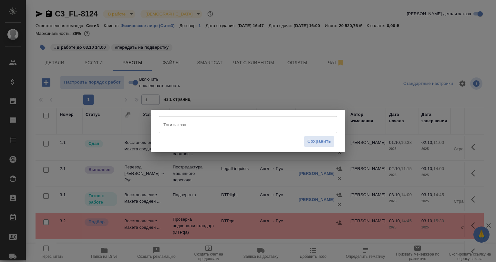
click at [224, 128] on input "Тэги заказа" at bounding box center [242, 124] width 160 height 11
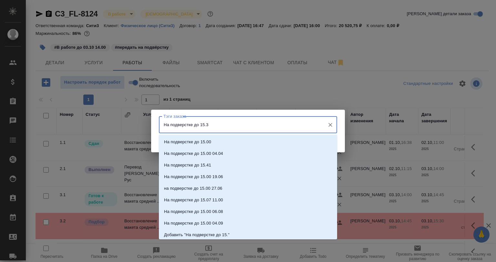
type input "На подверстке до 15.30"
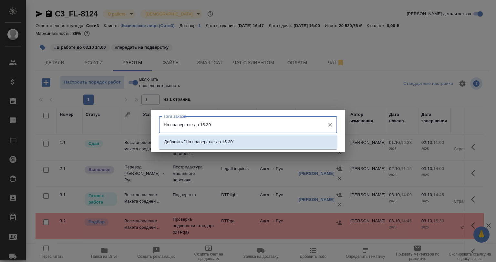
click at [229, 138] on li "Добавить "На подверстке до 15.30"" at bounding box center [248, 142] width 178 height 12
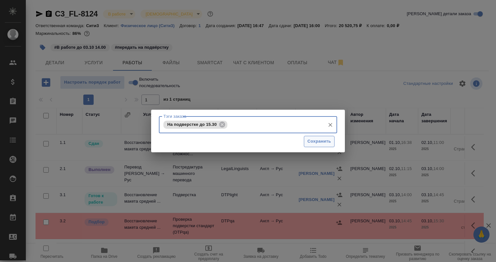
click at [315, 140] on span "Сохранить" at bounding box center [319, 141] width 24 height 7
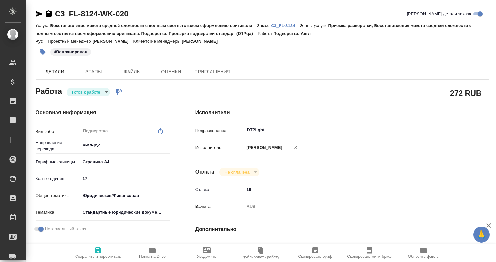
type textarea "x"
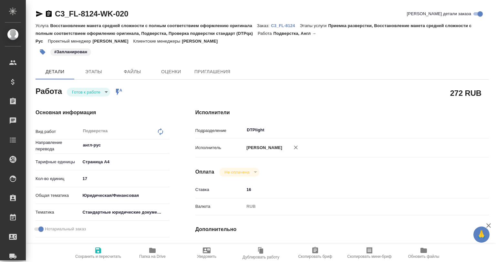
type textarea "x"
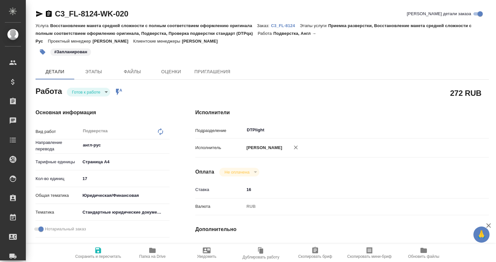
type textarea "x"
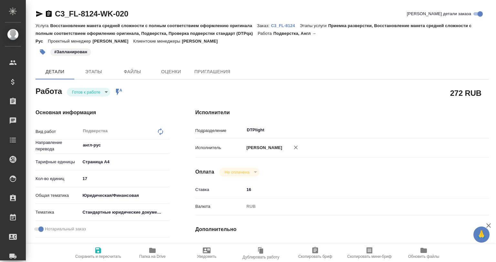
type textarea "x"
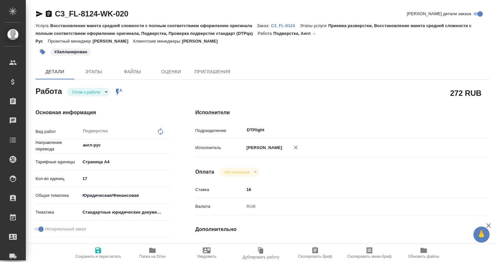
type textarea "x"
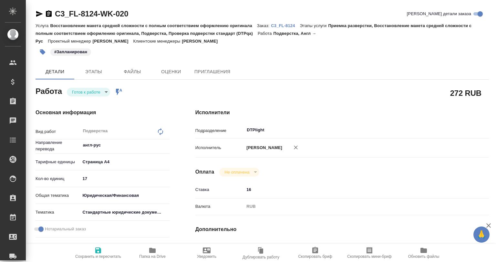
click at [158, 254] on span "Папка на Drive" at bounding box center [152, 253] width 46 height 12
type textarea "x"
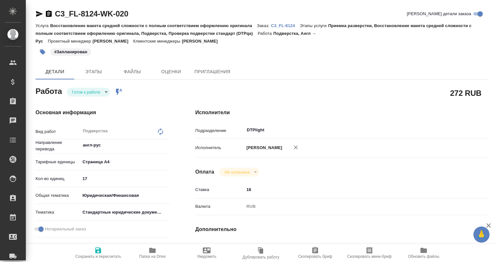
type textarea "x"
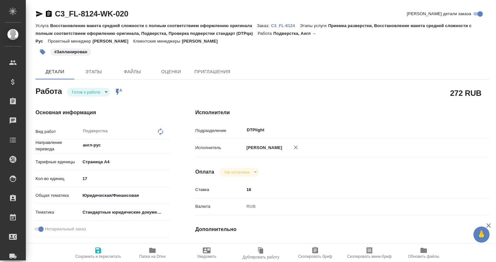
type textarea "x"
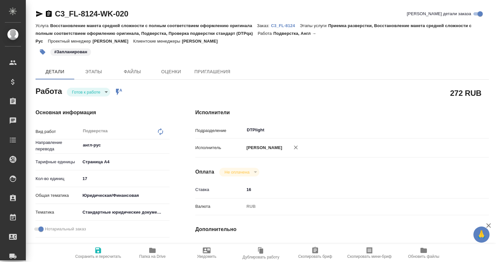
type textarea "x"
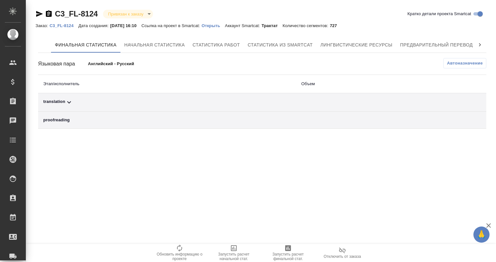
click at [153, 100] on div "translation" at bounding box center [167, 102] width 248 height 8
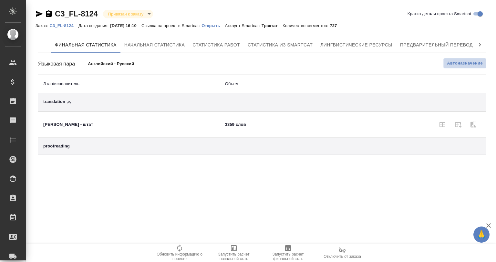
click at [484, 62] on button "Автоназначение" at bounding box center [464, 63] width 43 height 10
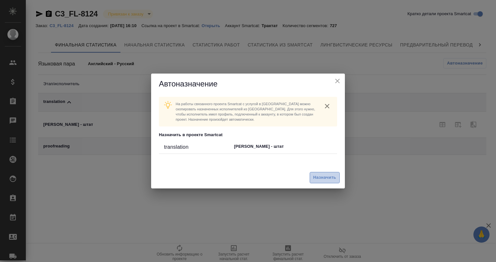
click at [332, 179] on span "Назначить" at bounding box center [324, 177] width 23 height 7
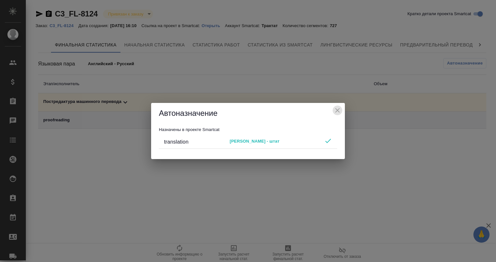
click at [334, 110] on icon "close" at bounding box center [337, 110] width 8 height 8
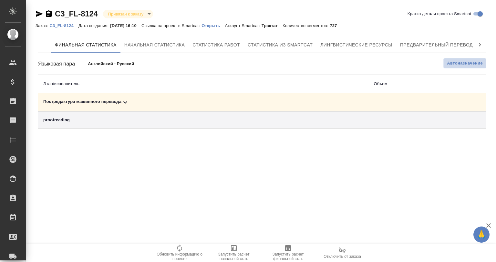
click at [458, 62] on span "Автоназначение" at bounding box center [465, 63] width 36 height 6
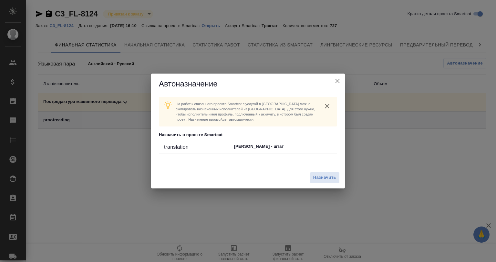
click at [339, 76] on div "Автоназначение" at bounding box center [248, 84] width 194 height 21
click at [337, 82] on icon "close" at bounding box center [337, 81] width 8 height 8
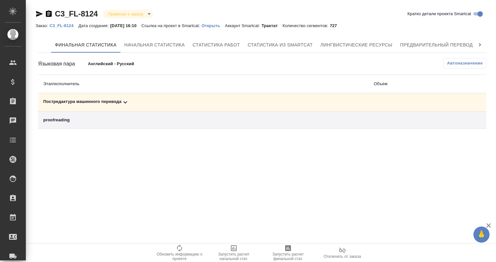
click at [292, 252] on span "Запустить расчет финальной стат." at bounding box center [288, 256] width 46 height 9
